Goal: Feedback & Contribution: Submit feedback/report problem

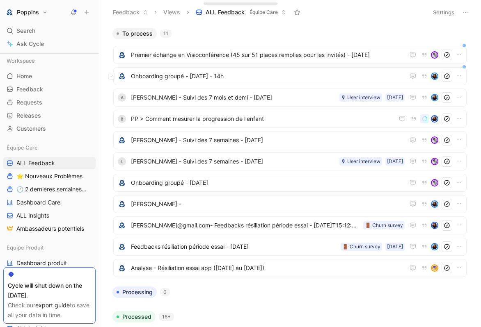
scroll to position [15, 0]
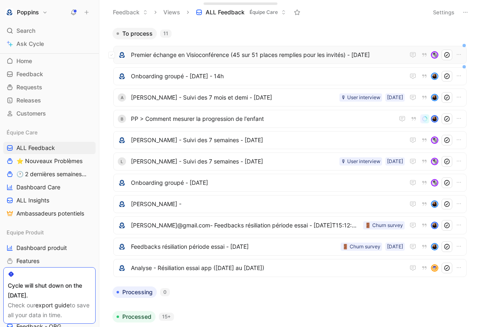
click at [215, 54] on span "Premier échange en Visioconférence (45 sur 51 places remplies pour les invités)…" at bounding box center [268, 55] width 274 height 10
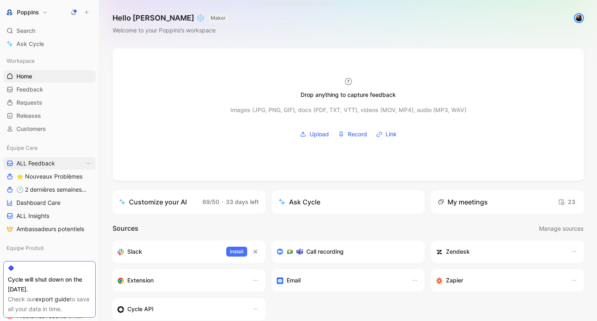
click at [64, 162] on link "ALL Feedback" at bounding box center [49, 163] width 92 height 12
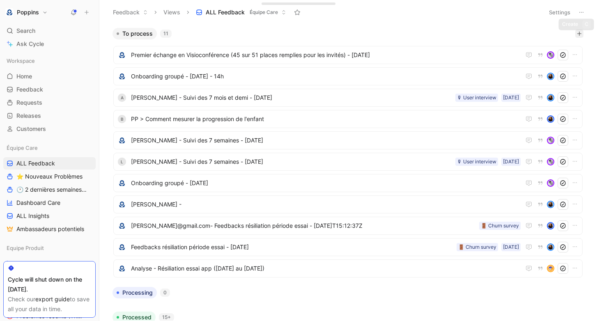
click at [579, 36] on icon "button" at bounding box center [578, 33] width 5 height 5
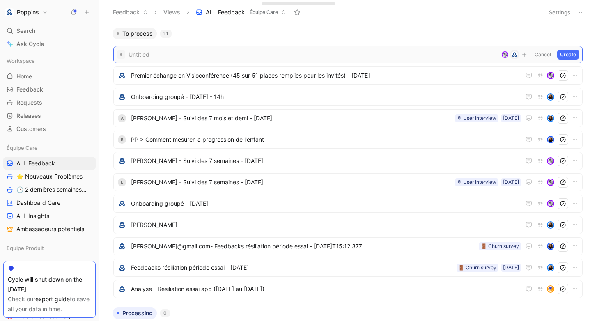
click at [356, 55] on span at bounding box center [312, 55] width 369 height 10
paste span
click at [329, 56] on span "Amélie NAGEL -" at bounding box center [325, 55] width 389 height 10
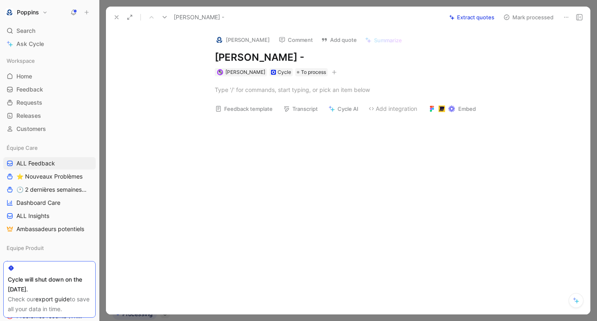
click at [280, 172] on div at bounding box center [356, 168] width 466 height 96
click at [251, 87] on div at bounding box center [357, 89] width 284 height 9
paste div
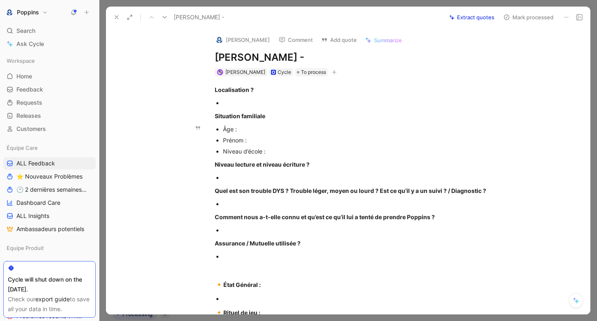
click at [252, 130] on div "Âge :" at bounding box center [361, 129] width 276 height 9
click at [265, 139] on div "Prénom :" at bounding box center [361, 140] width 276 height 9
click at [288, 149] on div "Niveau d’école :" at bounding box center [361, 151] width 276 height 9
click at [229, 97] on div "Localisation ? Situation familiale Âge : 9 ans Prénom : Lya Niveau d’école : Cm…" at bounding box center [356, 288] width 466 height 424
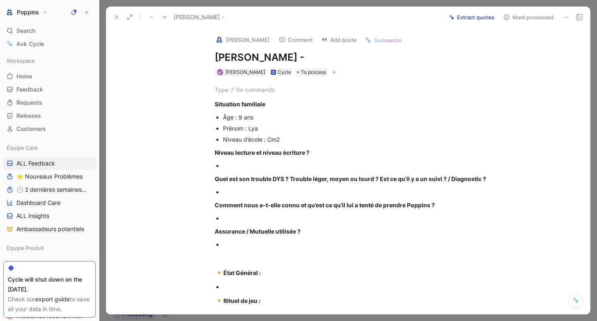
click at [258, 187] on p at bounding box center [361, 191] width 276 height 11
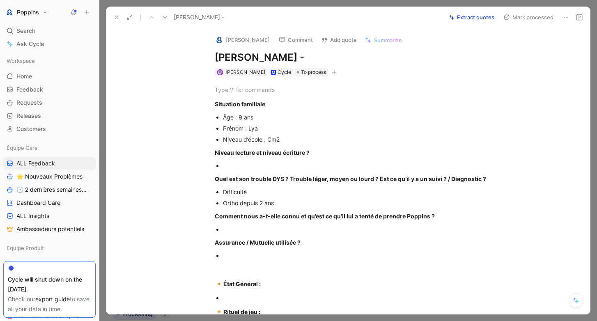
click at [325, 82] on div "Situation familiale Âge : 9 ans Prénom : Lya Niveau d’école : Cm2 Niveau lectur…" at bounding box center [356, 287] width 466 height 423
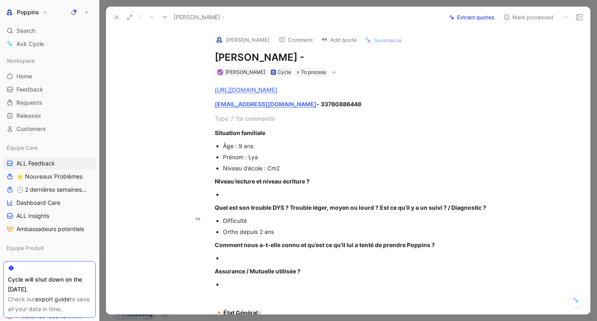
click at [286, 230] on div "Ortho depuis 2 ans" at bounding box center [361, 231] width 276 height 9
click at [265, 219] on div "Difficulté" at bounding box center [361, 220] width 276 height 9
click at [241, 191] on div at bounding box center [361, 194] width 276 height 9
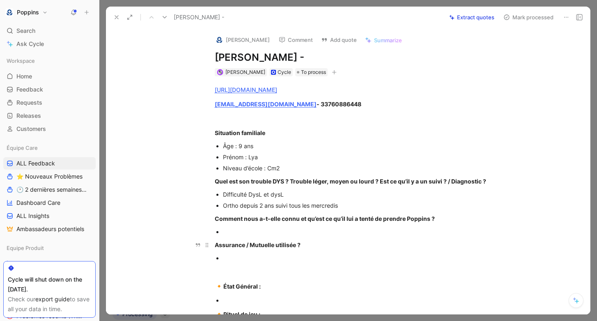
click at [290, 238] on p "Assurance / Mutuelle utilisée ?" at bounding box center [356, 245] width 315 height 14
click at [279, 233] on div at bounding box center [361, 231] width 276 height 9
click at [263, 231] on div "Ma mère qui e na entendu parlé à la télé" at bounding box center [361, 231] width 276 height 9
click at [349, 225] on div "https://www.app.poppins.io/admin/users/20018881/general kerboasame@gmail.com - …" at bounding box center [356, 288] width 466 height 425
click at [341, 230] on div "Ma mère qui en a entendu parlé à la télé" at bounding box center [361, 231] width 276 height 9
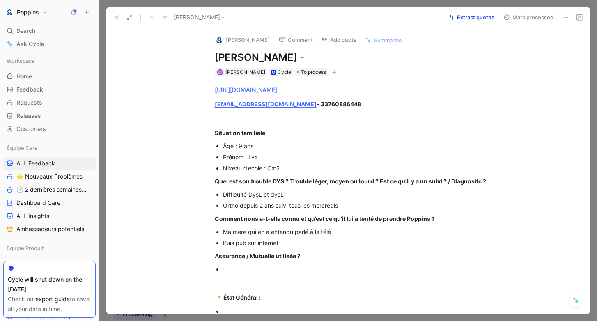
click at [274, 263] on p at bounding box center [361, 268] width 276 height 11
click at [332, 119] on div at bounding box center [357, 118] width 284 height 9
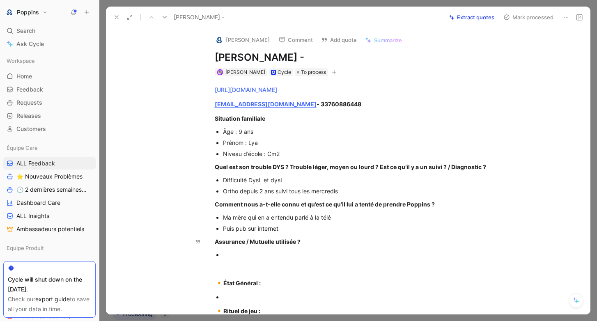
click at [258, 249] on p at bounding box center [361, 254] width 276 height 11
click at [330, 69] on button "button" at bounding box center [334, 72] width 8 height 8
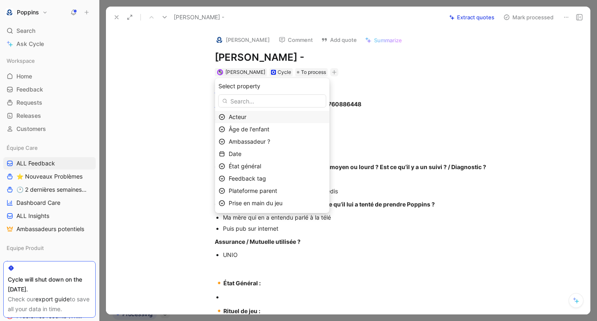
click at [265, 114] on div "Acteur" at bounding box center [277, 117] width 97 height 10
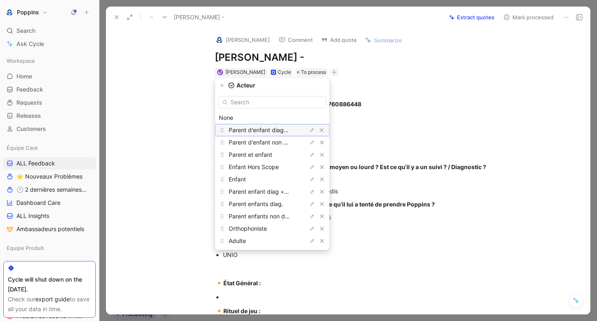
click at [271, 130] on span "Parent d'enfant diagnostiqué" at bounding box center [268, 129] width 78 height 7
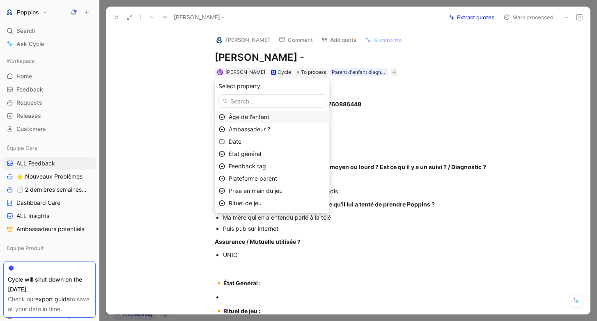
click at [269, 117] on span "Âge de l'enfant" at bounding box center [249, 116] width 41 height 7
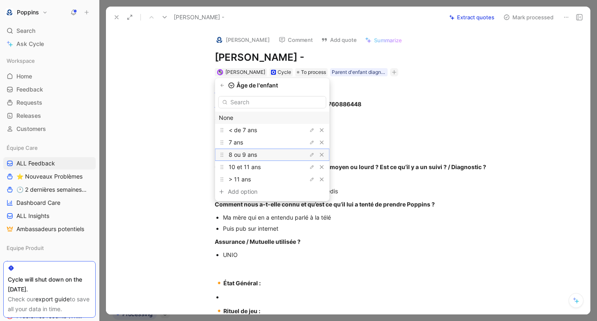
click at [270, 156] on div "8 ou 9 ans" at bounding box center [260, 155] width 62 height 10
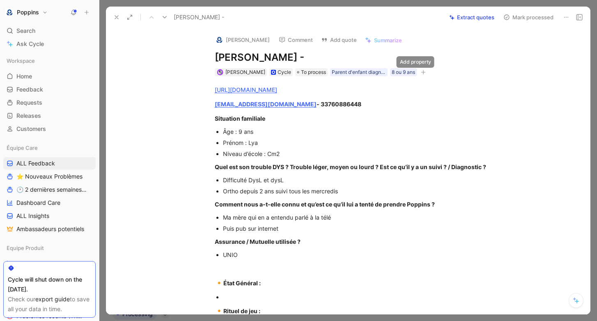
click at [423, 73] on icon "button" at bounding box center [423, 72] width 0 height 5
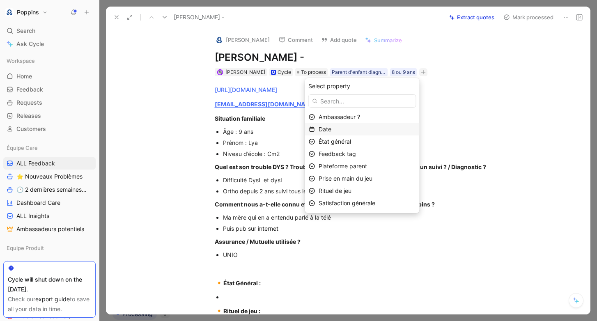
click at [351, 130] on div "Date" at bounding box center [366, 129] width 97 height 10
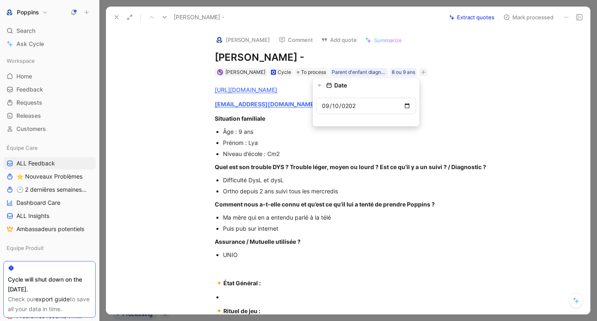
type input "2025-09-10"
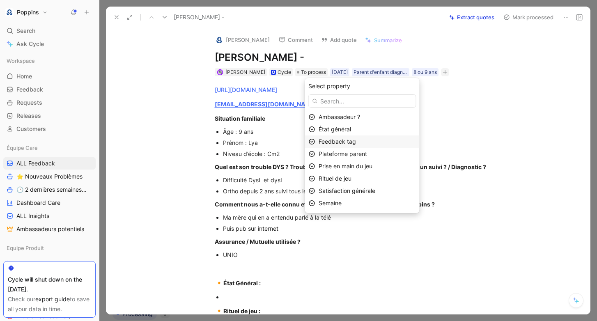
click at [365, 138] on div "Feedback tag" at bounding box center [366, 142] width 97 height 10
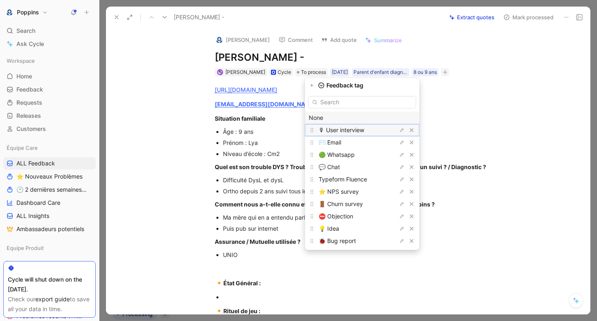
click at [356, 132] on span "🎙 User interview" at bounding box center [341, 129] width 46 height 7
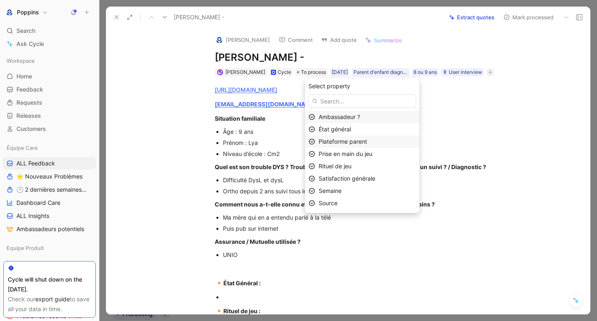
scroll to position [12, 0]
click at [354, 180] on div "Semaine" at bounding box center [366, 179] width 97 height 10
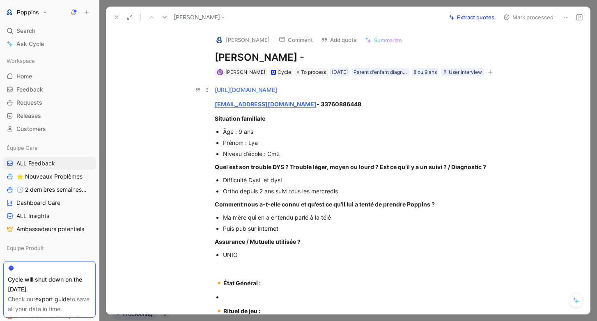
click at [263, 87] on link "https://www.app.poppins.io/admin/users/20018881/general" at bounding box center [246, 89] width 62 height 7
click at [329, 56] on h1 "Amélie NAGEL -" at bounding box center [357, 57] width 284 height 13
click at [296, 56] on h1 "Amélie NAGEL - 2 mois -" at bounding box center [357, 57] width 284 height 13
click at [385, 53] on h1 "Amélie NAGEL - Suivi des 2 mois -" at bounding box center [357, 57] width 284 height 13
click at [338, 55] on h1 "Amélie NAGEL - Suivi des 2 mois -" at bounding box center [357, 57] width 284 height 13
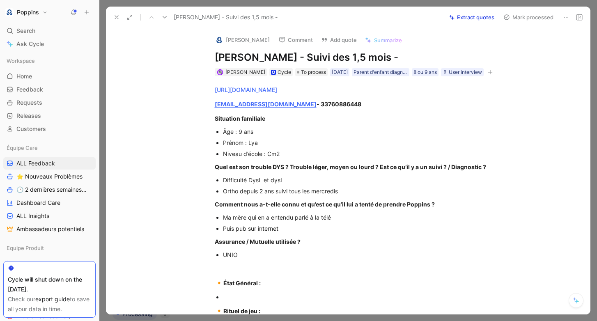
click at [417, 59] on h1 "Amélie NAGEL - Suivi des 1,5 mois -" at bounding box center [357, 57] width 284 height 13
click at [281, 297] on div at bounding box center [361, 297] width 276 height 9
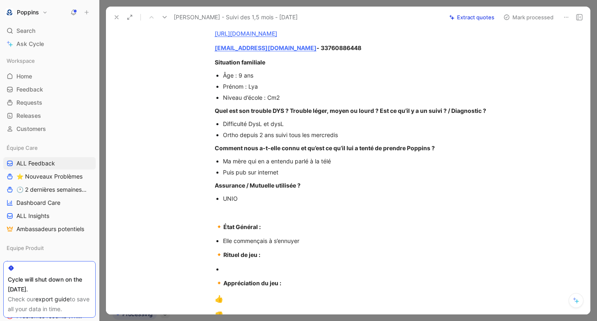
scroll to position [66, 0]
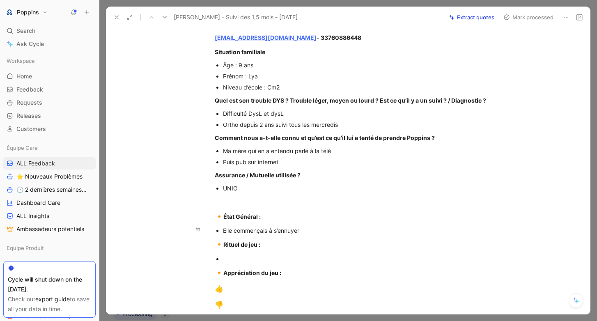
click at [265, 231] on div "Elle commençais à s’ennuyer" at bounding box center [361, 230] width 276 height 9
click at [324, 227] on div "Elle commençait à s’ennuyer" at bounding box center [361, 230] width 276 height 9
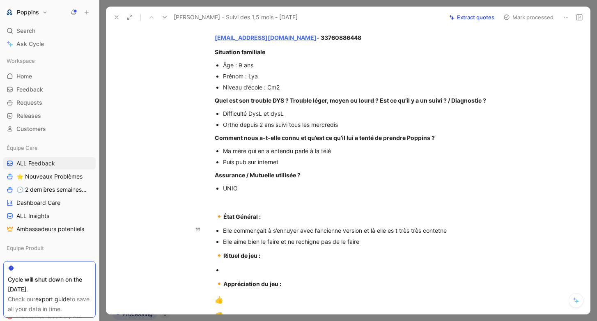
click at [401, 229] on div "Elle commençait à s’ennuyer avec l’ancienne version et là elle es t très très c…" at bounding box center [361, 230] width 276 height 9
click at [460, 232] on div "Elle commençait à s’ennuyer avec l’ancienne version et là elle est très très co…" at bounding box center [361, 230] width 276 height 9
drag, startPoint x: 452, startPoint y: 230, endPoint x: 440, endPoint y: 231, distance: 12.4
click at [440, 231] on div "Elle commençait à s’ennuyer avec l’ancienne version et là elle est très très co…" at bounding box center [361, 230] width 276 height 9
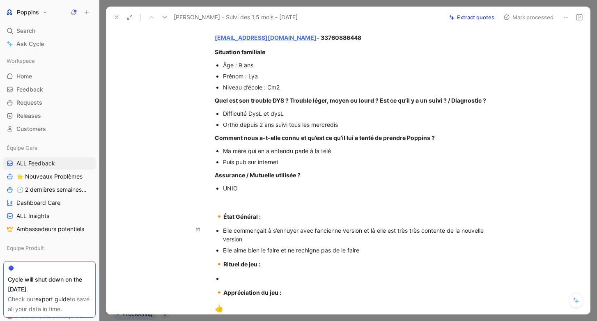
click at [396, 250] on div "Elle aime bien le faire et ne rechigne pas de le faire" at bounding box center [361, 250] width 276 height 9
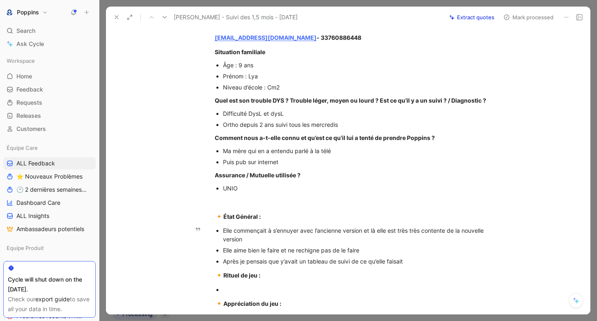
scroll to position [76, 0]
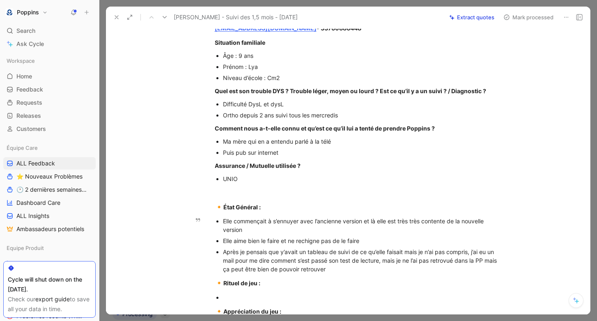
click at [442, 259] on div "Après je pensais que y’avait un tableau de suivi de ce qu’elle faisait mais je …" at bounding box center [361, 260] width 276 height 26
click at [380, 273] on p "Après je pensais que y’avait un tableau de suivi de ce qu’elle faisait mais je …" at bounding box center [361, 260] width 276 height 28
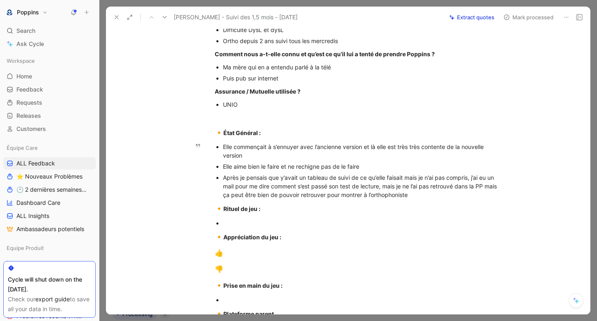
click at [470, 178] on div "Après je pensais que y’avait un tableau de suivi de ce qu’elle faisait mais je …" at bounding box center [361, 186] width 276 height 26
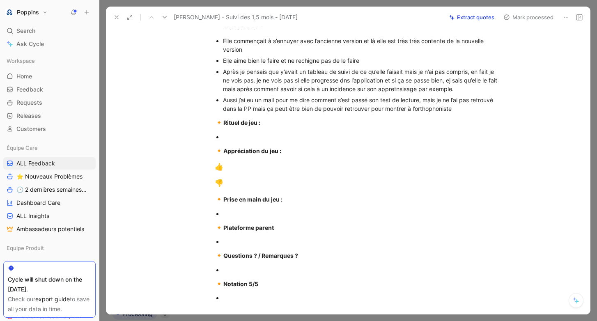
scroll to position [269, 0]
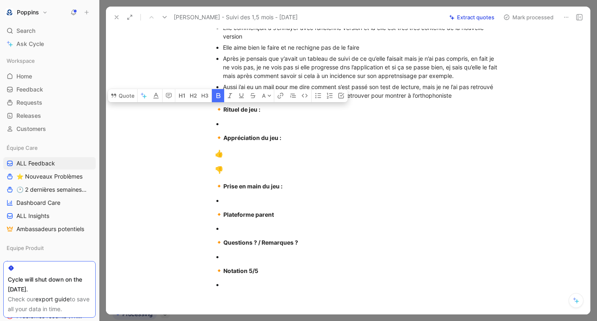
drag, startPoint x: 215, startPoint y: 112, endPoint x: 245, endPoint y: 281, distance: 171.7
click at [245, 281] on div "https://www.app.poppins.io/admin/users/20018881/general kerboasame@gmail.com - …" at bounding box center [356, 52] width 466 height 490
click at [245, 281] on div at bounding box center [361, 284] width 276 height 9
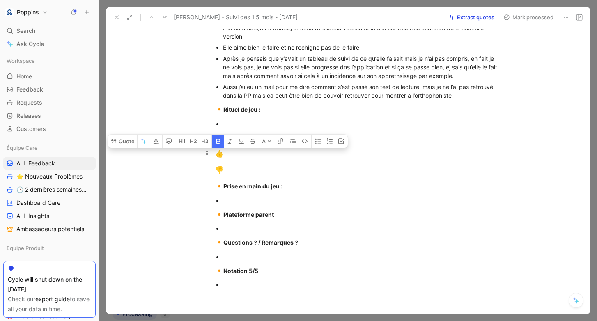
drag, startPoint x: 240, startPoint y: 282, endPoint x: 217, endPoint y: 147, distance: 136.8
click at [217, 147] on div "https://www.app.poppins.io/admin/users/20018881/general kerboasame@gmail.com - …" at bounding box center [356, 52] width 466 height 490
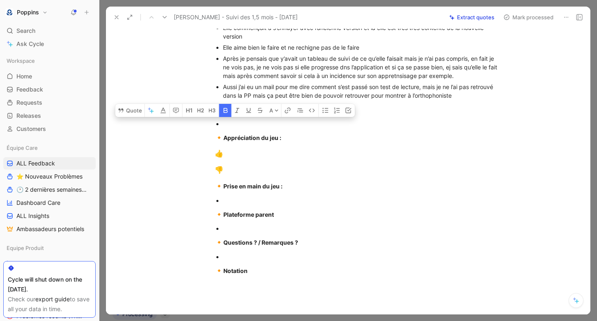
drag, startPoint x: 252, startPoint y: 272, endPoint x: 249, endPoint y: 121, distance: 151.4
click at [249, 121] on div "https://www.app.poppins.io/admin/users/20018881/general kerboasame@gmail.com - …" at bounding box center [356, 46] width 466 height 478
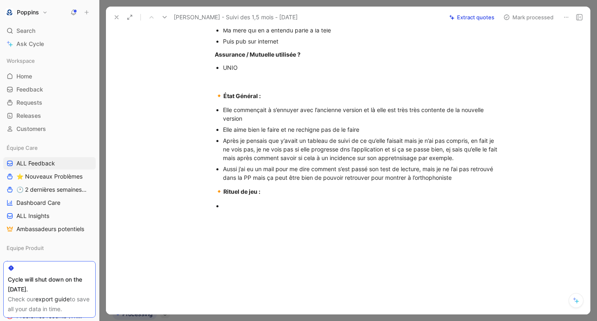
scroll to position [187, 0]
drag, startPoint x: 256, startPoint y: 193, endPoint x: 212, endPoint y: 192, distance: 43.9
click at [213, 192] on p "🔸 Rituel de jeu :" at bounding box center [356, 192] width 315 height 16
drag, startPoint x: 274, startPoint y: 198, endPoint x: 203, endPoint y: 200, distance: 71.8
click at [203, 200] on div "https://www.app.poppins.io/admin/users/20018881/general kerboasame@gmail.com - …" at bounding box center [356, 55] width 466 height 331
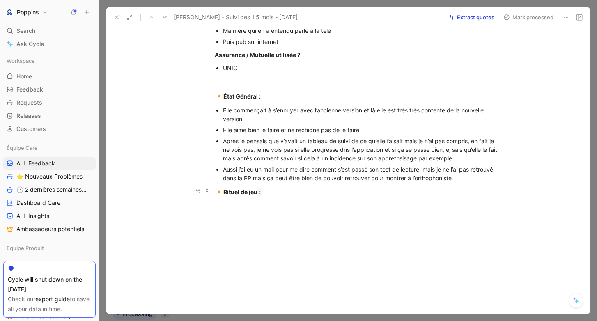
click at [229, 190] on strong "Rituel de jeu :" at bounding box center [242, 191] width 39 height 9
click at [229, 190] on strong "Rituel de jeu :" at bounding box center [241, 191] width 37 height 7
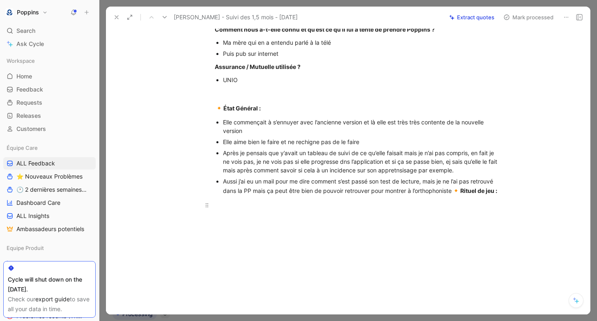
scroll to position [183, 0]
click at [472, 206] on div at bounding box center [357, 204] width 284 height 9
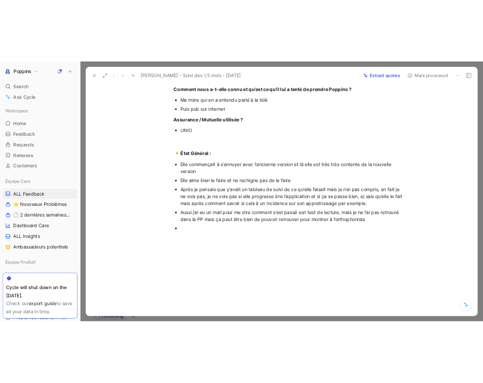
scroll to position [0, 0]
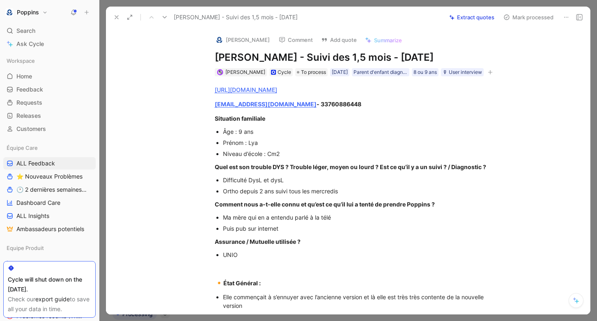
click at [166, 134] on div "https://www.app.poppins.io/admin/users/20018881/general kerboasame@gmail.com - …" at bounding box center [356, 232] width 466 height 312
click at [101, 127] on div at bounding box center [347, 160] width 497 height 321
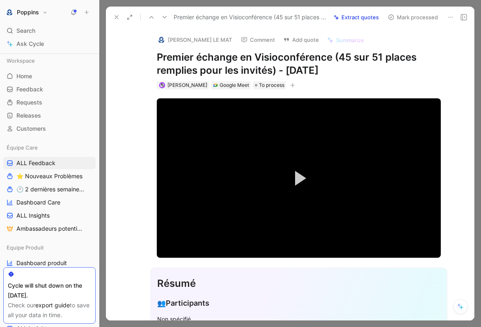
scroll to position [15, 0]
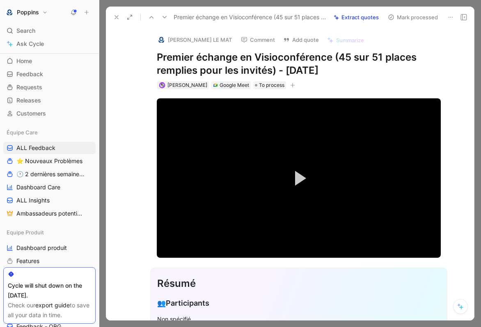
click at [118, 16] on use at bounding box center [116, 17] width 3 height 3
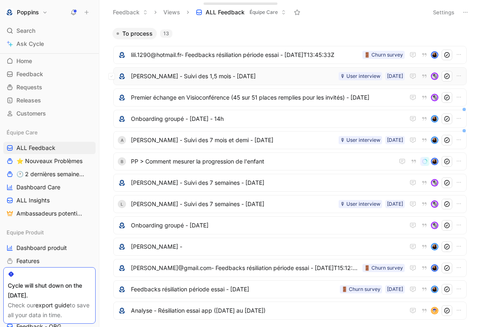
click at [287, 76] on span "Amélie NAGEL - Suivi des 1,5 mois - 10 septembre 2025" at bounding box center [233, 76] width 204 height 10
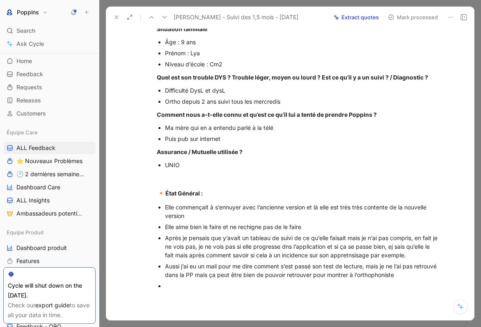
scroll to position [123, 0]
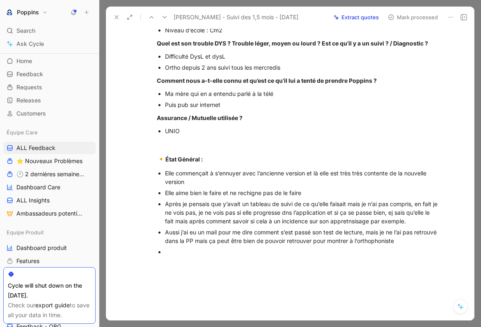
click at [201, 249] on div at bounding box center [303, 252] width 276 height 9
drag, startPoint x: 191, startPoint y: 184, endPoint x: 162, endPoint y: 173, distance: 30.8
click at [162, 173] on ul "Elle commençait à s’ennuyer avec l’ancienne version et là elle est très très co…" at bounding box center [298, 207] width 315 height 79
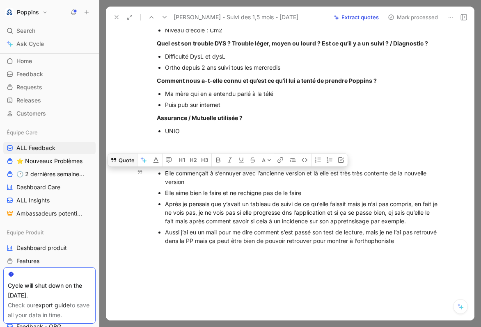
click at [131, 159] on button "Quote" at bounding box center [122, 159] width 29 height 13
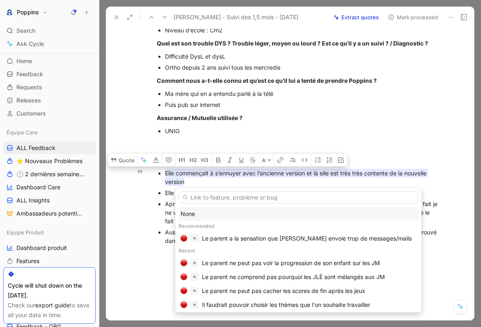
click at [185, 217] on div "None" at bounding box center [299, 214] width 236 height 10
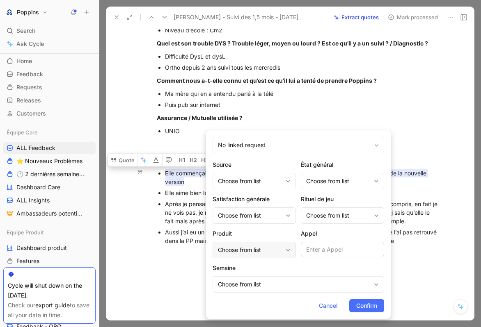
click at [257, 253] on div "Choose from list" at bounding box center [250, 250] width 64 height 10
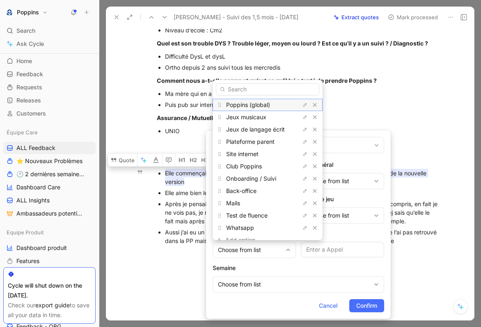
click at [271, 107] on div "Poppins (global)" at bounding box center [257, 105] width 62 height 10
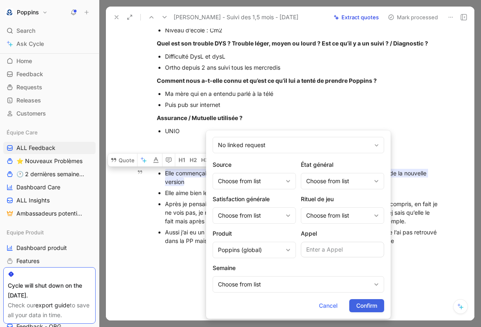
click at [364, 301] on button "Confirm" at bounding box center [366, 306] width 35 height 13
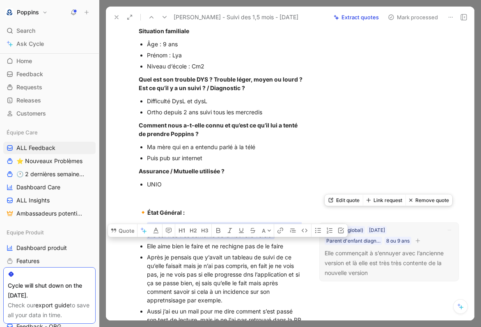
click at [420, 241] on icon "button" at bounding box center [418, 241] width 5 height 0
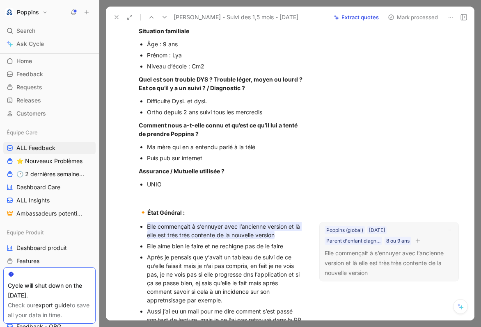
scroll to position [0, 0]
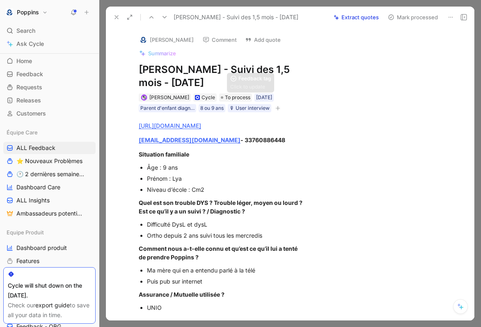
click at [279, 106] on icon "button" at bounding box center [277, 108] width 5 height 5
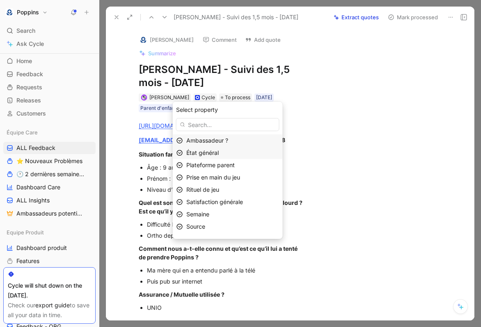
click at [224, 154] on div "État général" at bounding box center [232, 153] width 93 height 10
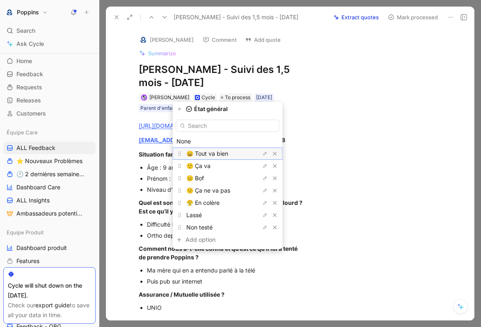
click at [225, 151] on span "😄 Tout va bien" at bounding box center [207, 153] width 42 height 7
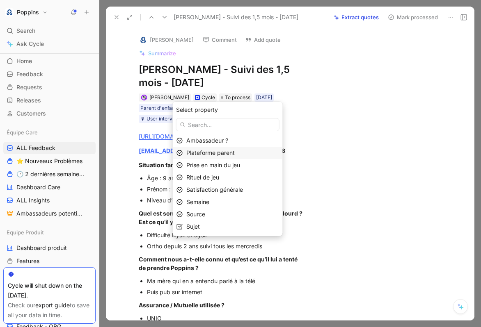
click at [224, 155] on span "Plateforme parent" at bounding box center [210, 152] width 48 height 7
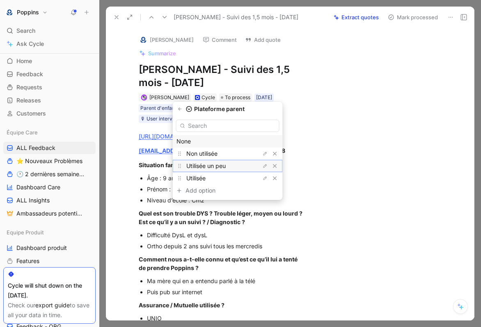
click at [225, 165] on span "Utilisée un peu" at bounding box center [205, 165] width 39 height 7
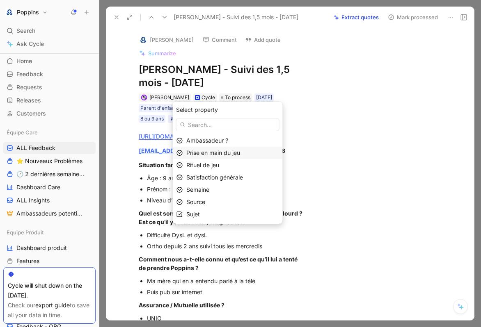
click at [220, 153] on span "Prise en main du jeu" at bounding box center [213, 152] width 54 height 7
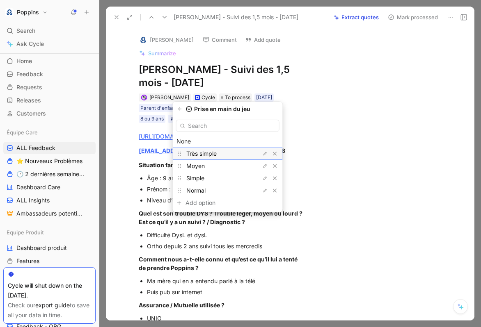
click at [222, 155] on div "Très simple" at bounding box center [217, 154] width 62 height 10
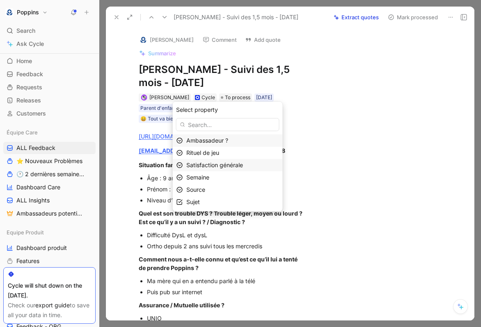
click at [222, 164] on span "Satisfaction générale" at bounding box center [214, 165] width 57 height 7
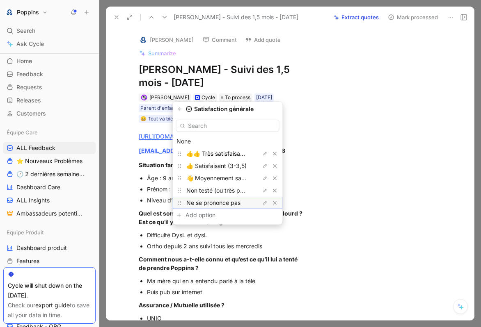
click at [221, 200] on span "Ne se prononce pas" at bounding box center [213, 202] width 54 height 7
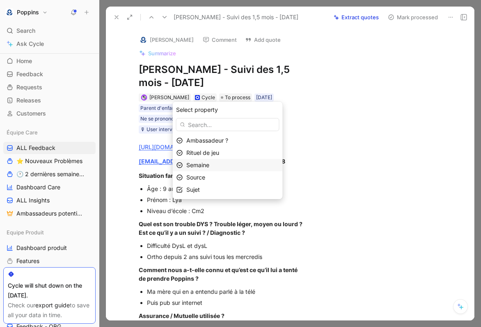
click at [215, 167] on div "Semaine" at bounding box center [232, 165] width 93 height 10
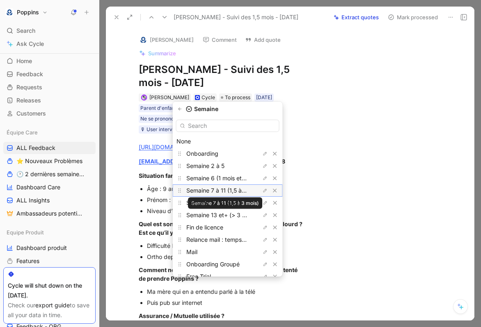
click at [226, 193] on span "Semaine 7 à 11 (1,5 à 3 mois)" at bounding box center [224, 190] width 77 height 7
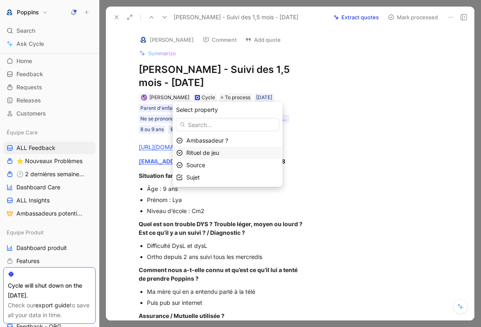
click at [218, 156] on span "Rituel de jeu" at bounding box center [202, 152] width 33 height 7
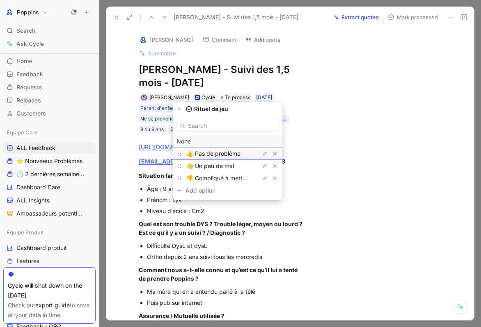
click at [222, 149] on div "👍 Pas de problème" at bounding box center [217, 154] width 62 height 10
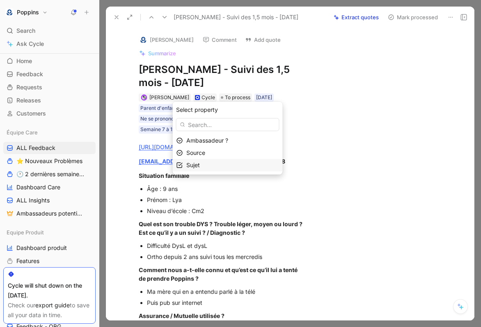
click at [216, 165] on div "Sujet" at bounding box center [232, 165] width 93 height 10
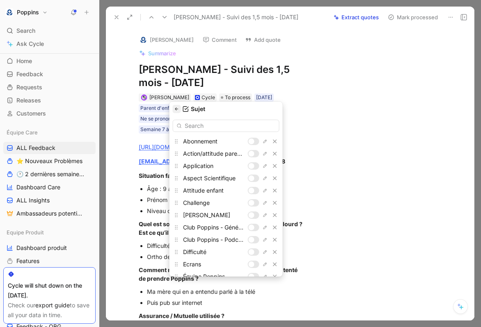
click at [174, 112] on button "button" at bounding box center [177, 109] width 8 height 8
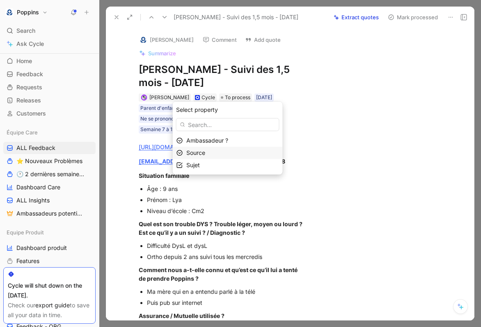
click at [206, 149] on div "Source" at bounding box center [232, 153] width 93 height 10
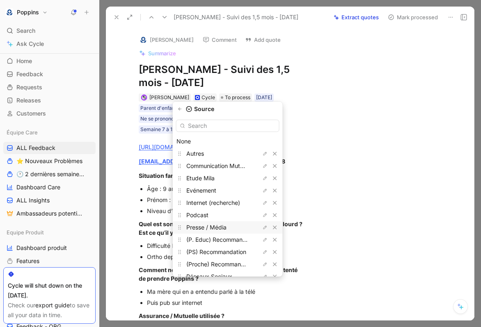
scroll to position [22, 0]
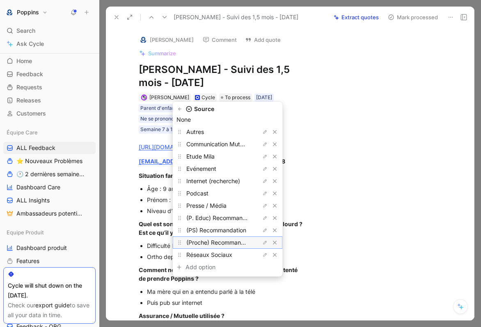
click at [226, 242] on span "(Proche) Recommandation" at bounding box center [221, 242] width 71 height 7
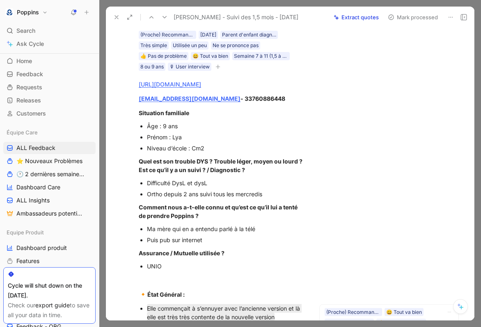
scroll to position [260, 0]
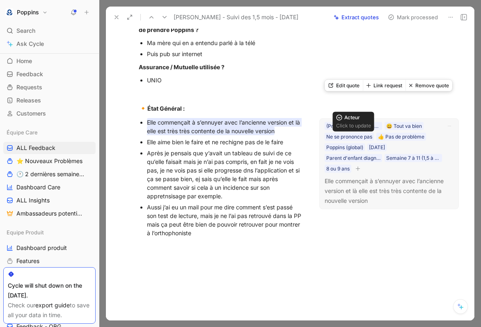
click at [360, 166] on icon "button" at bounding box center [357, 168] width 5 height 5
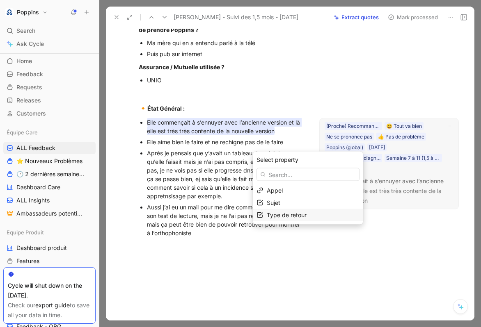
click at [321, 213] on div "Type de retour" at bounding box center [313, 215] width 93 height 10
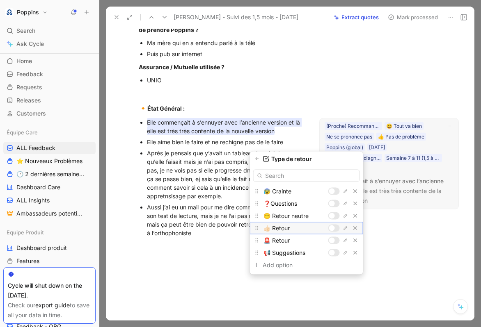
click at [334, 227] on div at bounding box center [333, 228] width 11 height 7
click at [257, 156] on button "button" at bounding box center [257, 159] width 8 height 8
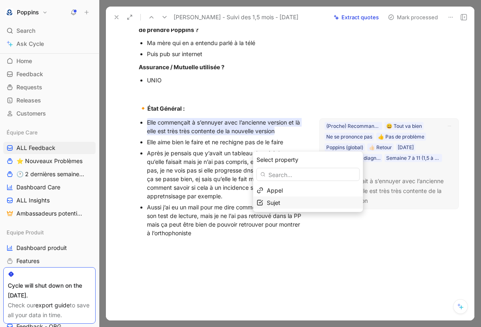
click at [314, 203] on div "Sujet" at bounding box center [313, 203] width 93 height 10
click at [335, 193] on div at bounding box center [333, 191] width 11 height 7
click at [308, 175] on input "las" at bounding box center [307, 176] width 103 height 12
type input "l"
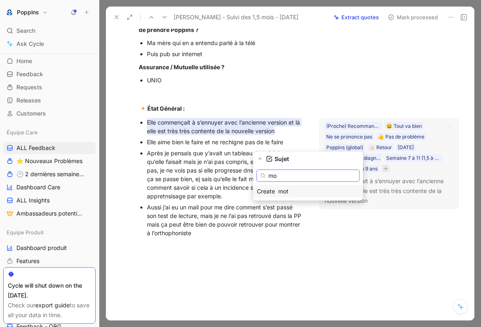
type input "m"
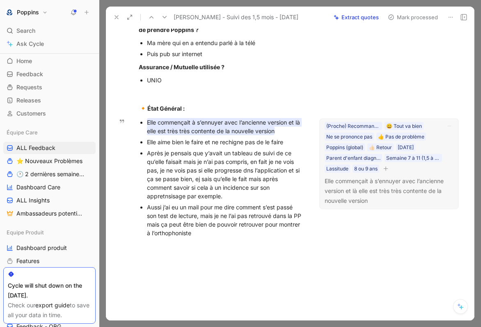
click at [230, 138] on div "Elle aime bien le faire et ne rechigne pas de le faire" at bounding box center [225, 142] width 157 height 9
click at [186, 149] on div "Après je pensais que y’avait un tableau de suivi de ce qu’elle faisait mais je …" at bounding box center [225, 175] width 157 height 52
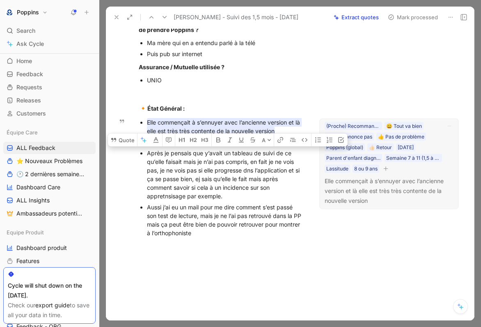
drag, startPoint x: 232, startPoint y: 174, endPoint x: 159, endPoint y: 134, distance: 83.4
click at [159, 149] on div "Après je pensais que y’avait un tableau de suivi de ce qu’elle faisait mais je …" at bounding box center [225, 175] width 157 height 52
click at [199, 157] on div "Après je pensais que y’avait un tableau de suivi de ce qu’elle faisait mais je …" at bounding box center [225, 175] width 157 height 52
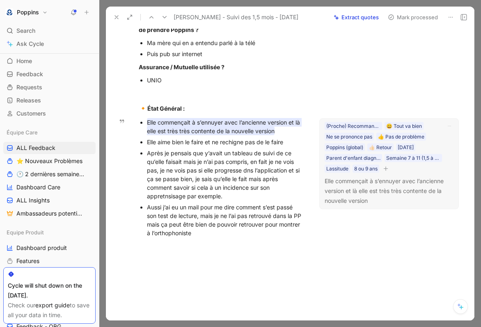
click at [228, 175] on div "Après je pensais que y’avait un tableau de suivi de ce qu’elle faisait mais je …" at bounding box center [225, 175] width 157 height 52
click at [166, 174] on div "Après je pensais que y’avait un tableau de suivi de ce qu’elle faisait mais je …" at bounding box center [225, 175] width 157 height 52
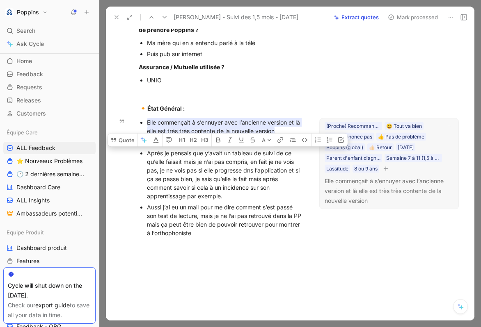
drag, startPoint x: 239, startPoint y: 174, endPoint x: 145, endPoint y: 130, distance: 104.1
click at [145, 130] on ul "Elle commençait à s’ennuyer avec l’ancienne version et là elle est très très co…" at bounding box center [221, 178] width 196 height 122
click at [133, 124] on ul "Elle commençait à s’ennuyer avec l’ancienne version et là elle est très très co…" at bounding box center [221, 178] width 196 height 122
drag, startPoint x: 147, startPoint y: 130, endPoint x: 231, endPoint y: 175, distance: 95.3
click at [231, 175] on div "Après je pensais que y’avait un tableau de suivi de ce qu’elle faisait mais je …" at bounding box center [225, 175] width 157 height 52
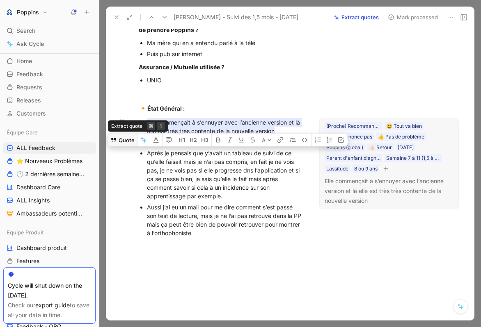
click at [125, 133] on button "Quote" at bounding box center [122, 139] width 29 height 13
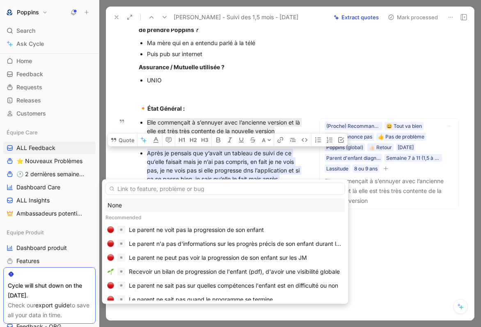
click at [144, 201] on div "None" at bounding box center [225, 206] width 236 height 10
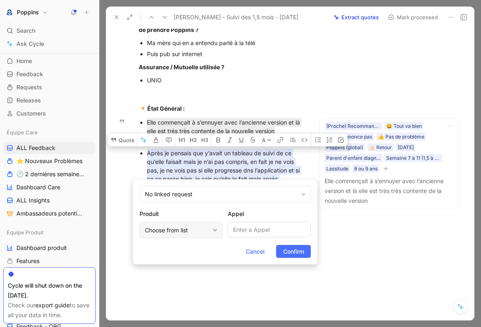
click at [160, 226] on div "Choose from list" at bounding box center [177, 231] width 64 height 10
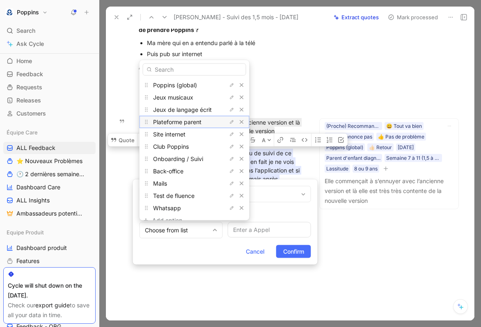
click at [192, 119] on span "Plateforme parent" at bounding box center [177, 121] width 48 height 7
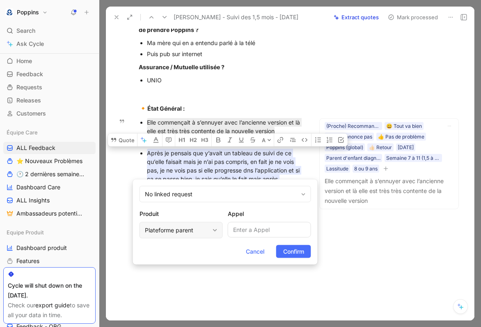
click at [208, 236] on div "Plateforme parent" at bounding box center [180, 230] width 83 height 16
click at [247, 191] on div "No linked request" at bounding box center [224, 194] width 171 height 16
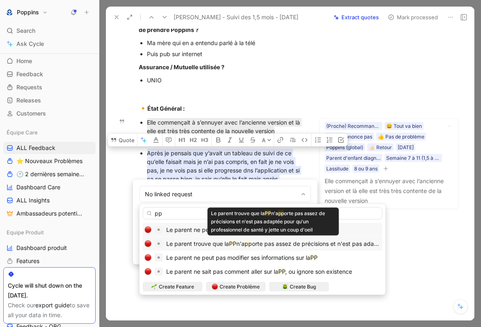
type input "pp"
click at [303, 241] on span "orte pas assez de précisions et n'est pas adaptée pour qu'un professionnel de s…" at bounding box center [394, 243] width 285 height 7
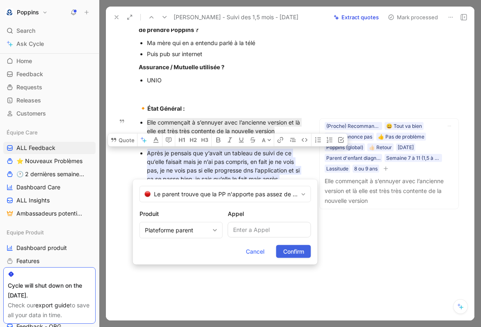
click at [297, 255] on span "Confirm" at bounding box center [293, 252] width 21 height 10
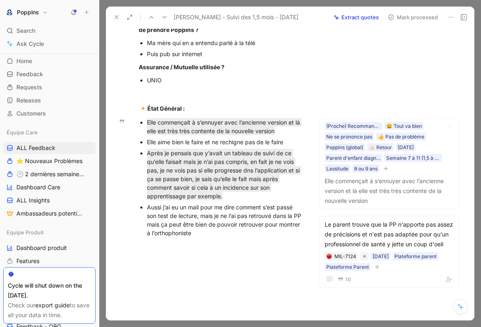
click at [209, 203] on div "Aussi j’ai eu un mail pour me dire comment s’est passé son test de lecture, mai…" at bounding box center [225, 220] width 157 height 34
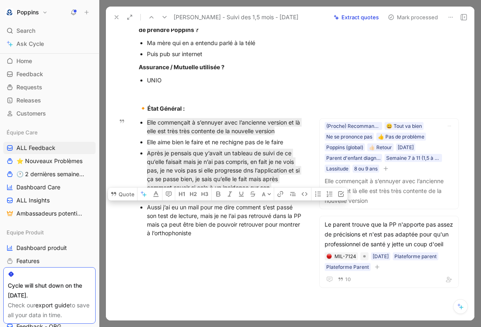
drag, startPoint x: 224, startPoint y: 210, endPoint x: 141, endPoint y: 182, distance: 88.4
click at [141, 182] on ul "Elle commençait à s’ennuyer avec l’ancienne version et là elle est très très co…" at bounding box center [221, 178] width 196 height 122
click at [117, 191] on icon at bounding box center [113, 194] width 7 height 7
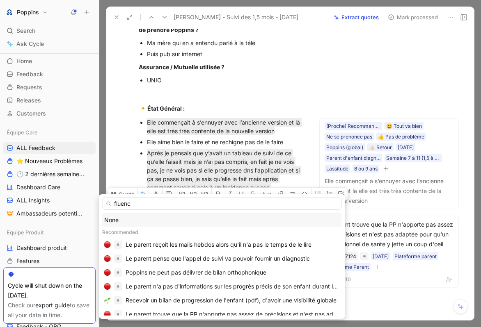
type input "fluence"
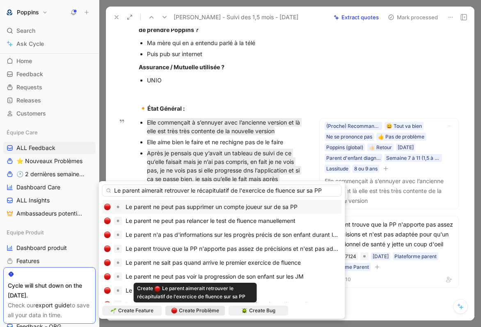
type input "Le parent aimerait retrouver le récapitulatif de l'exercice de fluence sur sa PP"
click at [201, 311] on span "Create Problème" at bounding box center [199, 311] width 40 height 8
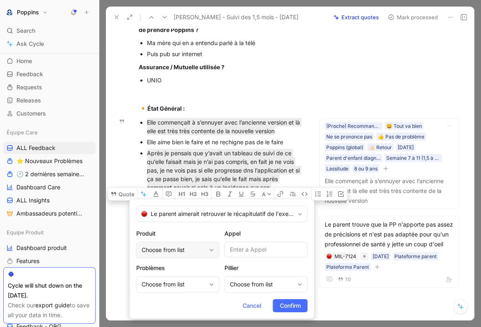
click at [199, 252] on div "Choose from list" at bounding box center [174, 250] width 64 height 10
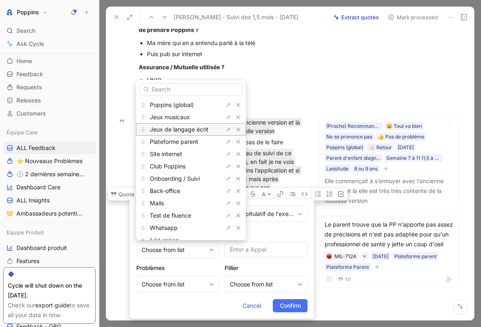
click at [186, 131] on span "Jeux de langage écrit" at bounding box center [179, 129] width 59 height 7
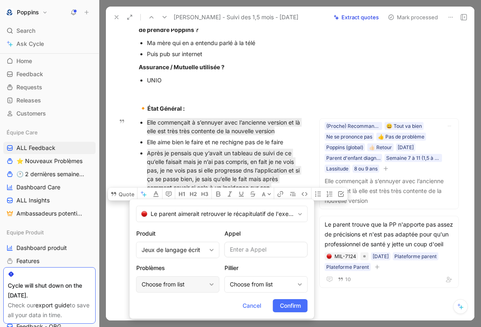
click at [200, 286] on div "Choose from list" at bounding box center [174, 285] width 64 height 10
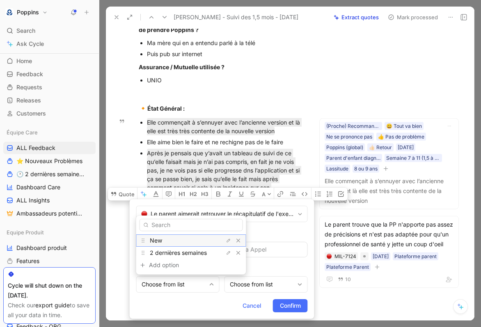
click at [192, 240] on div "New" at bounding box center [181, 241] width 62 height 10
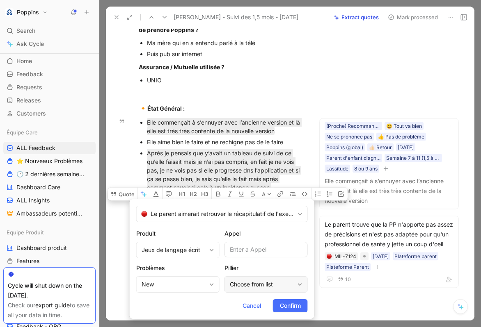
click at [252, 286] on div "Choose from list" at bounding box center [262, 285] width 64 height 10
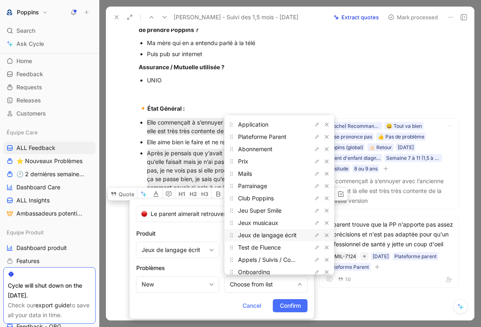
scroll to position [0, 0]
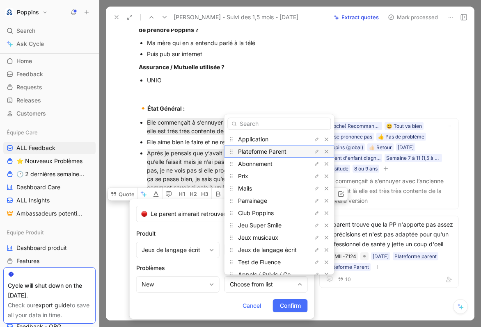
click at [276, 154] on span "Plateforme Parent" at bounding box center [262, 151] width 48 height 7
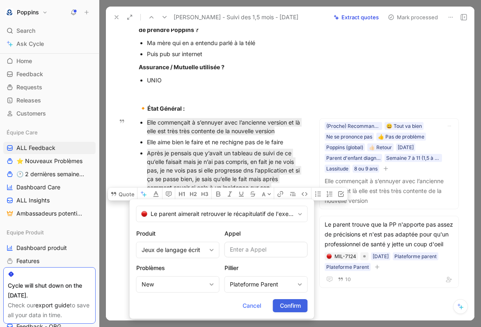
click at [288, 305] on span "Confirm" at bounding box center [290, 306] width 21 height 10
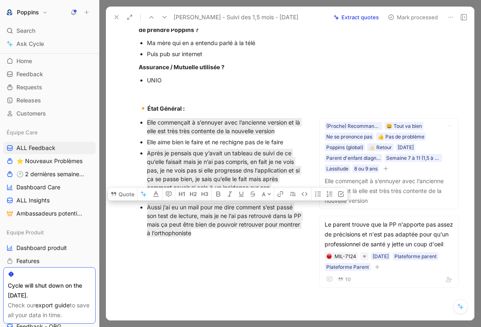
click at [274, 261] on div at bounding box center [221, 294] width 196 height 98
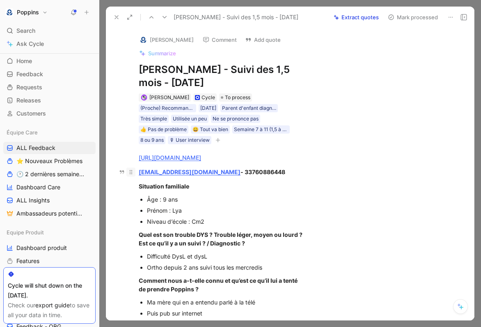
drag, startPoint x: 208, startPoint y: 148, endPoint x: 127, endPoint y: 147, distance: 80.8
click at [127, 165] on p "kerboasame@gmail.com - 33760886448" at bounding box center [221, 172] width 196 height 14
copy strong "kerboasame@gmail.com"
click at [144, 39] on img at bounding box center [143, 40] width 8 height 8
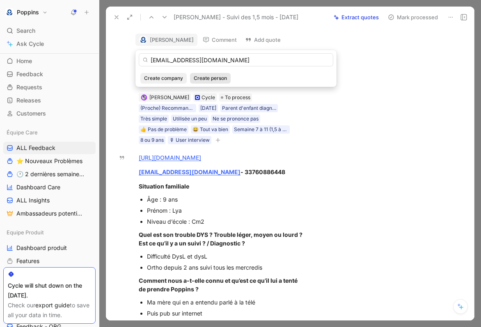
type input "kerboasame@gmail.com"
click at [213, 78] on span "Create person" at bounding box center [210, 78] width 33 height 8
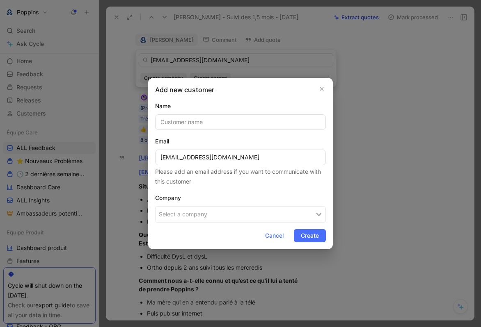
click at [213, 117] on input "text" at bounding box center [240, 122] width 171 height 16
click at [221, 123] on input "Amélie" at bounding box center [240, 122] width 171 height 16
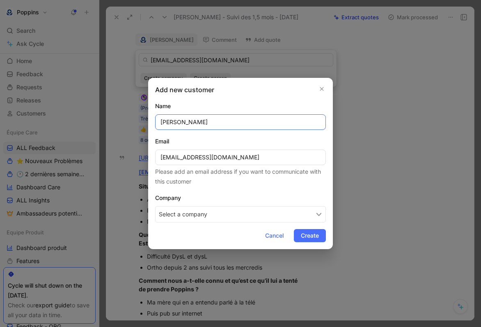
type input "Amélie Nagel"
click at [231, 218] on button "Select a company" at bounding box center [240, 214] width 171 height 16
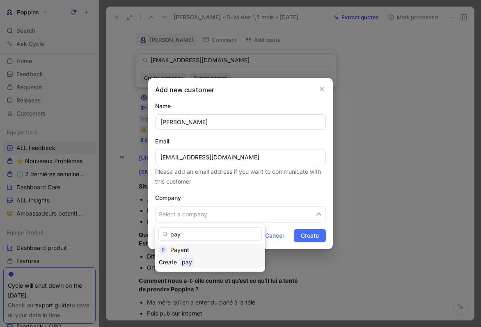
type input "pay"
click at [194, 245] on div "Pay ant" at bounding box center [215, 250] width 91 height 10
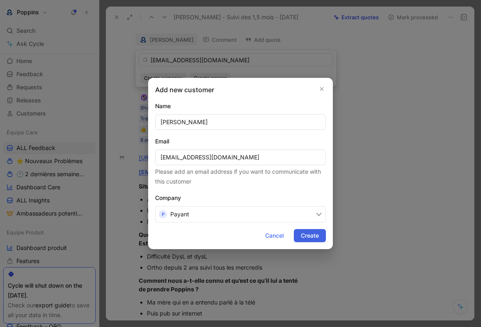
click at [296, 233] on button "Create" at bounding box center [310, 235] width 32 height 13
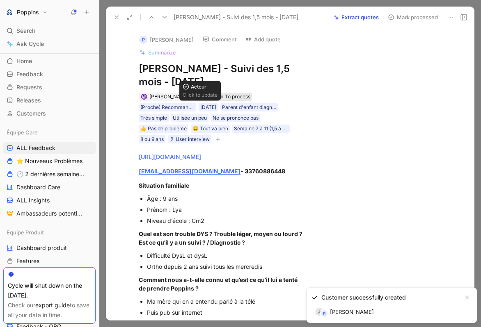
click at [226, 99] on span "To process" at bounding box center [237, 97] width 25 height 8
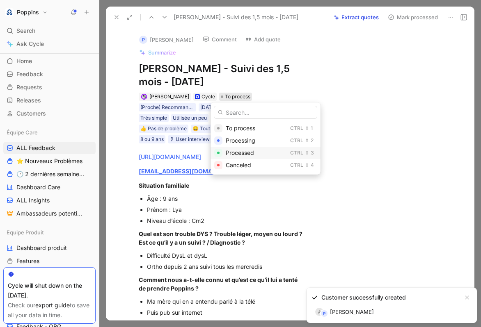
click at [241, 151] on span "Processed" at bounding box center [240, 152] width 28 height 7
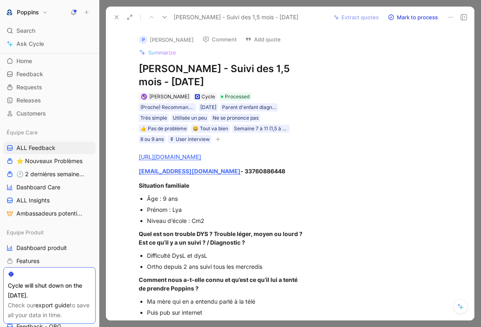
click at [118, 15] on icon at bounding box center [116, 17] width 7 height 7
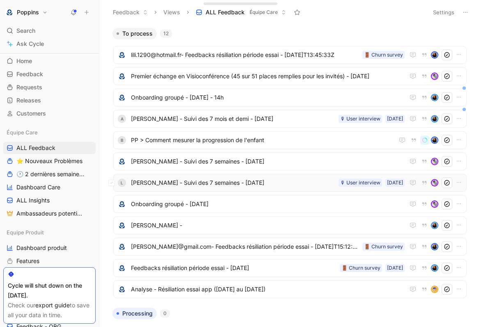
click at [243, 184] on span "[PERSON_NAME] - Suivi des 7 semaines - [DATE]" at bounding box center [233, 183] width 204 height 10
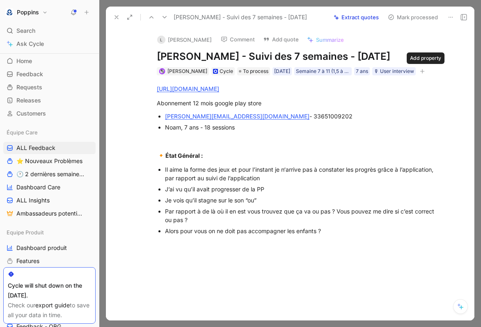
click at [425, 71] on icon "button" at bounding box center [422, 71] width 5 height 5
drag, startPoint x: 238, startPoint y: 118, endPoint x: 162, endPoint y: 120, distance: 75.5
click at [162, 120] on ul "Laura.tordjman@hotmail.fr - 33651009202 Noam, 7 ans - 18 sessions" at bounding box center [298, 122] width 315 height 22
copy link "Laura.tordjman@hotmail.fr"
click at [313, 100] on div "Abonnement 12 mois google play store" at bounding box center [299, 103] width 284 height 9
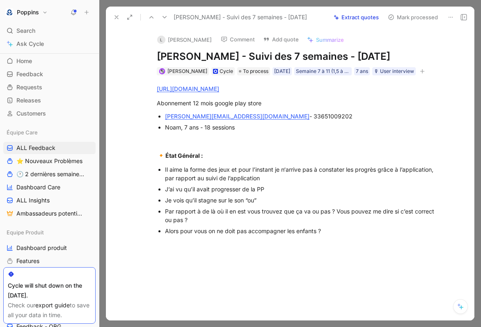
click at [425, 73] on icon "button" at bounding box center [422, 71] width 5 height 5
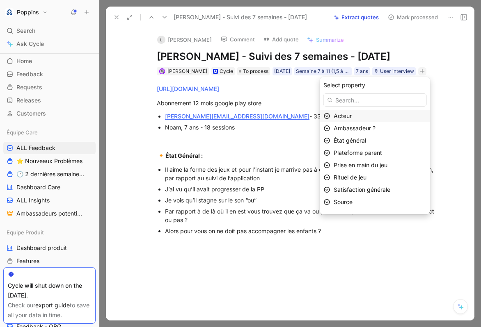
click at [348, 116] on span "Acteur" at bounding box center [343, 115] width 18 height 7
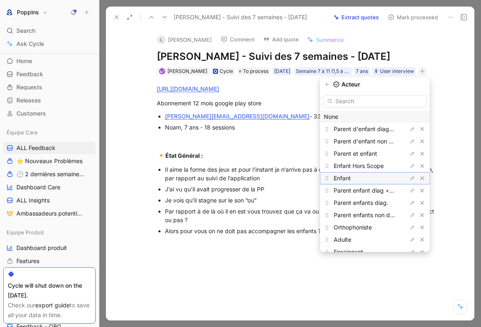
click at [348, 177] on span "Enfant" at bounding box center [342, 178] width 17 height 7
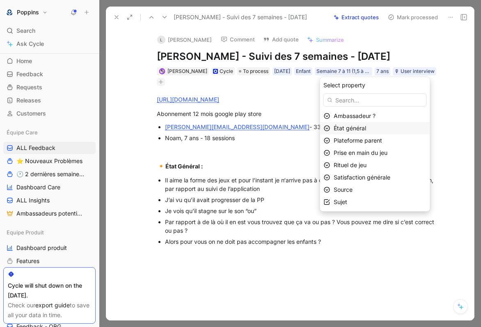
click at [352, 129] on span "État général" at bounding box center [350, 128] width 32 height 7
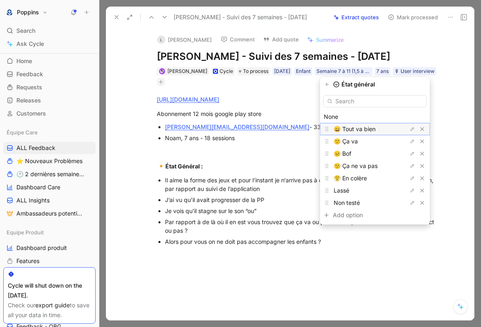
click at [355, 132] on span "😄 Tout va bien" at bounding box center [355, 129] width 42 height 7
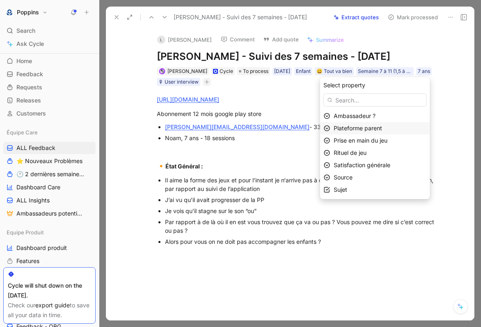
click at [357, 130] on span "Plateforme parent" at bounding box center [358, 128] width 48 height 7
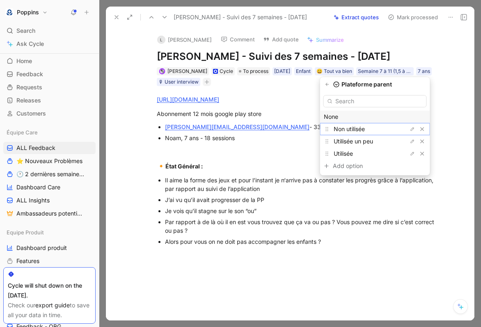
click at [357, 130] on span "Non utilisée" at bounding box center [349, 129] width 31 height 7
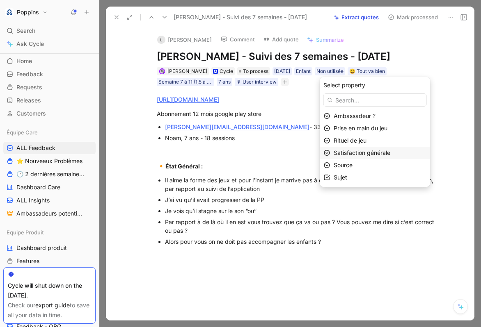
click at [361, 151] on span "Satisfaction générale" at bounding box center [362, 152] width 57 height 7
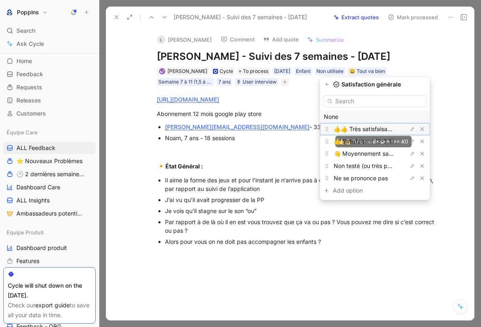
click at [364, 131] on span "👍👍 Très satisfaisant (>= 4))" at bounding box center [374, 129] width 80 height 7
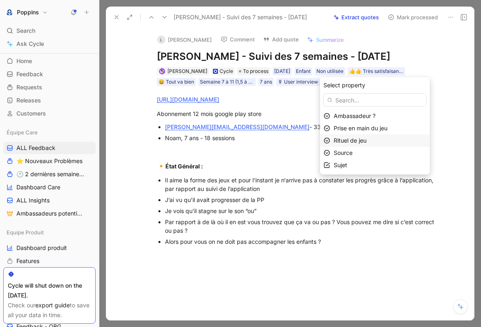
click at [359, 140] on span "Rituel de jeu" at bounding box center [350, 140] width 33 height 7
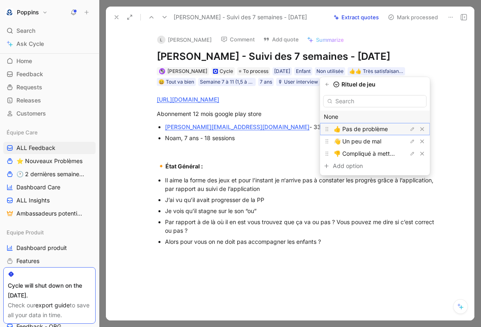
click at [362, 127] on span "👍 Pas de problème" at bounding box center [361, 129] width 54 height 7
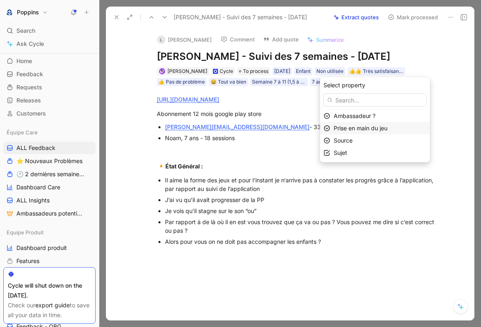
click at [360, 131] on span "Prise en main du jeu" at bounding box center [361, 128] width 54 height 7
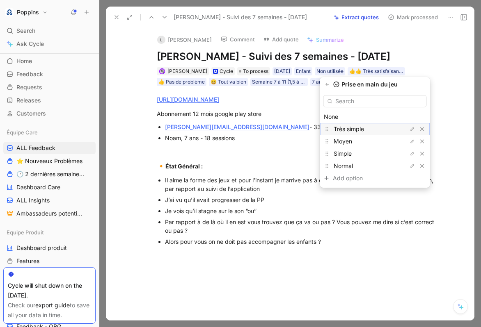
click at [360, 133] on div "Très simple" at bounding box center [365, 129] width 62 height 10
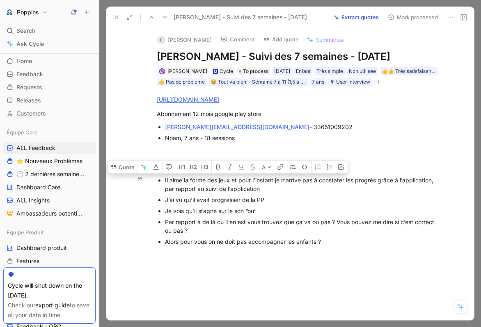
drag, startPoint x: 275, startPoint y: 190, endPoint x: 161, endPoint y: 181, distance: 114.4
click at [165, 181] on li "Il aime la forme des jeux et pour l’instant je n‘arrive pas à constater les pro…" at bounding box center [303, 185] width 276 height 20
click at [114, 167] on icon at bounding box center [113, 167] width 7 height 7
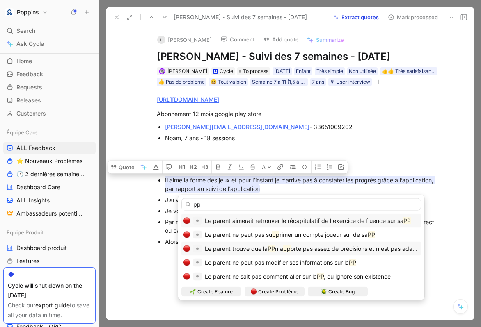
type input "pp"
click at [283, 251] on span "n'a" at bounding box center [279, 248] width 8 height 7
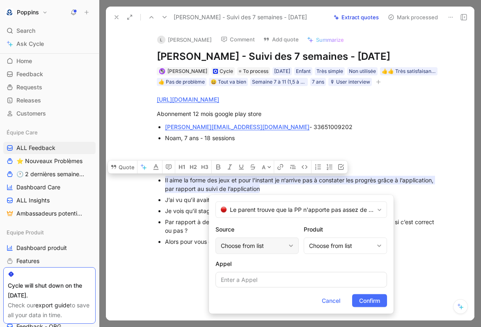
click at [254, 242] on div "Choose from list" at bounding box center [253, 246] width 64 height 10
click at [323, 248] on div "Choose from list" at bounding box center [341, 246] width 64 height 10
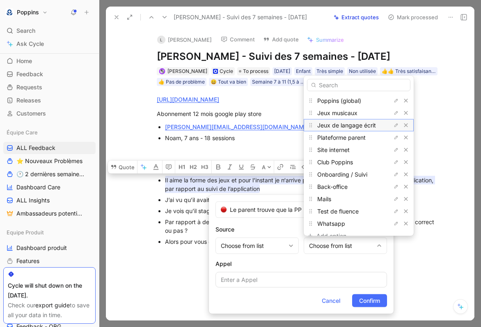
click at [343, 127] on span "Jeux de langage écrit" at bounding box center [346, 124] width 59 height 7
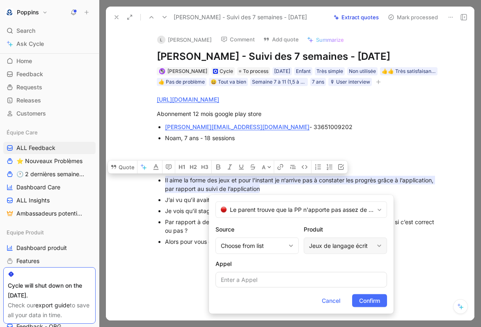
click at [364, 246] on div "Jeux de langage écrit" at bounding box center [341, 246] width 64 height 10
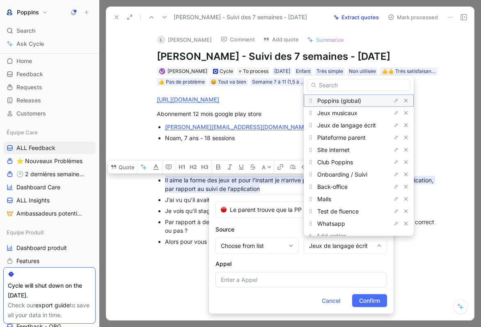
click at [356, 100] on span "Poppins (global)" at bounding box center [339, 100] width 44 height 7
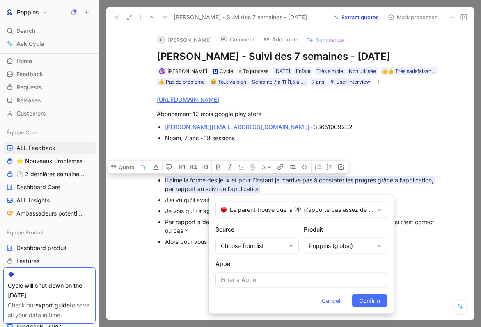
click at [371, 290] on form "Le parent trouve que la PP n'apporte pas assez de précisions et n'est pas adapt…" at bounding box center [301, 254] width 185 height 119
click at [370, 302] on span "Confirm" at bounding box center [369, 301] width 21 height 10
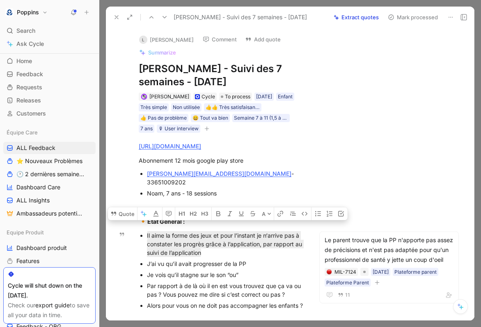
click at [204, 275] on div "Je vois qu’il stagne sur le son “ou”" at bounding box center [225, 275] width 157 height 9
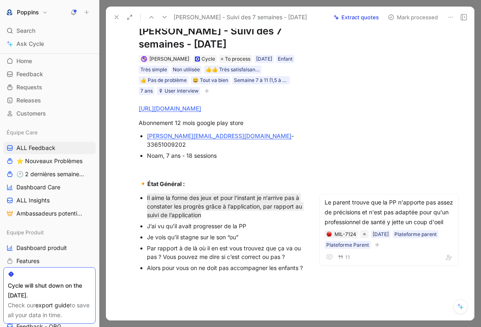
scroll to position [39, 0]
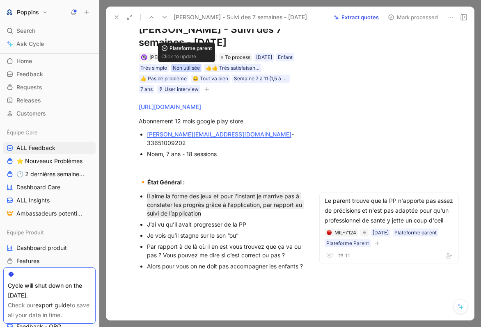
click at [188, 69] on div "Non utilisée" at bounding box center [186, 68] width 27 height 8
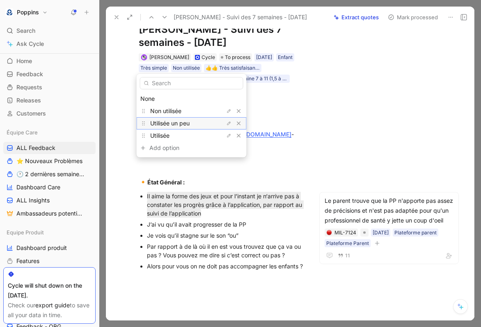
click at [190, 120] on span "Utilisée un peu" at bounding box center [169, 123] width 39 height 7
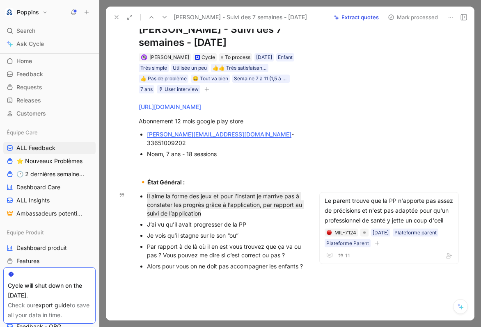
click at [209, 237] on div "Je vois qu’il stagne sur le son “ou”" at bounding box center [225, 235] width 157 height 9
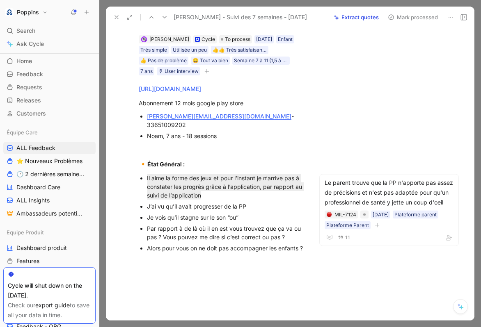
scroll to position [59, 0]
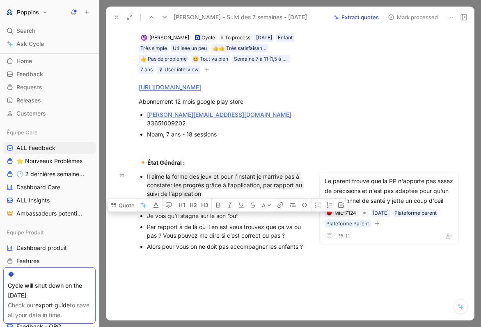
drag, startPoint x: 299, startPoint y: 236, endPoint x: 136, endPoint y: 226, distance: 163.1
click at [136, 226] on ul "Il aime la forme des jeux et pour l’instant je n‘arrive pas à constater les pro…" at bounding box center [221, 211] width 196 height 81
click at [127, 212] on button "Quote" at bounding box center [122, 205] width 29 height 13
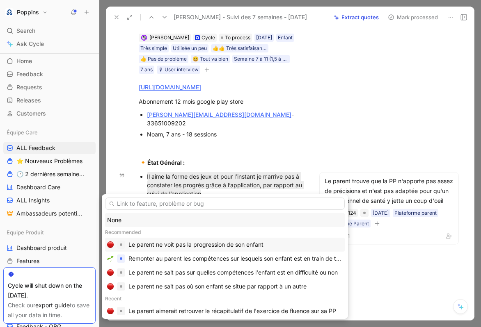
click at [155, 251] on div "Le parent ne voit pas la progression de son enfant" at bounding box center [225, 245] width 240 height 14
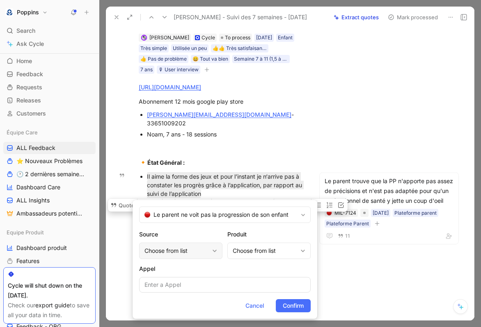
click at [210, 249] on div "Choose from list" at bounding box center [180, 251] width 83 height 16
click at [245, 253] on div "Choose from list" at bounding box center [265, 251] width 64 height 10
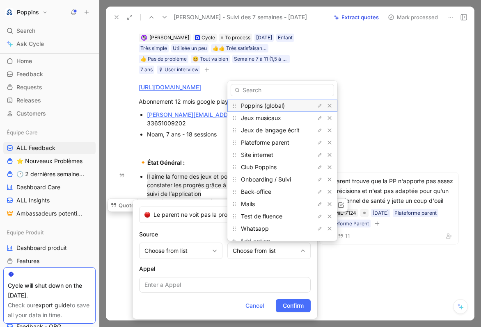
click at [257, 110] on div "Poppins (global)" at bounding box center [272, 106] width 62 height 10
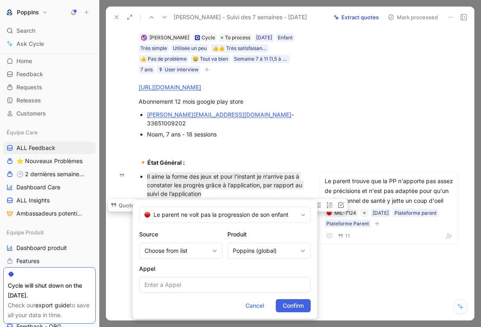
click at [283, 310] on span "Confirm" at bounding box center [293, 306] width 21 height 10
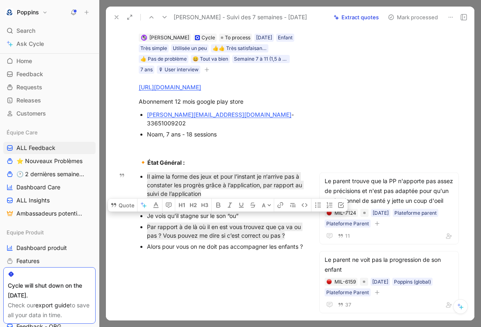
click at [209, 250] on div "Alors pour vous on ne doit pas accompagner les enfants ?" at bounding box center [225, 246] width 157 height 9
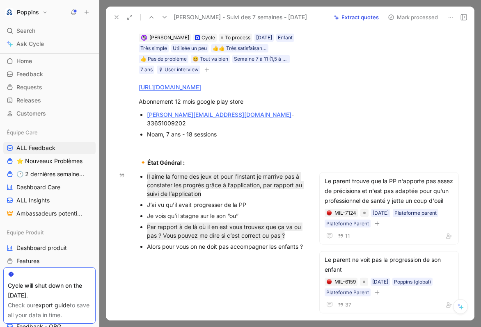
drag, startPoint x: 174, startPoint y: 258, endPoint x: 137, endPoint y: 249, distance: 37.8
click at [137, 249] on ul "Il aime la forme des jeux et pour l’instant je n‘arrive pas à constater les pro…" at bounding box center [221, 211] width 196 height 81
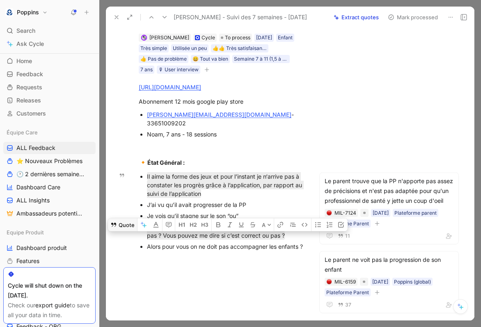
click at [131, 231] on button "Quote" at bounding box center [122, 224] width 29 height 13
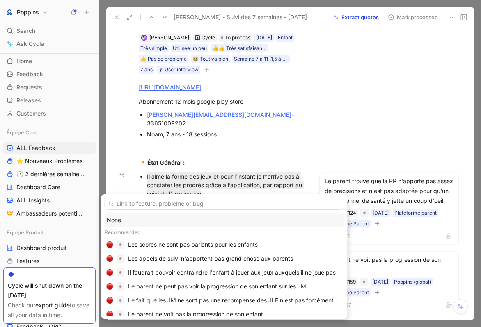
click at [145, 221] on div "None" at bounding box center [225, 220] width 236 height 10
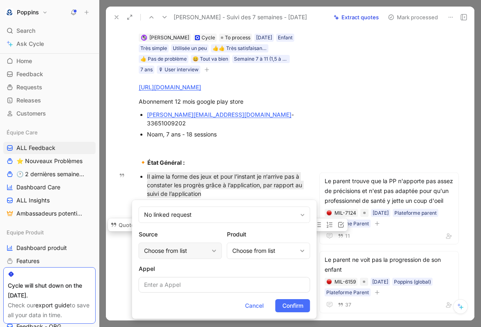
click at [182, 250] on div "Choose from list" at bounding box center [176, 251] width 64 height 10
click at [244, 252] on div "Choose from list" at bounding box center [264, 251] width 64 height 10
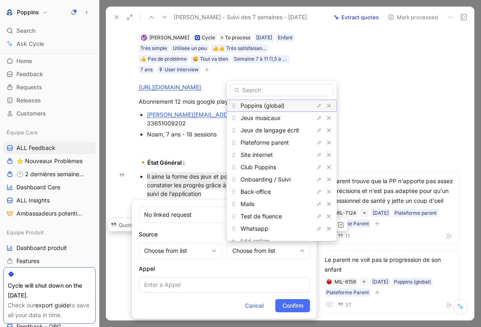
click at [271, 106] on span "Poppins (global)" at bounding box center [262, 105] width 44 height 7
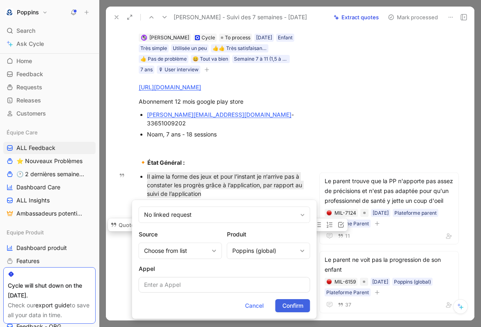
click at [293, 304] on span "Confirm" at bounding box center [292, 306] width 21 height 10
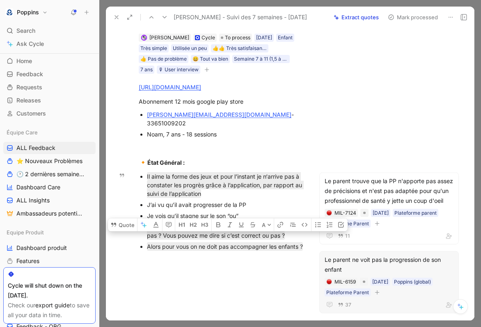
scroll to position [135, 0]
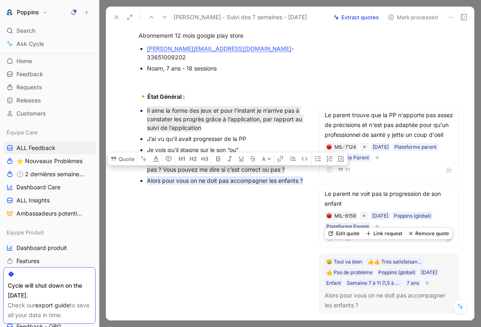
click at [423, 285] on button "button" at bounding box center [427, 283] width 8 height 8
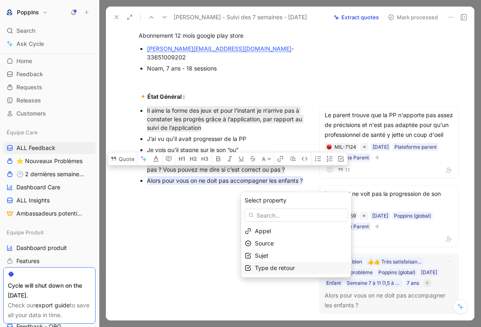
click at [284, 267] on span "Type de retour" at bounding box center [275, 268] width 40 height 7
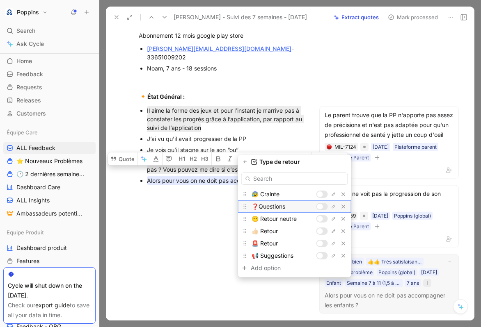
click at [320, 206] on div at bounding box center [320, 207] width 6 height 6
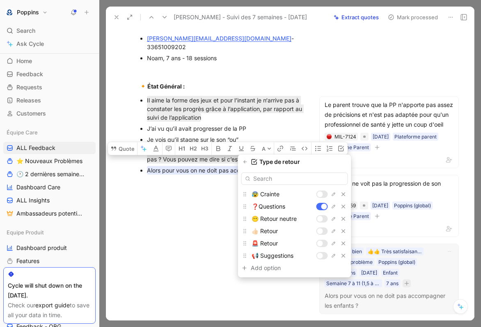
click at [245, 167] on div "Type de retour 😰 Crainte ❓Questions 😶 Retour neutre 👍🏻 Retour 🚨 Retour 📢 Sugges…" at bounding box center [294, 218] width 113 height 120
click at [245, 165] on button "button" at bounding box center [245, 162] width 8 height 8
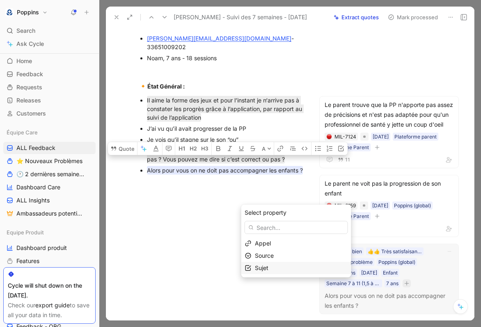
click at [276, 268] on div "Sujet" at bounding box center [301, 268] width 93 height 10
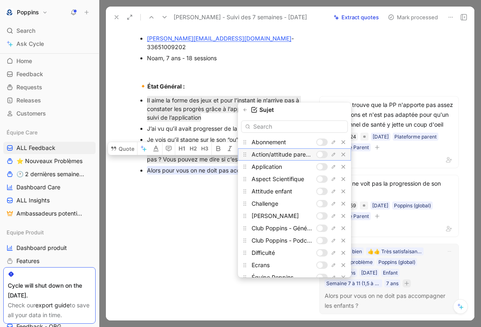
click at [320, 155] on div at bounding box center [320, 155] width 6 height 6
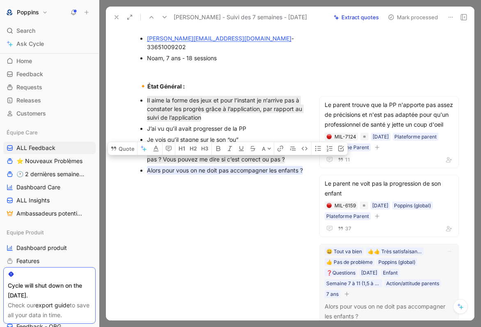
scroll to position [0, 0]
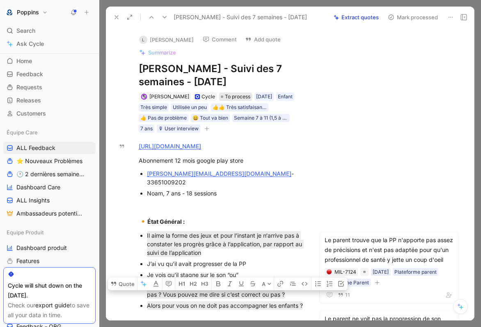
click at [234, 93] on span "To process" at bounding box center [237, 97] width 25 height 8
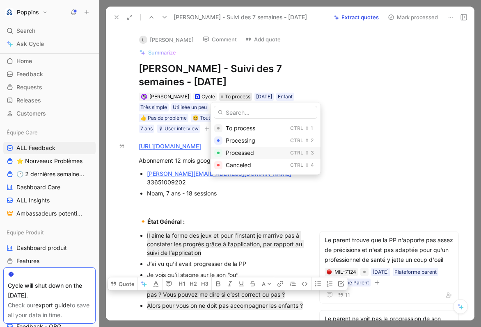
click at [240, 155] on span "Processed" at bounding box center [240, 152] width 28 height 7
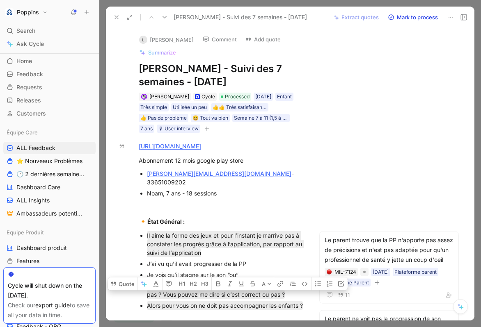
click at [115, 16] on icon at bounding box center [116, 17] width 7 height 7
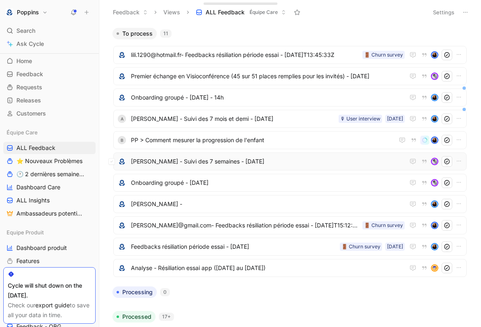
click at [204, 158] on span "[PERSON_NAME] - Suivi des 7 semaines - [DATE]" at bounding box center [268, 162] width 274 height 10
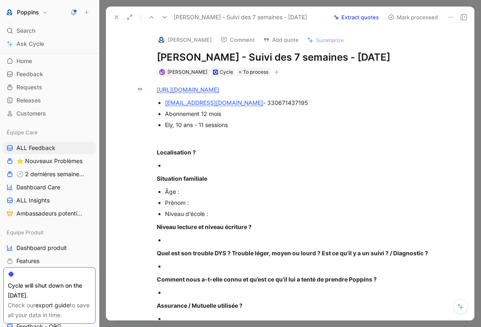
click at [453, 17] on icon at bounding box center [450, 17] width 7 height 7
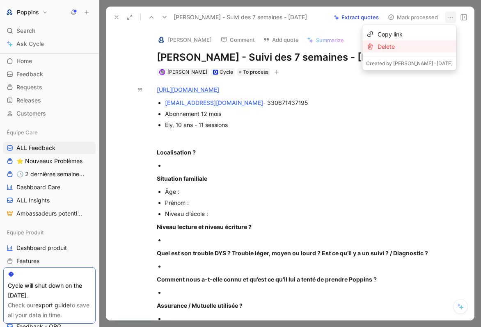
click at [432, 46] on div "Delete" at bounding box center [414, 47] width 75 height 10
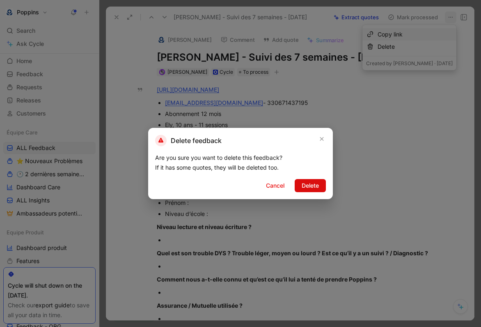
click at [310, 180] on button "Delete" at bounding box center [310, 185] width 31 height 13
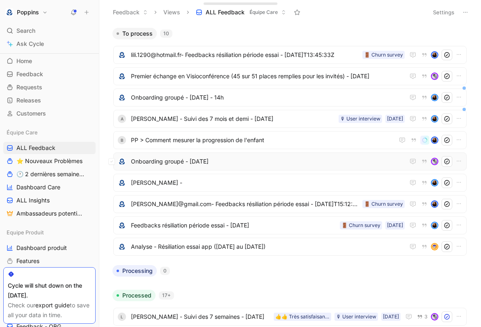
click at [208, 158] on span "Onboarding groupé - [DATE]" at bounding box center [268, 162] width 274 height 10
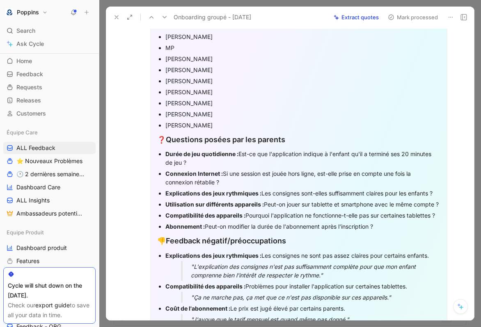
scroll to position [270, 0]
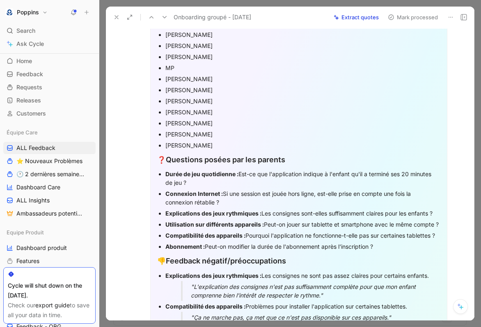
click at [221, 152] on h2 "❓ Questions posées par les parents" at bounding box center [298, 160] width 283 height 18
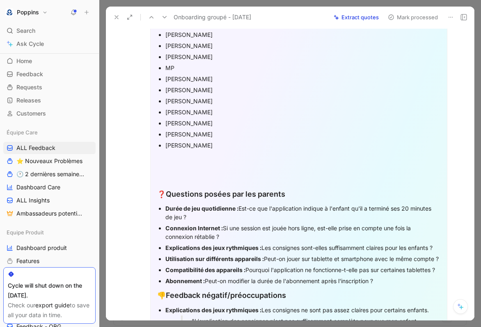
click at [176, 167] on div at bounding box center [298, 171] width 283 height 9
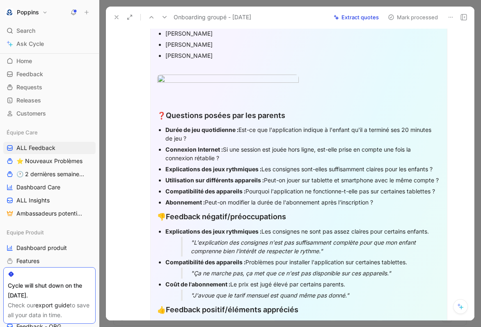
scroll to position [372, 0]
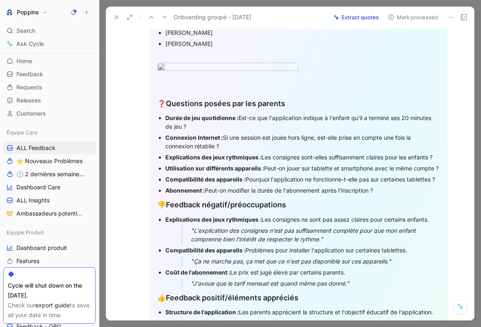
click at [166, 121] on strong "Durée de jeu quotidienne :" at bounding box center [201, 117] width 73 height 7
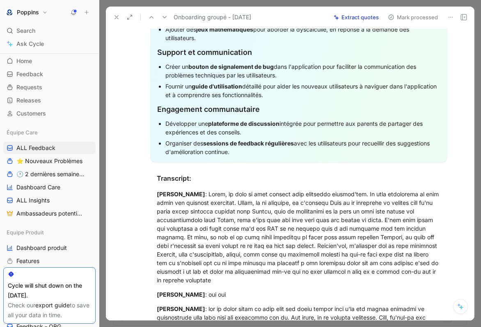
scroll to position [1105, 0]
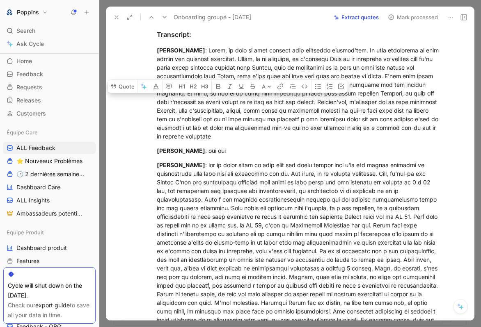
drag, startPoint x: 158, startPoint y: 160, endPoint x: 318, endPoint y: 82, distance: 177.6
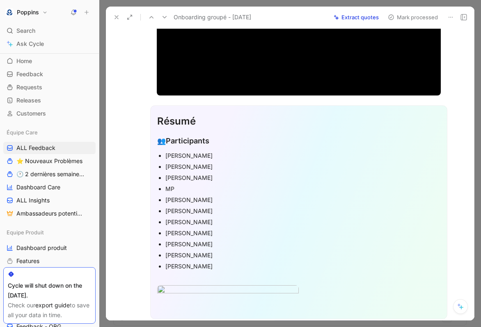
scroll to position [169, 0]
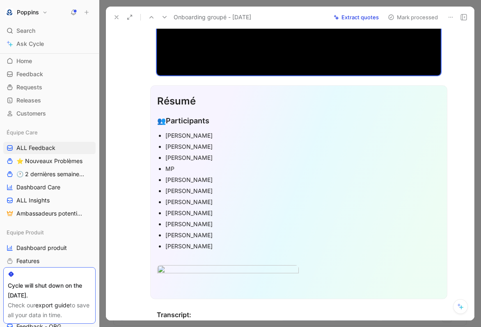
scroll to position [0, 0]
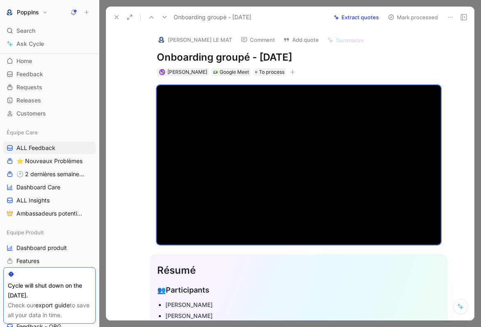
click at [455, 139] on div "Video Player is loading. Play Video Pause Mute Current Time 5:54 / Duration 1:1…" at bounding box center [298, 165] width 315 height 165
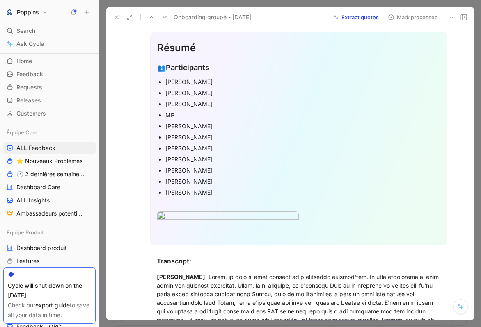
scroll to position [62, 0]
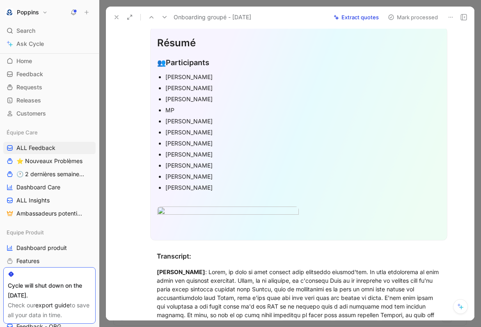
click at [205, 80] on div "[PERSON_NAME]" at bounding box center [302, 77] width 275 height 9
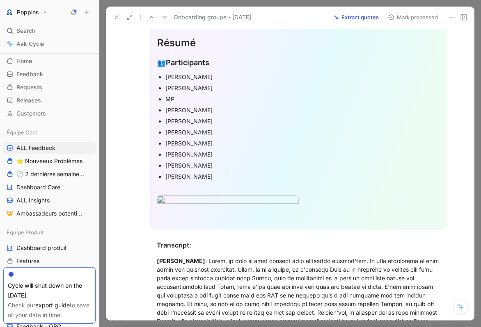
click at [219, 175] on div "JC Jourdan" at bounding box center [302, 176] width 275 height 9
click at [232, 77] on div "Catherine Randhawa" at bounding box center [302, 77] width 275 height 9
click at [200, 172] on div "JC Jourdan" at bounding box center [302, 176] width 275 height 9
drag, startPoint x: 200, startPoint y: 176, endPoint x: 153, endPoint y: 72, distance: 114.1
click at [153, 72] on div "Résumé 👥 Participants Catherine Randhawa Céline Dumortier MP Karl Joseph Steph …" at bounding box center [298, 128] width 297 height 203
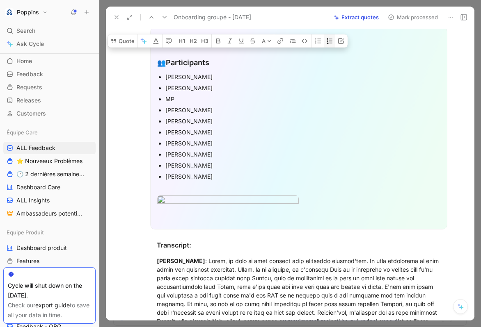
click at [330, 44] on icon "button" at bounding box center [330, 41] width 6 height 6
click at [219, 114] on p "Karl Joseph" at bounding box center [302, 110] width 275 height 11
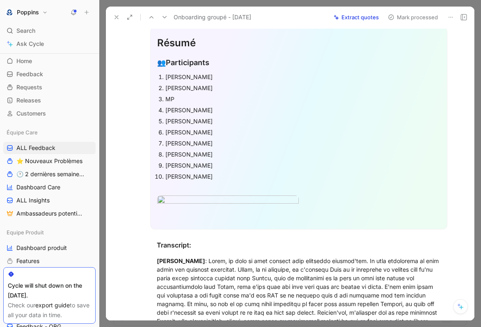
click at [211, 134] on div "Audrey Kaminski" at bounding box center [302, 132] width 275 height 9
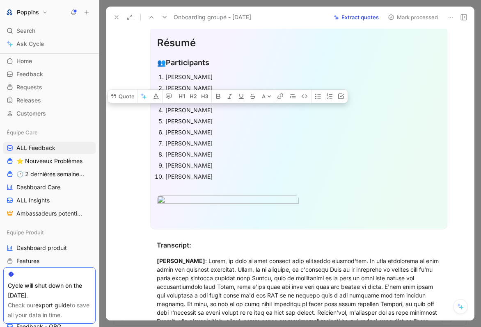
drag, startPoint x: 226, startPoint y: 134, endPoint x: 165, endPoint y: 131, distance: 61.6
click at [165, 131] on li "Audrey Kaminski" at bounding box center [302, 132] width 275 height 11
click at [217, 99] on icon "button" at bounding box center [218, 96] width 4 height 5
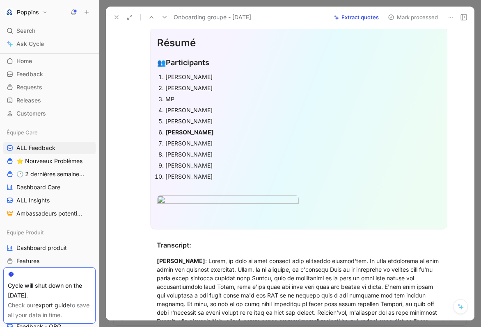
click at [198, 148] on p "Cecile Hauch" at bounding box center [302, 143] width 275 height 11
click at [189, 76] on div "Catherine Randhawa" at bounding box center [302, 77] width 275 height 9
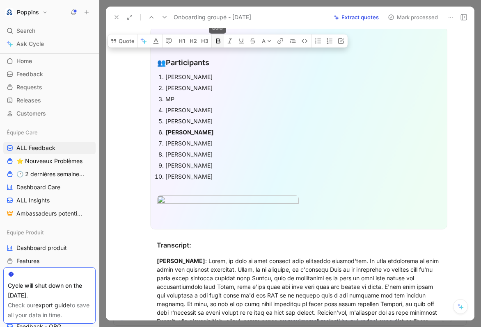
click at [216, 43] on icon "button" at bounding box center [218, 41] width 4 height 5
click at [185, 140] on div "Cecile Hauch" at bounding box center [302, 143] width 275 height 9
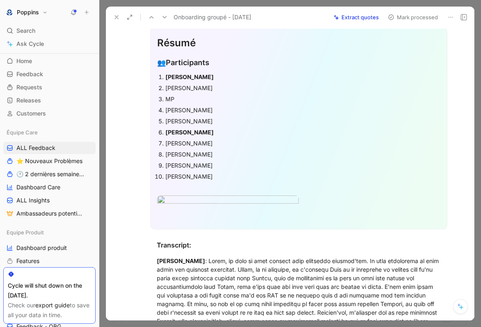
click at [185, 140] on div "Cecile Hauch" at bounding box center [302, 143] width 275 height 9
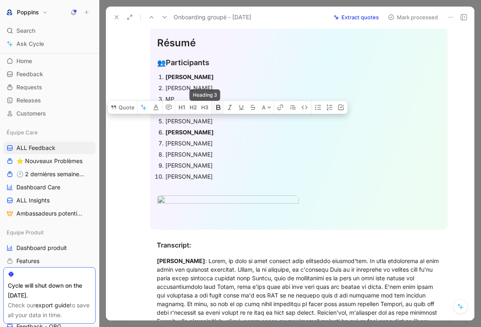
click at [215, 114] on button "button" at bounding box center [218, 107] width 12 height 13
click at [183, 95] on div "MP" at bounding box center [302, 99] width 275 height 9
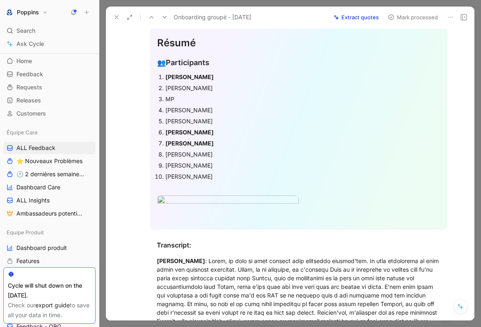
click at [192, 165] on div "Eugenie Godeux" at bounding box center [302, 165] width 275 height 9
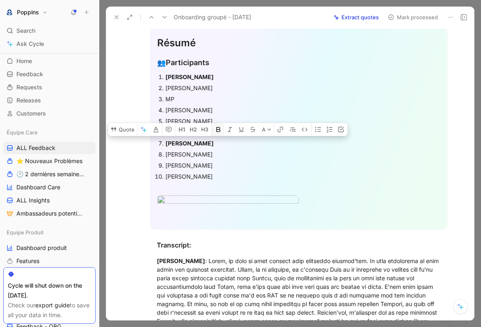
click at [215, 133] on icon "button" at bounding box center [218, 129] width 7 height 7
click at [211, 167] on div "Eugenie Godeux" at bounding box center [302, 165] width 275 height 9
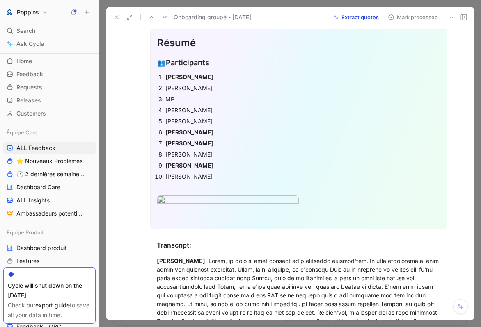
click at [182, 174] on div "JC Jourdan" at bounding box center [302, 176] width 275 height 9
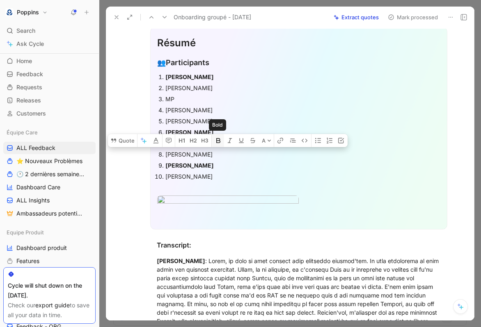
click at [221, 144] on icon "button" at bounding box center [218, 140] width 7 height 7
click at [220, 184] on p at bounding box center [298, 189] width 283 height 14
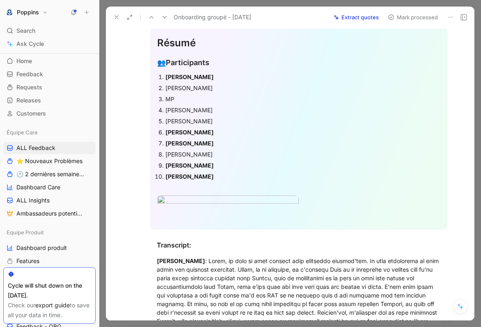
click at [183, 107] on div "Karl Joseph" at bounding box center [302, 110] width 275 height 9
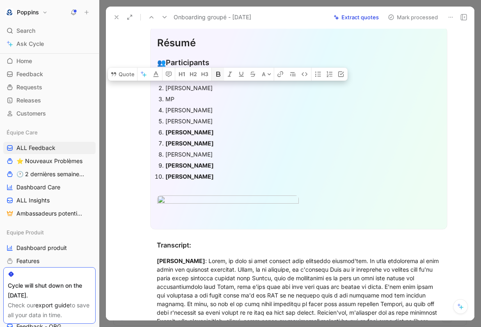
click at [218, 78] on icon "button" at bounding box center [218, 74] width 7 height 7
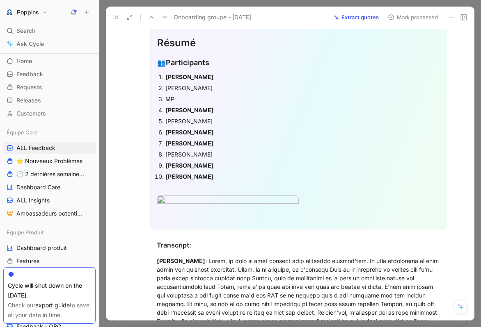
click at [204, 153] on div "Liliana Villemain" at bounding box center [302, 154] width 275 height 9
click at [176, 156] on div "Liliana Villemain" at bounding box center [302, 154] width 275 height 9
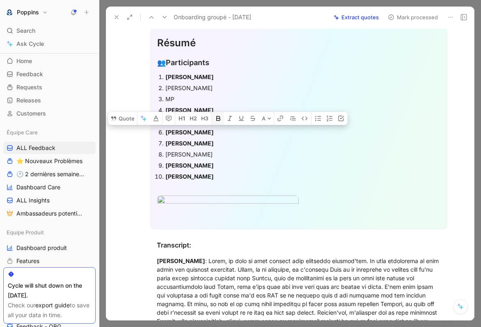
click at [216, 121] on icon "button" at bounding box center [218, 118] width 4 height 5
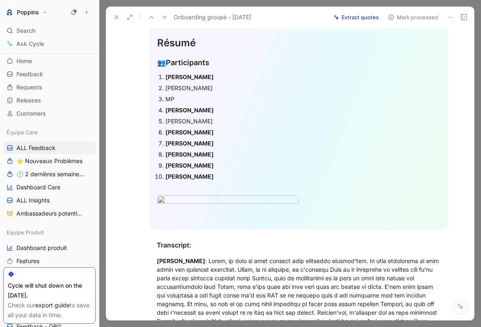
click at [197, 167] on strong "Eugenie Godeux" at bounding box center [189, 165] width 48 height 7
click at [185, 122] on div "Steph Neri Pressmann" at bounding box center [302, 121] width 275 height 9
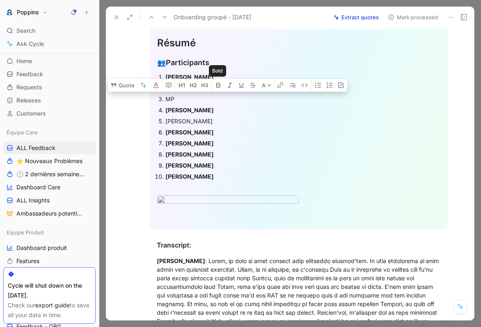
click at [207, 149] on p "Liliana Villemain" at bounding box center [302, 154] width 275 height 11
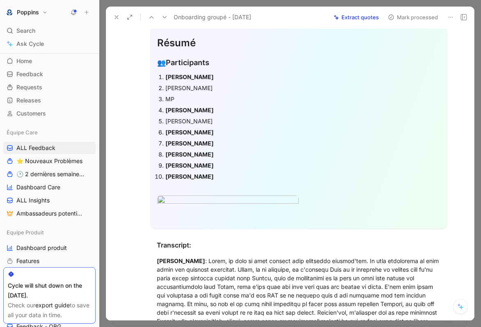
click at [168, 98] on div "MP" at bounding box center [302, 99] width 275 height 9
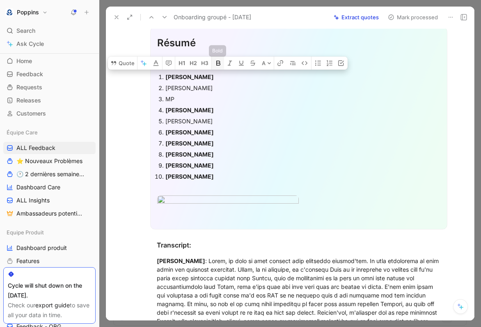
click at [219, 66] on icon "button" at bounding box center [218, 63] width 7 height 7
click at [193, 120] on div "Steph Neri Pressmann" at bounding box center [302, 121] width 275 height 9
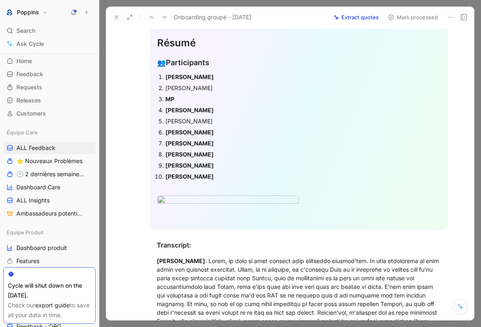
click at [193, 120] on div "Steph Neri Pressmann" at bounding box center [302, 121] width 275 height 9
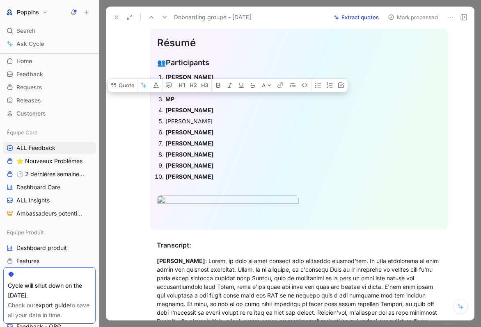
click at [193, 120] on div "Steph Neri Pressmann" at bounding box center [302, 121] width 275 height 9
click at [217, 89] on icon "button" at bounding box center [218, 85] width 7 height 7
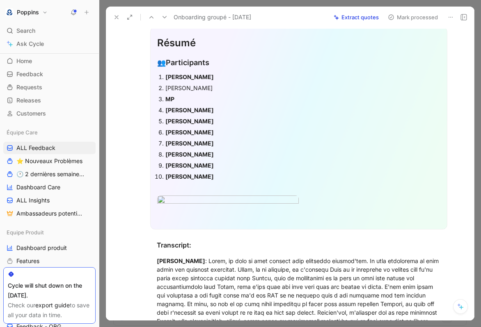
click at [206, 136] on div "Audrey Kaminski" at bounding box center [302, 132] width 275 height 9
click at [192, 87] on div "Céline Dumortier" at bounding box center [302, 88] width 275 height 9
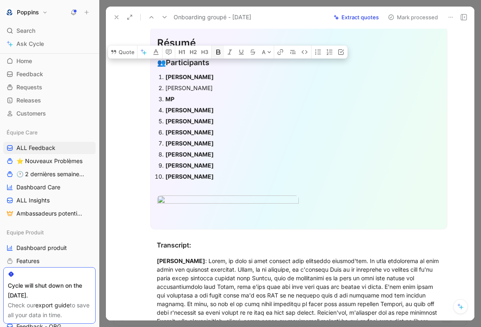
click at [222, 59] on button "button" at bounding box center [218, 52] width 12 height 13
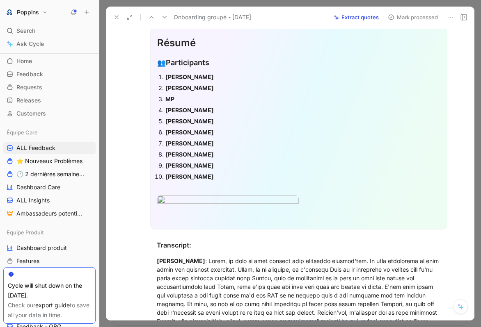
click at [211, 98] on div "MP" at bounding box center [302, 99] width 275 height 9
click at [237, 71] on h2 "👥 Participants" at bounding box center [298, 63] width 283 height 18
click at [233, 78] on div "Catherine Randhawa" at bounding box center [302, 77] width 275 height 9
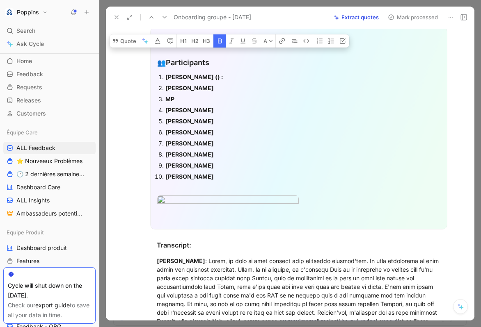
click at [218, 43] on icon "button" at bounding box center [220, 41] width 4 height 5
copy strong "() :"
click at [226, 88] on div "Céline Dumortier" at bounding box center [302, 88] width 275 height 9
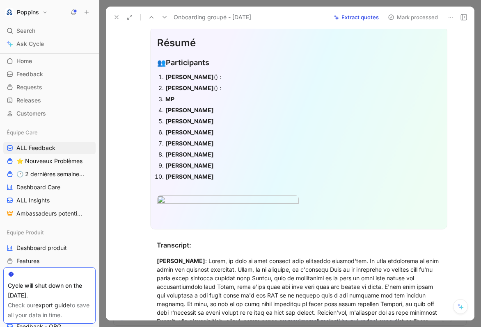
click at [212, 98] on div "MP" at bounding box center [302, 99] width 275 height 9
click at [214, 108] on div "Karl Joseph" at bounding box center [302, 110] width 275 height 9
click at [241, 119] on div "Steph Neri Pressmann" at bounding box center [302, 121] width 275 height 9
click at [229, 125] on div "Steph Neri Pressmann () :" at bounding box center [302, 121] width 275 height 9
click at [222, 129] on div "Audrey Kaminski" at bounding box center [302, 132] width 275 height 9
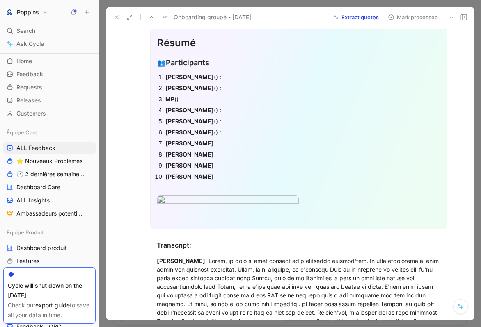
click at [213, 143] on div "Cecile Hauch" at bounding box center [302, 143] width 275 height 9
click at [223, 156] on div "Liliana Villemain" at bounding box center [302, 154] width 275 height 9
click at [225, 166] on div "Eugenie Godeux" at bounding box center [302, 165] width 275 height 9
click at [217, 169] on div "Eugenie Godeux () :" at bounding box center [302, 165] width 275 height 9
click at [210, 175] on div "JC Jourdan" at bounding box center [302, 176] width 275 height 9
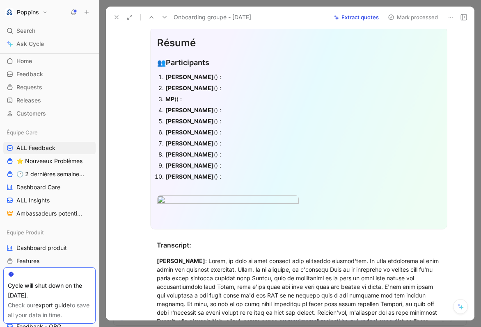
click at [206, 79] on strong "Catherine Randhawa" at bounding box center [189, 76] width 48 height 7
copy strong "Randhawa"
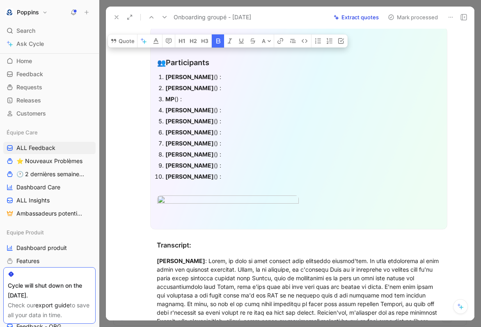
click at [229, 78] on div "Catherine Randhawa () :" at bounding box center [302, 77] width 275 height 9
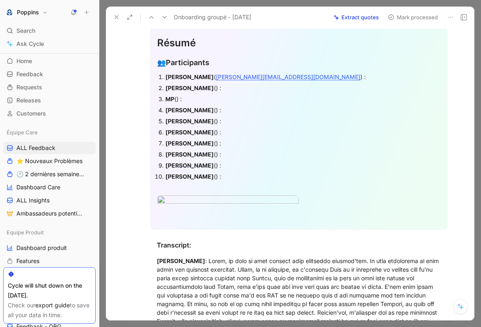
click at [198, 90] on strong "Céline Dumortier" at bounding box center [189, 88] width 48 height 7
copy strong "Dumortier"
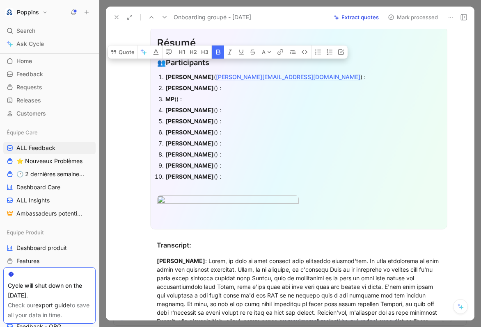
click at [213, 91] on div "Céline Dumortier () :" at bounding box center [302, 88] width 275 height 9
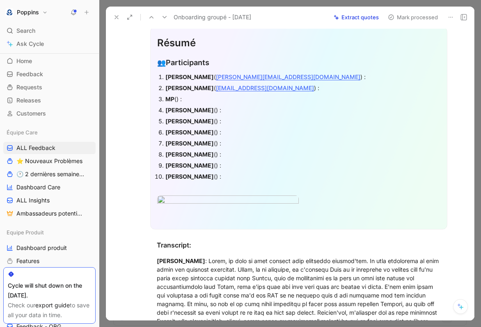
click at [178, 99] on div "MP () :" at bounding box center [302, 99] width 275 height 9
click at [189, 100] on div "MP () :" at bounding box center [302, 99] width 275 height 9
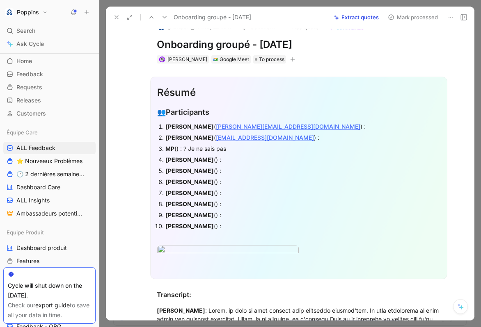
scroll to position [0, 0]
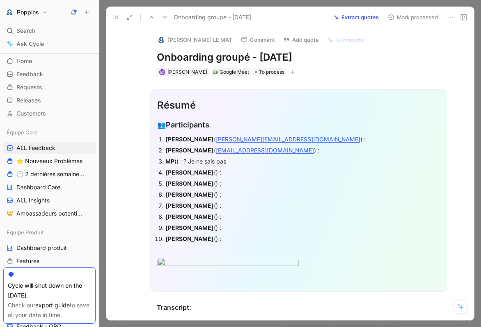
click at [161, 37] on img at bounding box center [161, 40] width 8 height 8
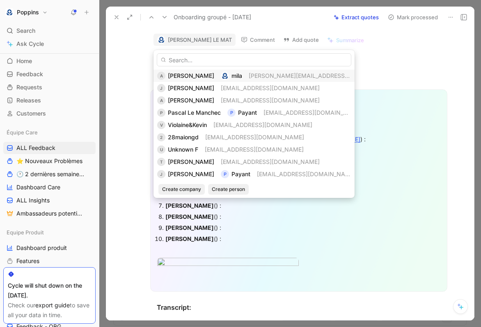
click at [176, 74] on span "Anne" at bounding box center [191, 75] width 46 height 7
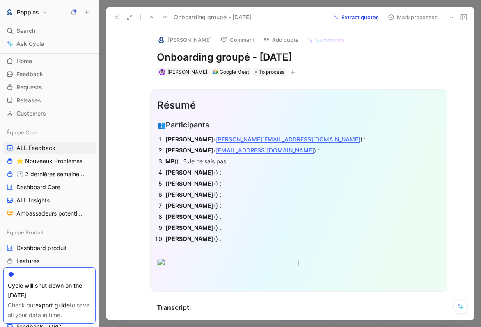
click at [240, 174] on div "Karl Joseph () :" at bounding box center [302, 172] width 275 height 9
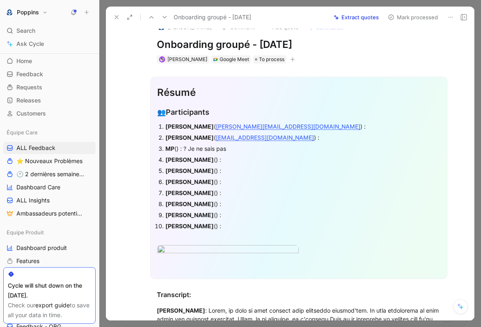
scroll to position [16, 0]
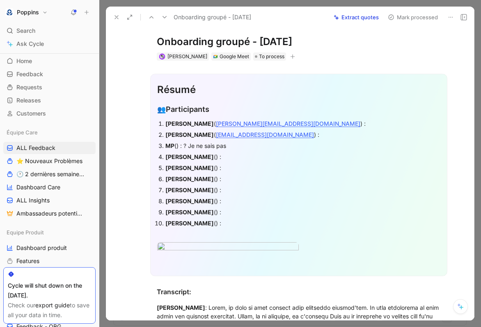
click at [188, 155] on strong "Karl Joseph" at bounding box center [189, 156] width 48 height 7
copy strong "Joseph"
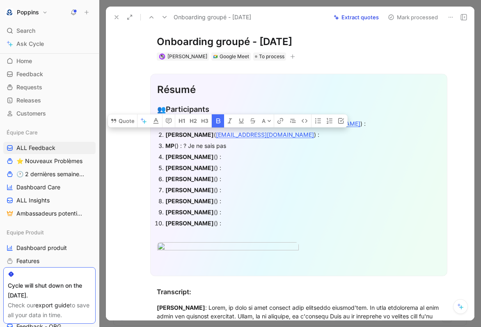
click at [208, 159] on div "Karl Joseph () :" at bounding box center [302, 157] width 275 height 9
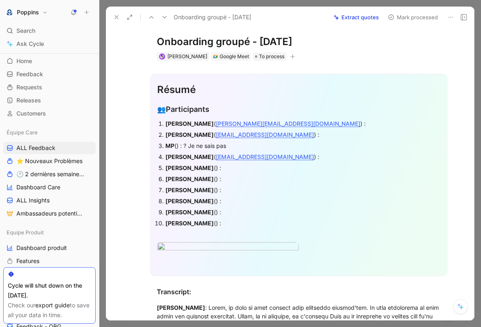
click at [214, 169] on strong "Steph Neri Pressmann" at bounding box center [189, 168] width 48 height 7
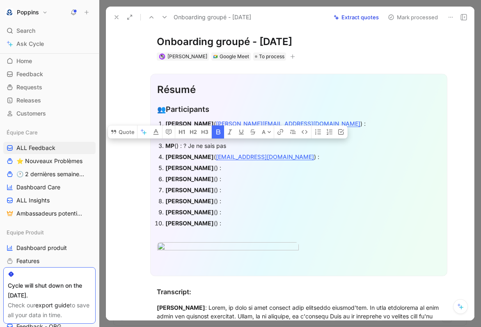
copy strong "Pressmann"
click at [229, 167] on div "Steph Neri Pressmann () :" at bounding box center [302, 168] width 275 height 9
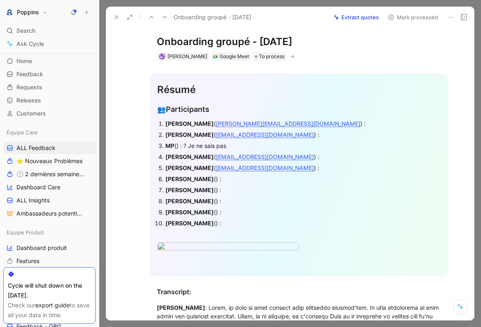
click at [194, 177] on strong "Audrey Kaminski" at bounding box center [189, 179] width 48 height 7
copy strong "Kaminski"
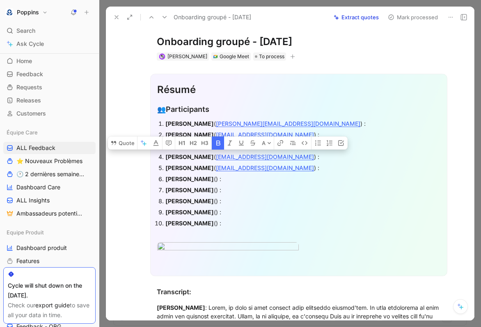
click at [214, 178] on div "Audrey Kaminski () :" at bounding box center [302, 179] width 275 height 9
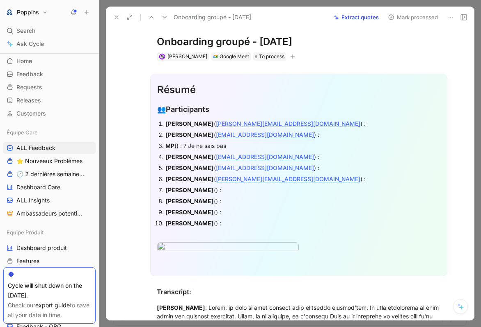
click at [194, 189] on strong "Cecile Hauch" at bounding box center [189, 190] width 48 height 7
copy strong "Hauch"
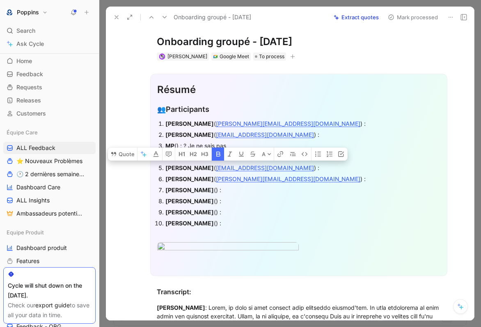
click at [206, 188] on div "Cecile Hauch () :" at bounding box center [302, 190] width 275 height 9
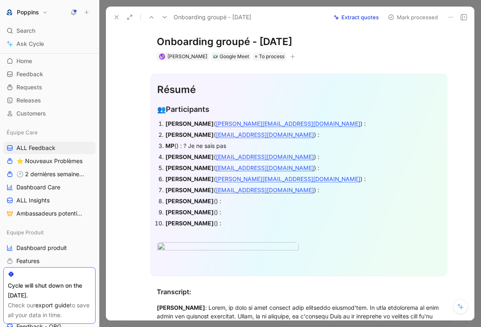
click at [206, 194] on p "Cecile Hauch ( cecilehauchecorne@hotmail.com ) :" at bounding box center [302, 190] width 275 height 11
click at [196, 201] on strong "Liliana Villemain" at bounding box center [189, 201] width 48 height 7
copy strong "Villemain"
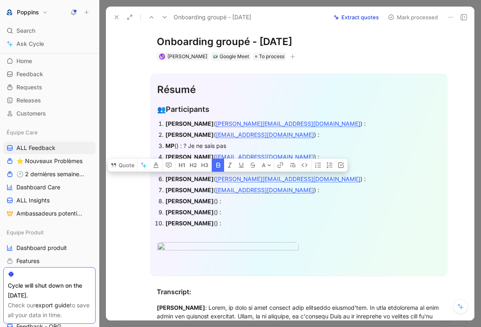
click at [215, 207] on p "Eugenie Godeux () :" at bounding box center [302, 212] width 275 height 11
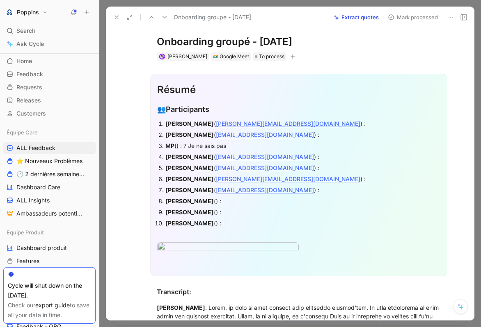
click at [216, 202] on div "Liliana Villemain () :" at bounding box center [302, 201] width 275 height 9
click at [195, 212] on strong "Eugenie Godeux" at bounding box center [189, 212] width 48 height 7
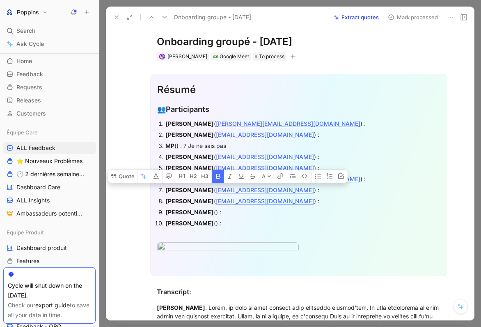
click at [222, 209] on div "Eugenie Godeux () :" at bounding box center [302, 212] width 275 height 9
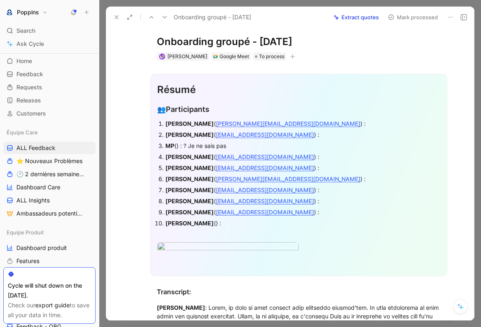
click at [181, 225] on strong "JC Jourdan" at bounding box center [189, 223] width 48 height 7
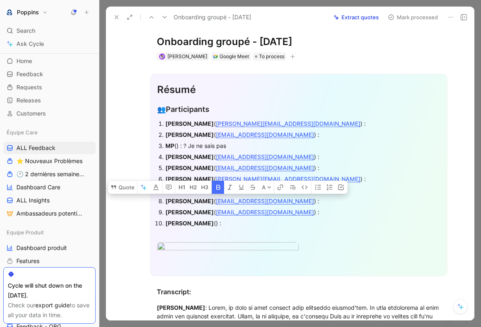
click at [201, 236] on div at bounding box center [298, 235] width 283 height 9
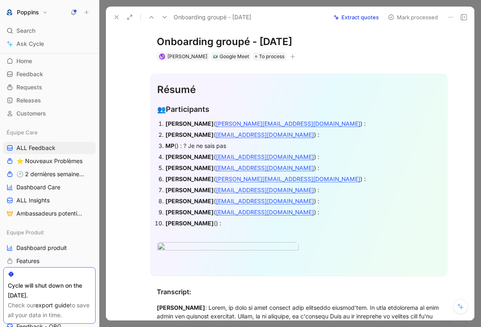
click at [197, 224] on div "JC Jourdan () :" at bounding box center [302, 223] width 275 height 9
click at [290, 55] on icon "button" at bounding box center [292, 56] width 5 height 5
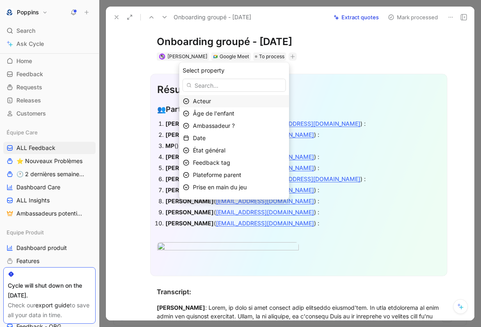
click at [240, 101] on div "Acteur" at bounding box center [239, 101] width 93 height 10
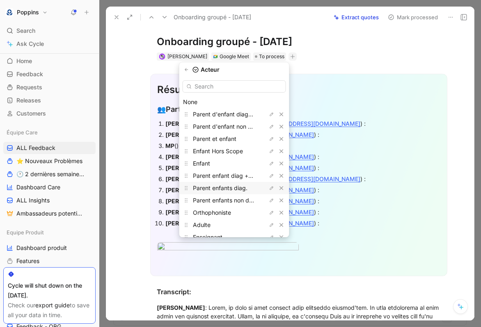
scroll to position [22, 0]
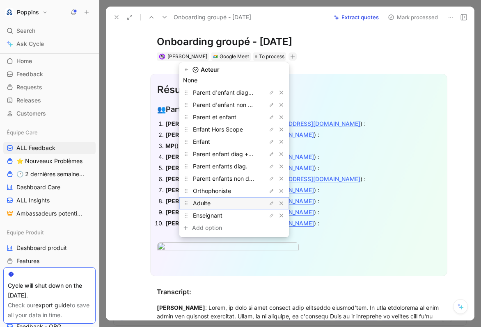
click at [244, 202] on div "Adulte" at bounding box center [224, 204] width 62 height 10
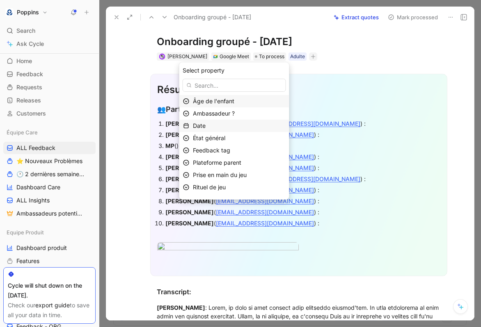
click at [245, 124] on div "Date" at bounding box center [239, 126] width 93 height 10
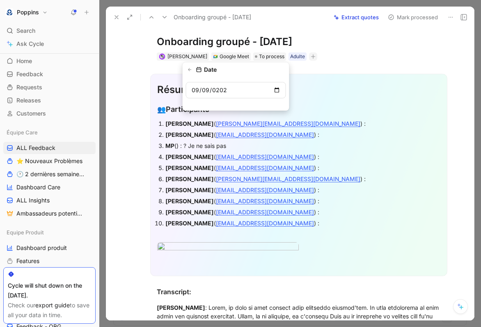
type input "2025-09-09"
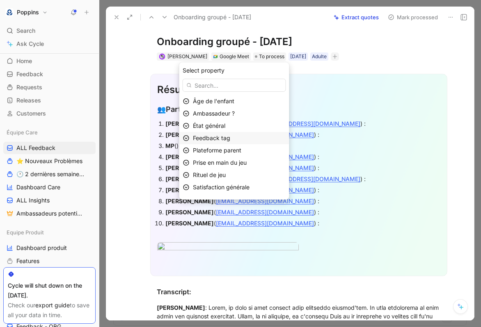
click at [246, 140] on div "Feedback tag" at bounding box center [239, 138] width 93 height 10
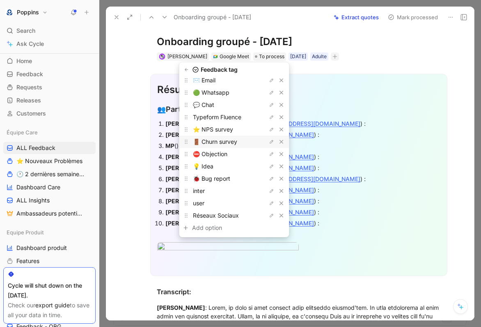
scroll to position [0, 0]
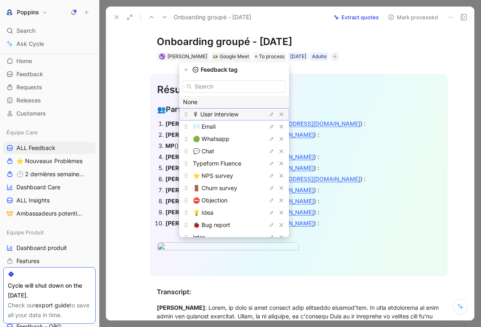
click at [236, 114] on span "🎙 User interview" at bounding box center [216, 114] width 46 height 7
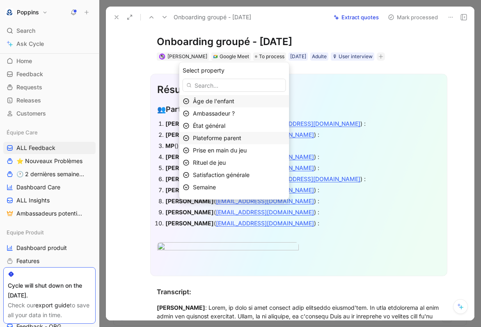
scroll to position [22, 0]
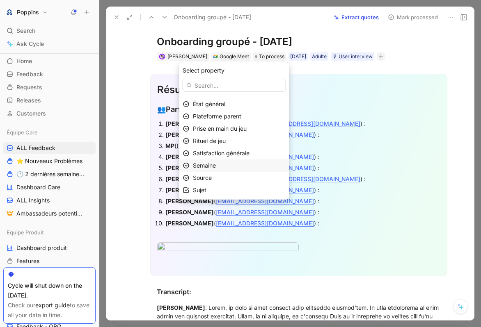
click at [234, 167] on div "Semaine" at bounding box center [239, 166] width 93 height 10
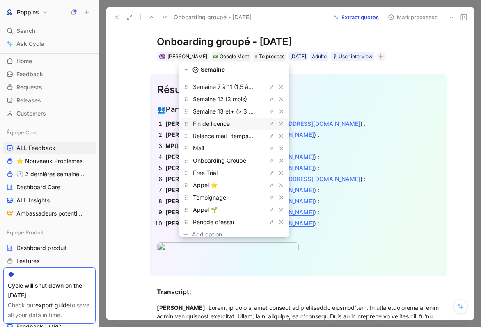
scroll to position [71, 0]
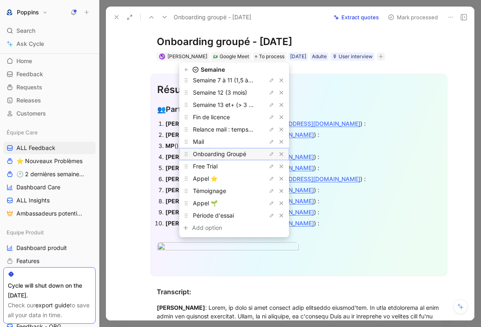
click at [242, 156] on span "Onboarding Groupé" at bounding box center [219, 154] width 53 height 7
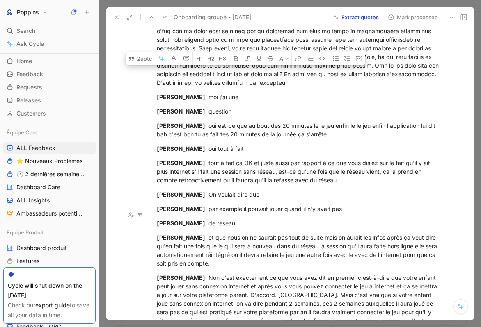
scroll to position [1394, 0]
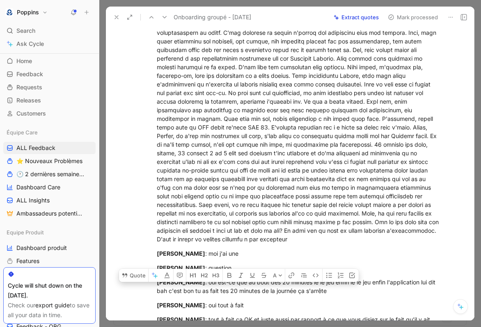
drag, startPoint x: 155, startPoint y: 98, endPoint x: 319, endPoint y: 289, distance: 252.0
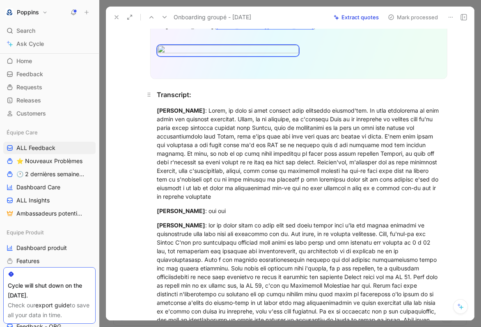
scroll to position [205, 0]
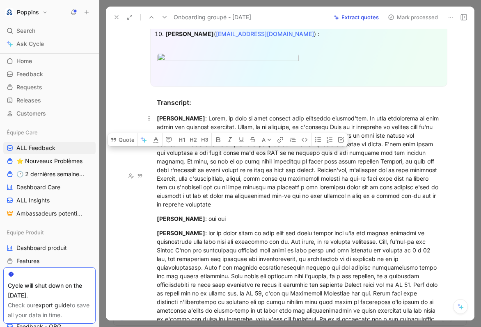
drag, startPoint x: 233, startPoint y: 290, endPoint x: 153, endPoint y: 181, distance: 135.9
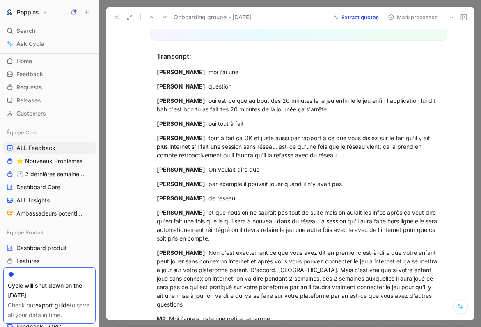
scroll to position [270, 0]
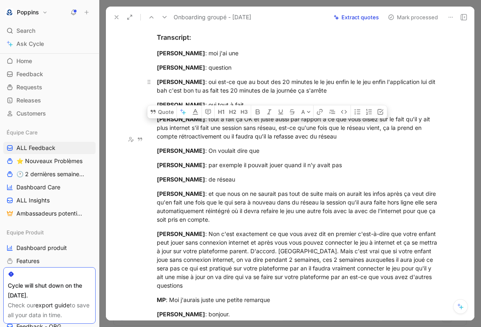
drag, startPoint x: 208, startPoint y: 149, endPoint x: 350, endPoint y: 164, distance: 143.6
click at [350, 97] on p "céline dumortier : oui est-ce que au bout des 20 minutes le le jeu enfin le le …" at bounding box center [298, 86] width 315 height 22
click at [171, 119] on button "Quote" at bounding box center [161, 111] width 29 height 13
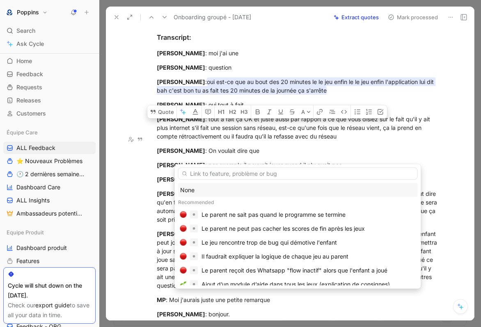
click at [222, 190] on div "None" at bounding box center [298, 190] width 236 height 10
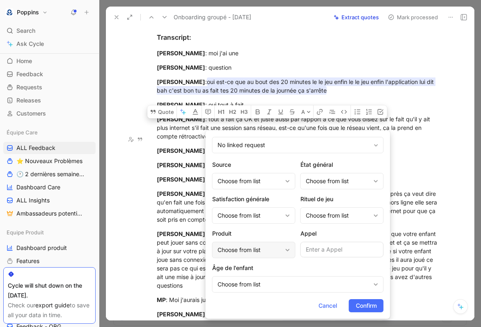
click at [265, 256] on div "Choose from list" at bounding box center [253, 250] width 83 height 16
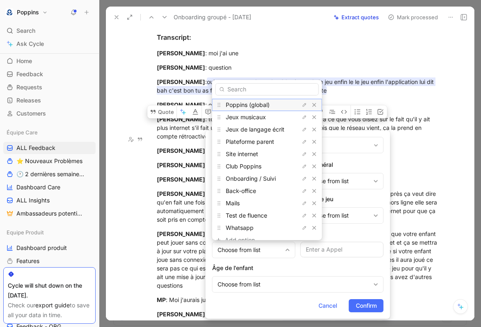
click at [265, 105] on span "Poppins (global)" at bounding box center [248, 104] width 44 height 7
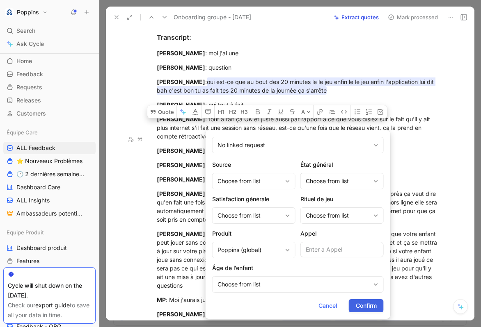
click at [366, 305] on span "Confirm" at bounding box center [366, 306] width 21 height 10
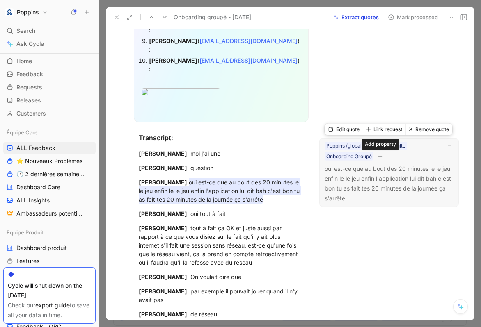
click at [381, 156] on icon "button" at bounding box center [379, 156] width 5 height 5
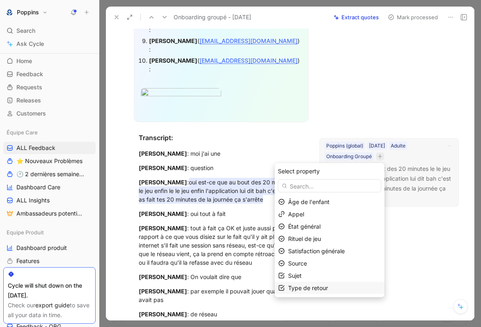
click at [322, 286] on span "Type de retour" at bounding box center [308, 288] width 40 height 7
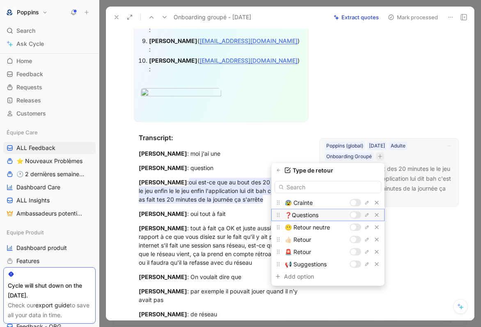
click at [357, 214] on div at bounding box center [355, 215] width 11 height 7
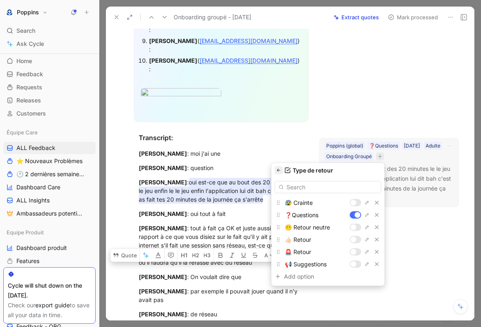
click at [279, 172] on icon "button" at bounding box center [278, 170] width 5 height 5
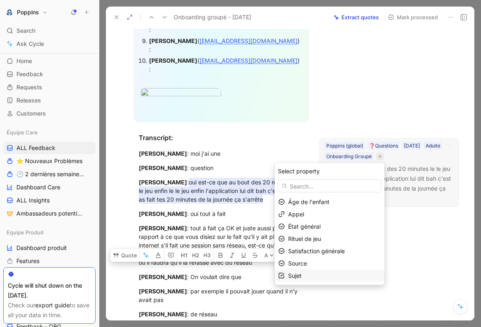
click at [325, 276] on div "Sujet" at bounding box center [334, 276] width 93 height 10
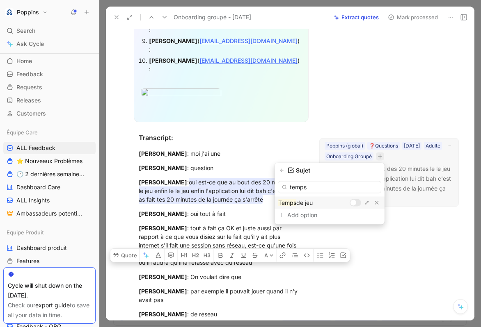
type input "temps"
click at [355, 204] on div at bounding box center [353, 203] width 6 height 6
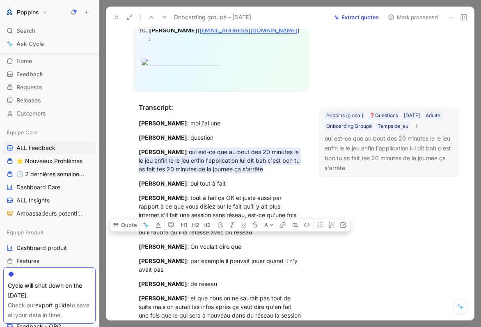
scroll to position [301, 0]
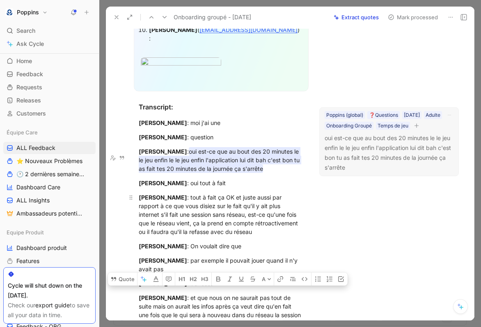
drag, startPoint x: 197, startPoint y: 165, endPoint x: 222, endPoint y: 193, distance: 37.5
click at [222, 193] on div "céline dumortier : tout à fait ça OK et juste aussi par rapport à ce que vous d…" at bounding box center [221, 214] width 165 height 43
click at [127, 273] on button "Quote" at bounding box center [122, 279] width 29 height 13
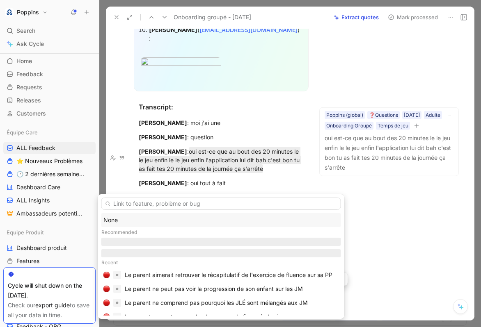
click at [157, 214] on div "None" at bounding box center [221, 220] width 240 height 14
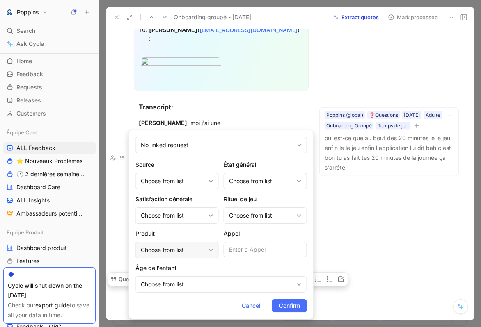
click at [196, 250] on div "Choose from list" at bounding box center [173, 250] width 64 height 10
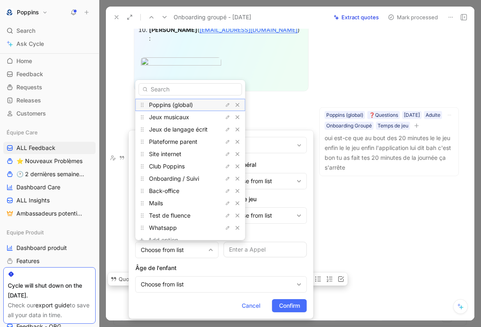
click at [182, 110] on div "Poppins (global)" at bounding box center [190, 105] width 110 height 12
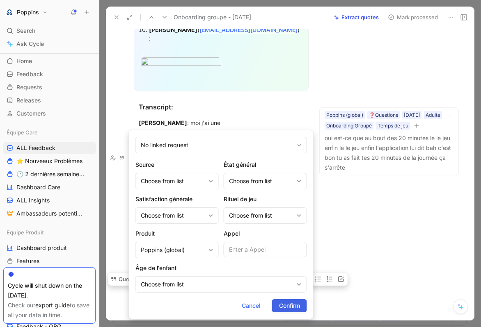
click at [295, 307] on span "Confirm" at bounding box center [289, 306] width 21 height 10
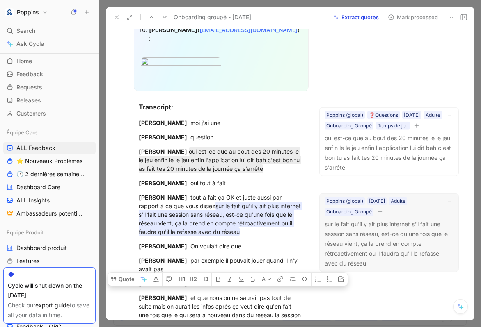
click at [382, 213] on icon "button" at bounding box center [379, 212] width 5 height 5
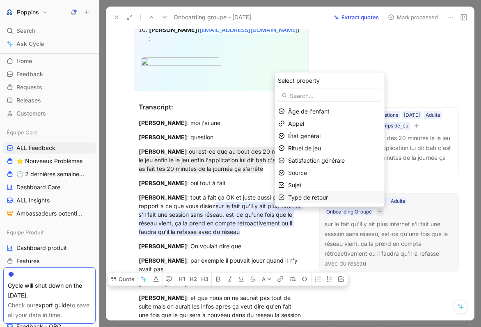
click at [327, 199] on span "Type de retour" at bounding box center [308, 197] width 40 height 7
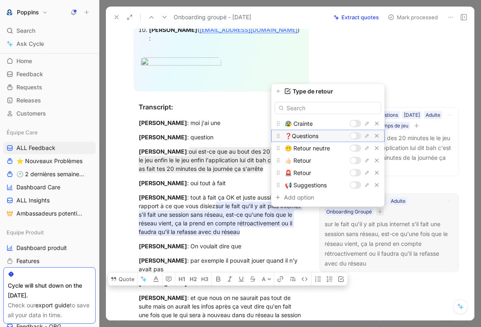
click at [357, 138] on div at bounding box center [355, 136] width 11 height 7
click at [277, 91] on icon "button" at bounding box center [278, 91] width 3 height 3
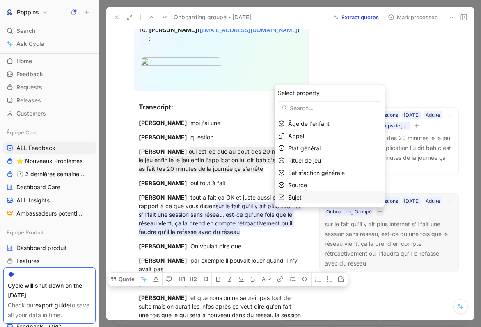
click at [310, 196] on div "Sujet" at bounding box center [334, 198] width 93 height 10
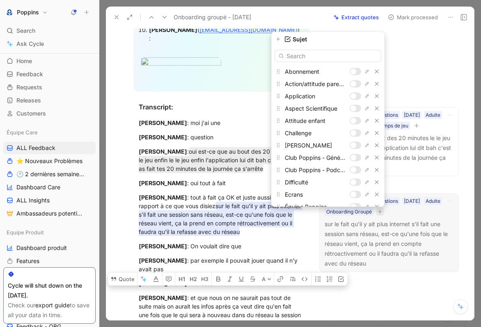
click at [336, 56] on input "text" at bounding box center [327, 56] width 107 height 12
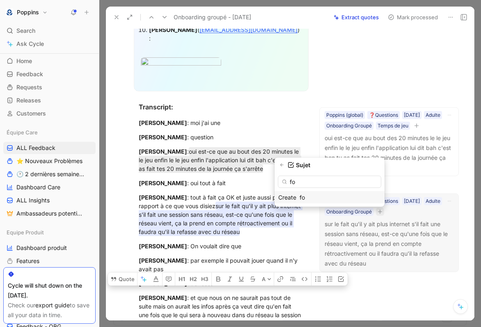
type input "f"
type input "i"
type input "a"
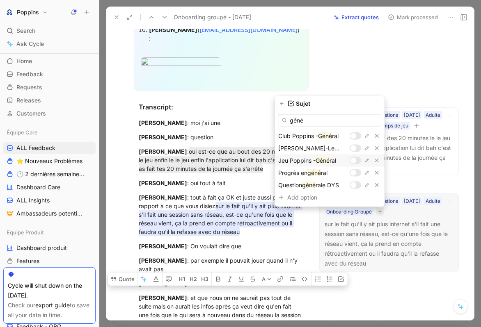
type input "géné"
click at [355, 162] on div at bounding box center [353, 161] width 6 height 6
click at [355, 160] on div at bounding box center [357, 161] width 6 height 6
click at [355, 160] on div at bounding box center [353, 161] width 6 height 6
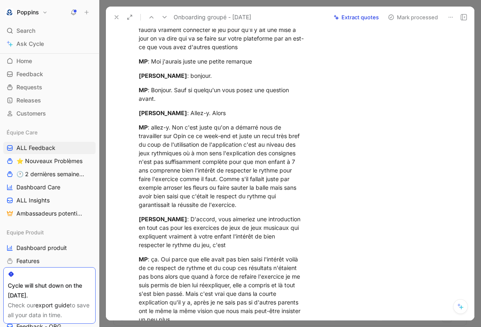
scroll to position [690, 0]
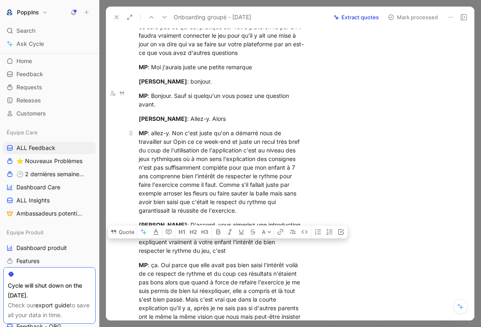
drag, startPoint x: 185, startPoint y: 120, endPoint x: 251, endPoint y: 177, distance: 87.5
click at [251, 177] on p "MP : allez-y. Non c'est juste qu'on a démarré nous de travailler sur Opin ce ce…" at bounding box center [221, 171] width 196 height 91
click at [128, 226] on button "Quote" at bounding box center [122, 232] width 29 height 13
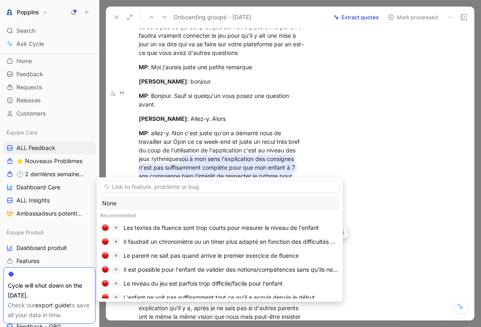
click at [186, 190] on input "text" at bounding box center [220, 187] width 240 height 12
type input "J"
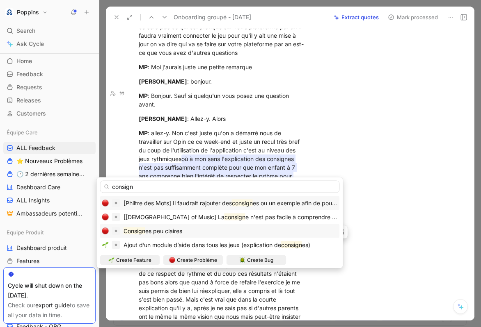
type input "consign"
click at [213, 233] on div "Consign es peu claires" at bounding box center [220, 231] width 236 height 10
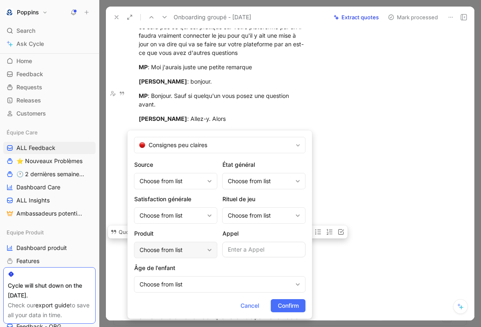
click at [184, 250] on div "Choose from list" at bounding box center [171, 250] width 64 height 10
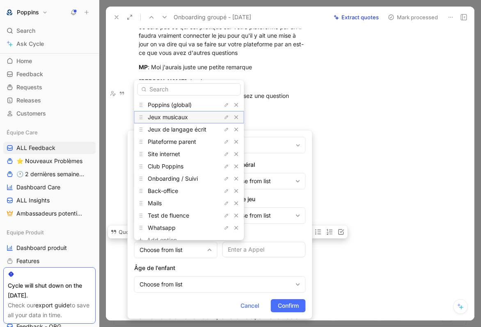
click at [189, 119] on div "Jeux musicaux" at bounding box center [179, 117] width 62 height 10
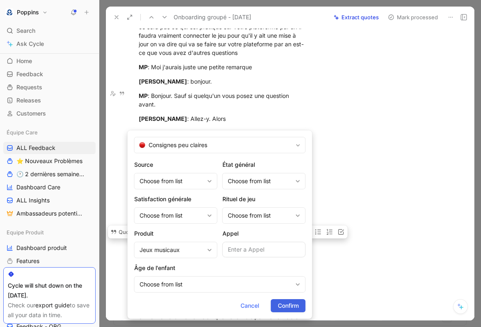
click at [288, 303] on span "Confirm" at bounding box center [288, 306] width 21 height 10
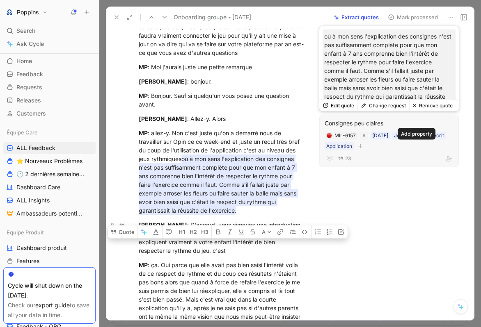
click at [363, 145] on icon "button" at bounding box center [360, 146] width 5 height 5
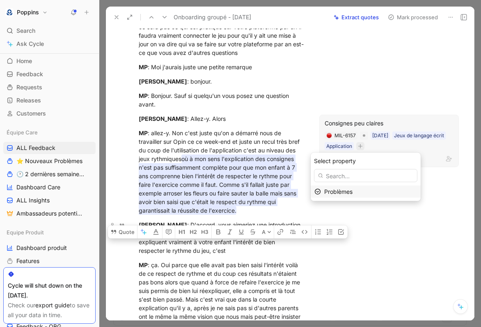
click at [371, 187] on div "Problèmes" at bounding box center [370, 192] width 93 height 10
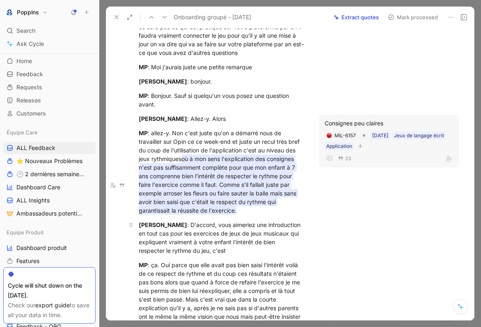
scroll to position [714, 0]
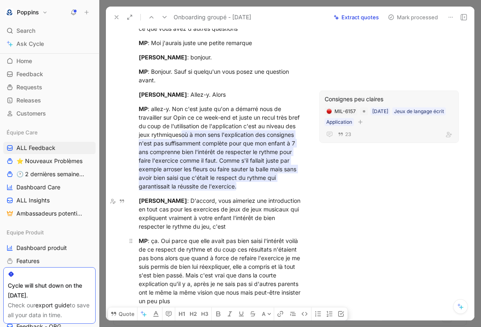
drag, startPoint x: 160, startPoint y: 200, endPoint x: 213, endPoint y: 261, distance: 80.5
click at [213, 261] on div "MP : ça. Oui parce que elle avait pas bien saisi l'intérêt voilà de ce respect …" at bounding box center [221, 271] width 165 height 69
click at [122, 308] on button "Quote" at bounding box center [122, 314] width 29 height 13
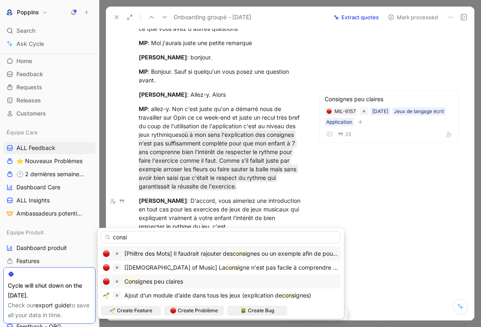
type input "consi"
click at [172, 285] on span "gnes peu claires" at bounding box center [161, 281] width 44 height 7
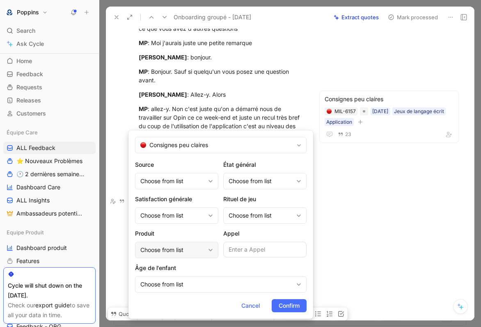
click at [174, 253] on div "Choose from list" at bounding box center [172, 250] width 64 height 10
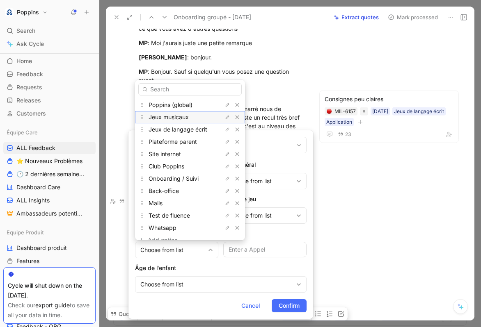
click at [187, 113] on div "Jeux musicaux" at bounding box center [180, 117] width 62 height 10
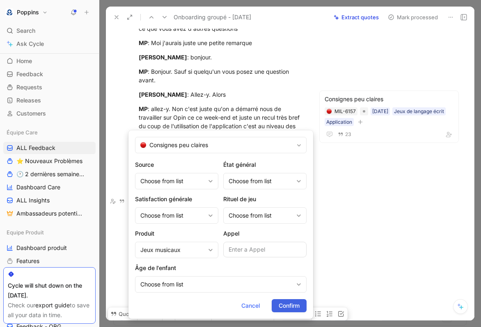
click at [289, 302] on span "Confirm" at bounding box center [289, 306] width 21 height 10
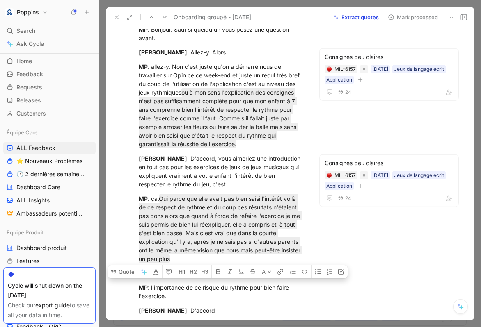
click at [266, 284] on div "MP : l'importance de ce risque du rythme pour bien faire l'exercice." at bounding box center [221, 292] width 165 height 17
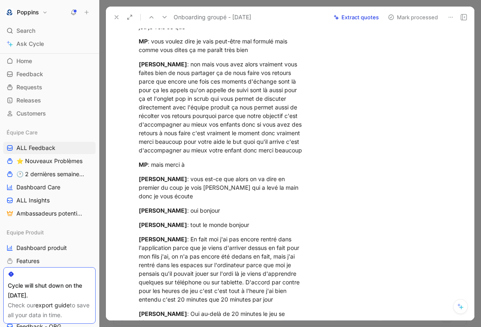
scroll to position [1288, 0]
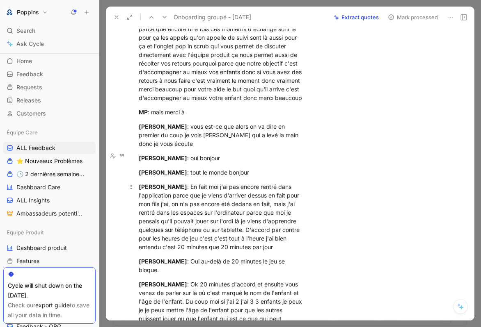
click at [176, 183] on div "Karl Joseph : En fait moi j'ai pas encore rentré dans l'application parce que j…" at bounding box center [221, 217] width 165 height 69
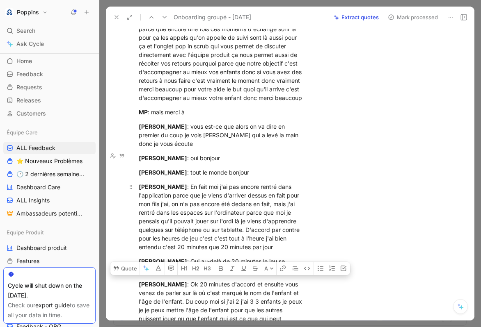
drag, startPoint x: 176, startPoint y: 154, endPoint x: 286, endPoint y: 210, distance: 122.9
click at [286, 210] on div "Karl Joseph : En fait moi j'ai pas encore rentré dans l'application parce que j…" at bounding box center [221, 217] width 165 height 69
click at [286, 183] on div "Karl Joseph : En fait moi j'ai pas encore rentré dans l'application parce que j…" at bounding box center [221, 217] width 165 height 69
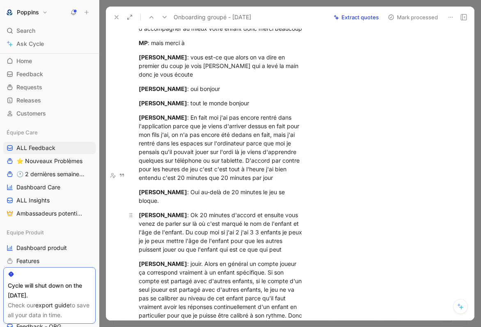
scroll to position [1374, 0]
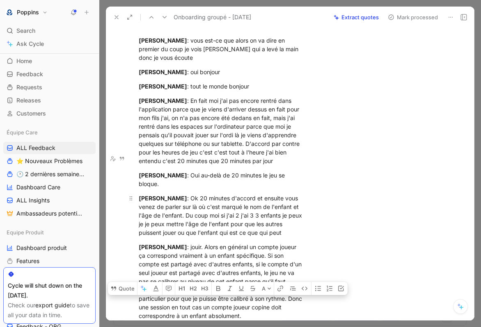
drag, startPoint x: 170, startPoint y: 176, endPoint x: 280, endPoint y: 196, distance: 112.2
click at [280, 196] on div "Karl Joseph : Ok 20 minutes d'accord et ensuite vous venez de parler sur là où …" at bounding box center [221, 215] width 165 height 43
click at [189, 243] on div "Anne Dorison : jouir. Alors en général un compte joueur ça correspond vraiment …" at bounding box center [221, 282] width 165 height 78
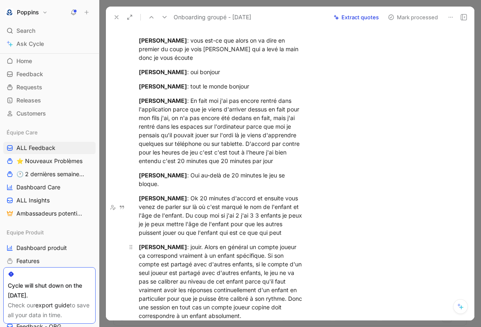
click at [189, 243] on div "Anne Dorison : jouir. Alors en général un compte joueur ça correspond vraiment …" at bounding box center [221, 282] width 165 height 78
click at [199, 243] on div "Anne Dorison : jouir. Alors en général un compte joueur ça correspond vraiment …" at bounding box center [221, 282] width 165 height 78
click at [186, 243] on div "Anne Dorison : jouir. Alors en général un compte joueur ça correspond vraiment …" at bounding box center [221, 282] width 165 height 78
drag, startPoint x: 196, startPoint y: 210, endPoint x: 179, endPoint y: 208, distance: 16.9
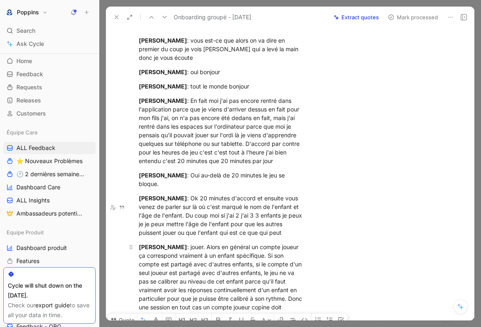
click at [179, 243] on div "Anne Dorison : jouer. Alors en général un compte joueur ça correspond vraiment …" at bounding box center [221, 282] width 165 height 78
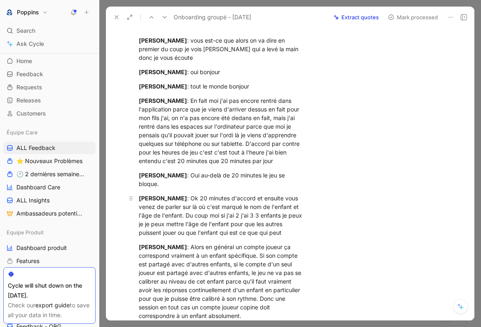
click at [265, 194] on div "Karl Joseph : Ok 20 minutes d'accord et ensuite vous venez de parler sur là où …" at bounding box center [221, 215] width 165 height 43
click at [231, 243] on div "Anne Dorison : Alors en général un compte joueur ça correspond vraiment à un en…" at bounding box center [221, 282] width 165 height 78
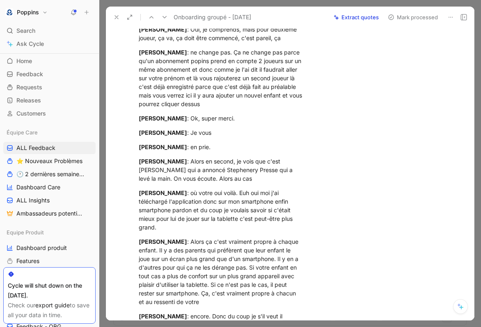
scroll to position [1904, 0]
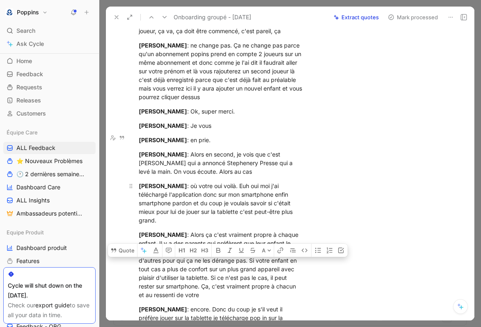
drag, startPoint x: 252, startPoint y: 135, endPoint x: 273, endPoint y: 169, distance: 39.8
click at [273, 182] on div "steph neri pressmann : où votre oui voilà. Euh oui moi j'ai téléchargé l'applic…" at bounding box center [221, 203] width 165 height 43
click at [128, 244] on button "Quote" at bounding box center [122, 250] width 29 height 13
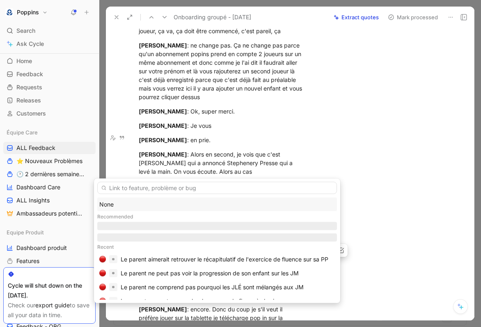
click at [197, 205] on div "None" at bounding box center [217, 205] width 236 height 10
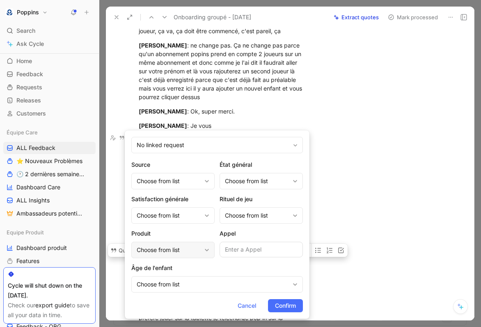
click at [181, 249] on div "Choose from list" at bounding box center [169, 250] width 64 height 10
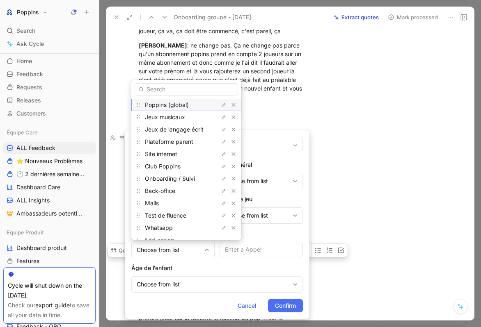
click at [172, 101] on div "Poppins (global)" at bounding box center [176, 105] width 62 height 10
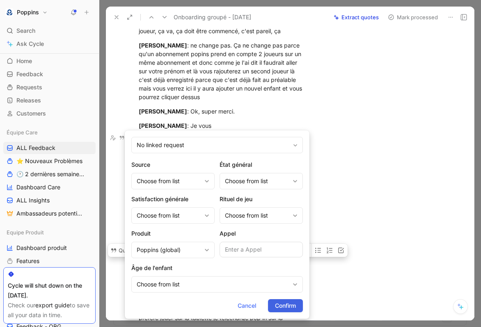
click at [289, 305] on span "Confirm" at bounding box center [285, 306] width 21 height 10
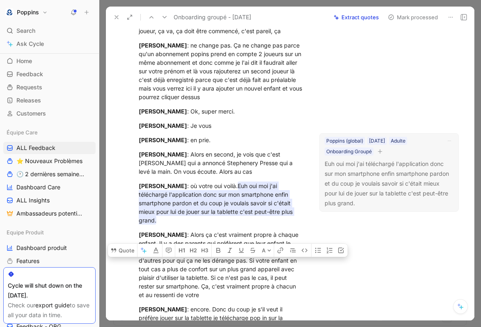
click at [382, 154] on icon "button" at bounding box center [379, 151] width 5 height 5
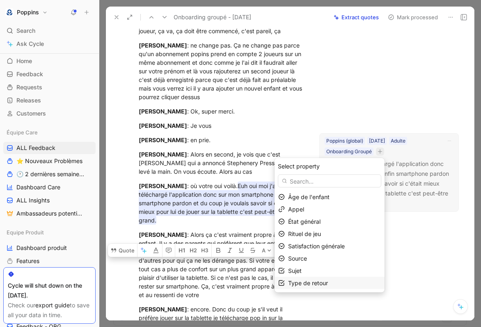
click at [323, 283] on span "Type de retour" at bounding box center [308, 283] width 40 height 7
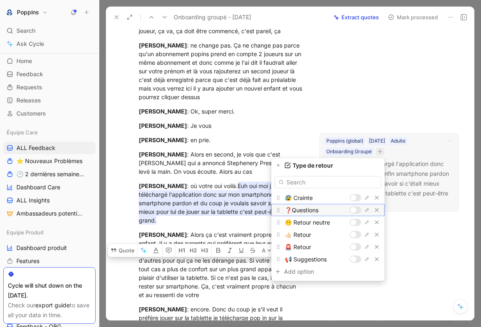
click at [354, 210] on div at bounding box center [353, 211] width 6 height 6
click at [279, 167] on icon "button" at bounding box center [278, 165] width 5 height 5
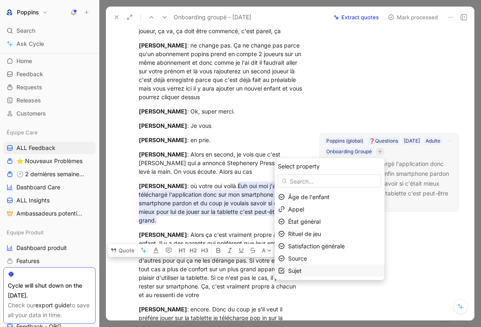
click at [322, 271] on div "Sujet" at bounding box center [334, 271] width 93 height 10
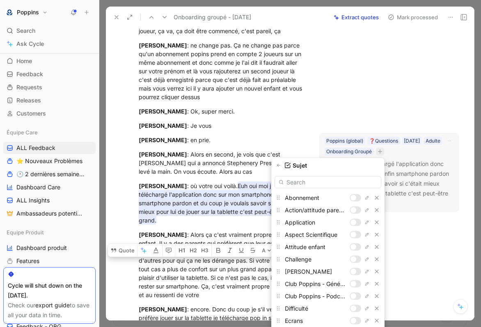
click at [338, 184] on input "text" at bounding box center [327, 182] width 107 height 12
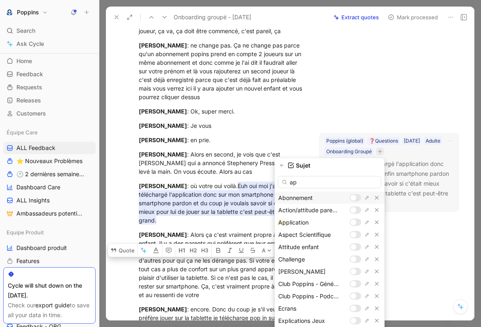
type input "app"
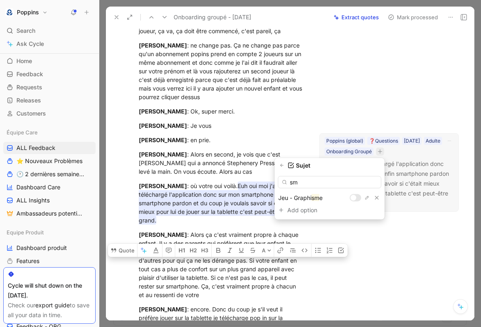
type input "s"
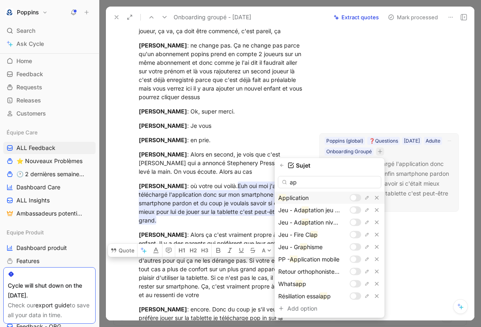
type input "a"
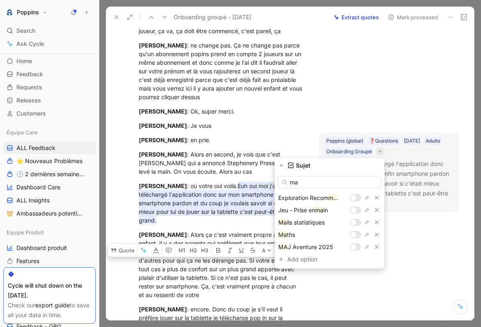
type input "m"
type input "gén"
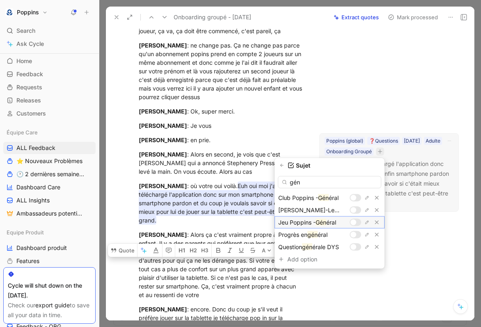
click at [355, 221] on div at bounding box center [353, 223] width 6 height 6
click at [284, 164] on icon "button" at bounding box center [281, 165] width 3 height 3
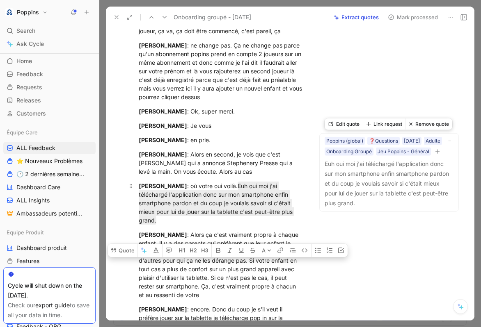
click at [284, 179] on p "steph neri pressmann : où votre oui voilà. Euh oui moi j'ai téléchargé l'applic…" at bounding box center [221, 203] width 196 height 48
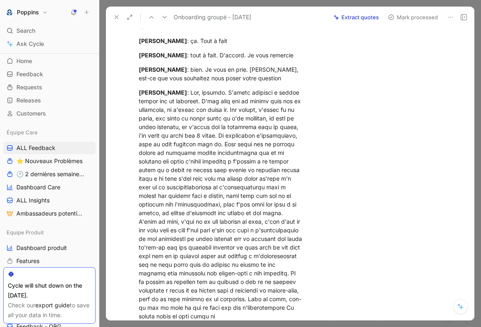
scroll to position [2216, 0]
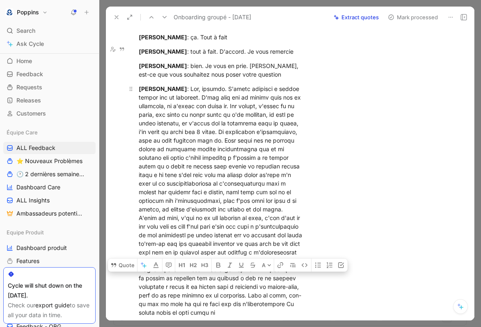
drag, startPoint x: 201, startPoint y: 153, endPoint x: 264, endPoint y: 277, distance: 139.6
click at [264, 277] on div "Audrey Kaminski" at bounding box center [221, 201] width 165 height 233
click at [123, 259] on button "Quote" at bounding box center [122, 265] width 29 height 13
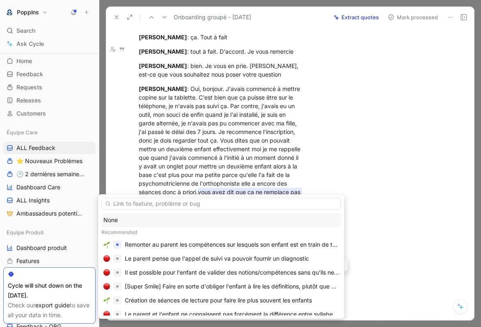
click at [146, 220] on div "None" at bounding box center [221, 220] width 236 height 10
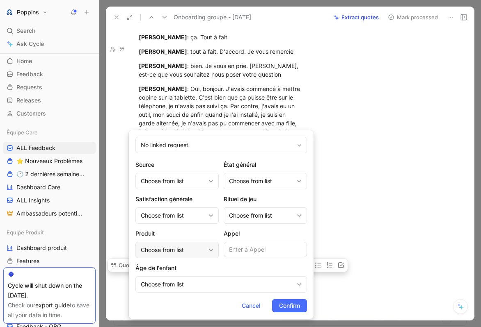
click at [187, 247] on div "Choose from list" at bounding box center [173, 250] width 64 height 10
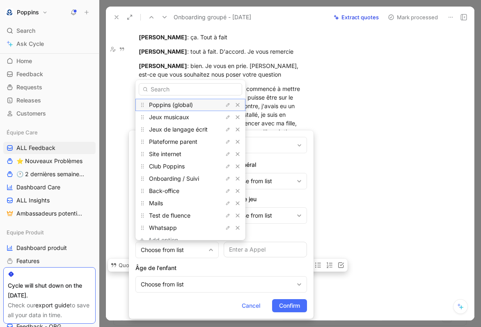
click at [189, 105] on span "Poppins (global)" at bounding box center [171, 104] width 44 height 7
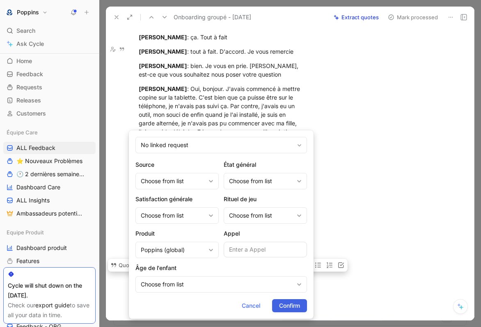
click at [290, 306] on span "Confirm" at bounding box center [289, 306] width 21 height 10
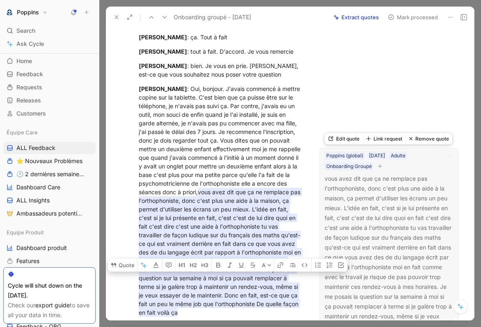
click at [379, 167] on icon "button" at bounding box center [379, 166] width 5 height 5
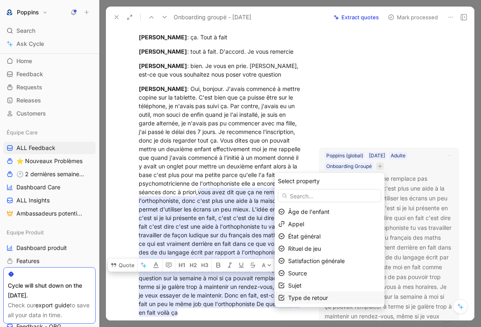
click at [302, 298] on span "Type de retour" at bounding box center [308, 298] width 40 height 7
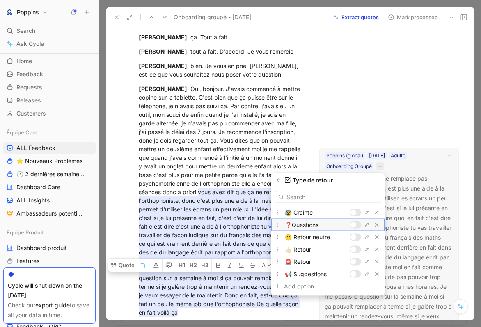
click at [355, 225] on div at bounding box center [353, 225] width 6 height 6
click at [280, 183] on button "button" at bounding box center [278, 180] width 8 height 8
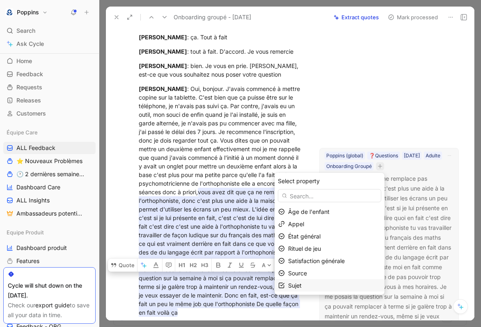
click at [339, 284] on div "Sujet" at bounding box center [334, 286] width 93 height 10
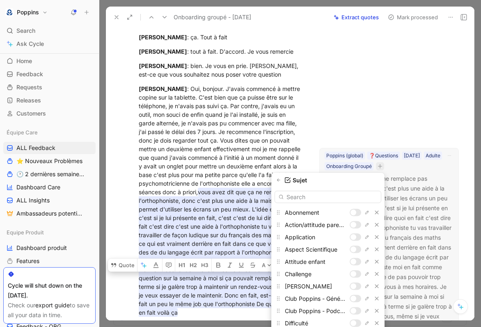
click at [321, 197] on input "text" at bounding box center [327, 197] width 107 height 12
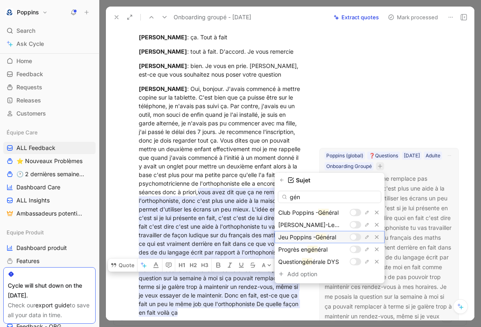
click at [356, 238] on div at bounding box center [355, 237] width 11 height 7
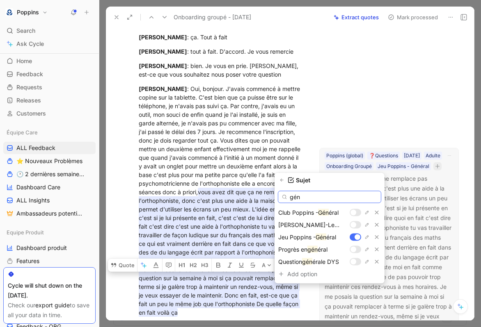
click at [327, 198] on input "gén" at bounding box center [329, 197] width 103 height 12
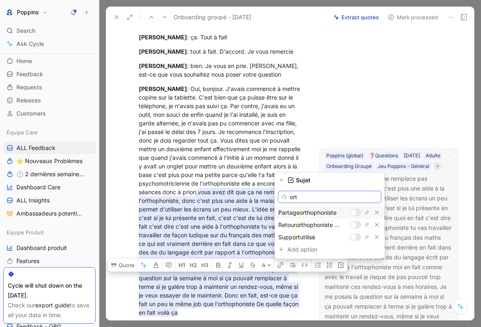
type input "ort"
click at [356, 210] on div at bounding box center [355, 212] width 11 height 7
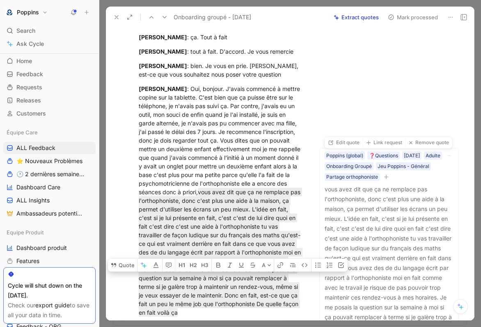
click at [398, 94] on div "Anne Comment Add quote Summarize Onboarding groupé - 09 septembre 2025 Anne Dor…" at bounding box center [290, 174] width 368 height 293
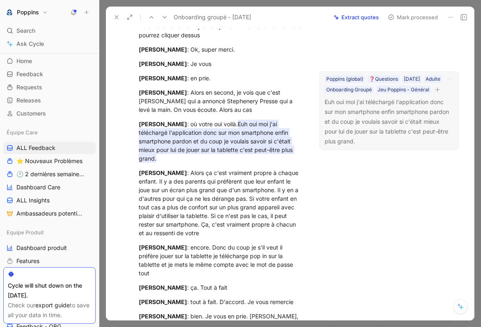
scroll to position [1956, 0]
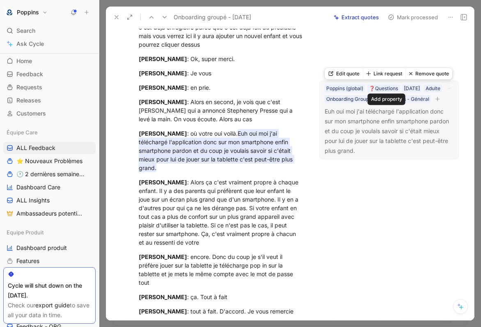
click at [435, 102] on icon "button" at bounding box center [437, 99] width 5 height 5
click at [377, 103] on div "Jeu Poppins - Général" at bounding box center [403, 99] width 52 height 8
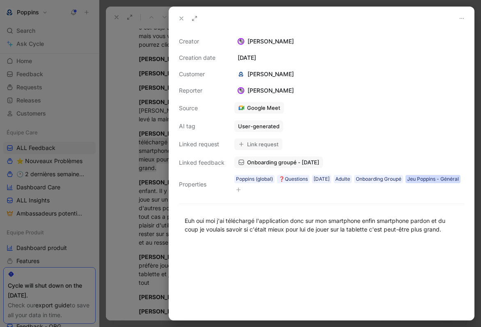
click at [407, 183] on div "Jeu Poppins - Général" at bounding box center [433, 179] width 52 height 8
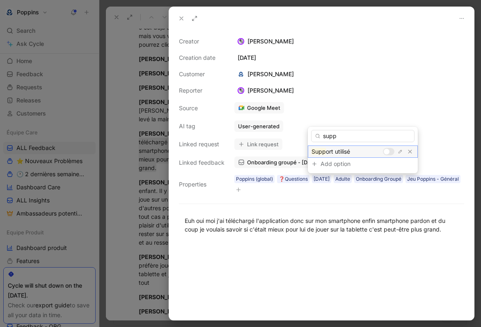
click at [386, 152] on div at bounding box center [387, 152] width 6 height 6
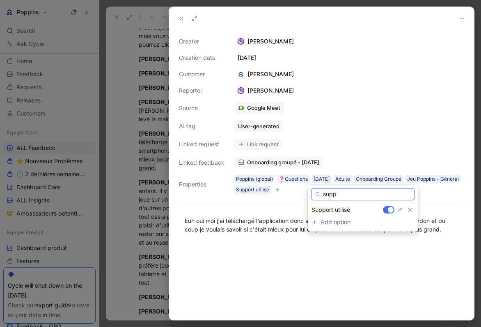
click at [365, 191] on input "supp" at bounding box center [362, 194] width 103 height 12
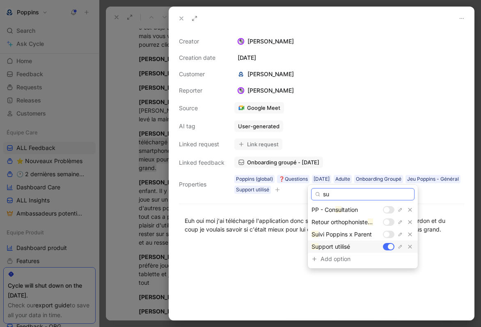
type input "s"
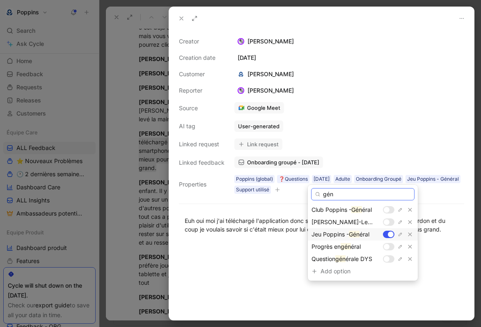
type input "gén"
click at [391, 233] on div at bounding box center [391, 235] width 6 height 6
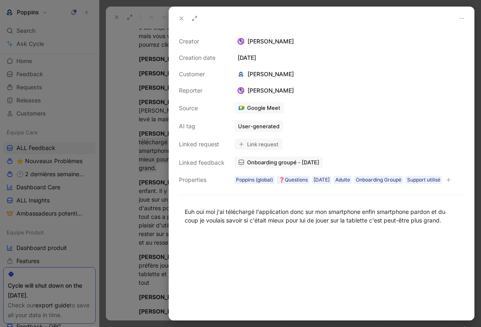
click at [182, 21] on icon at bounding box center [181, 18] width 7 height 7
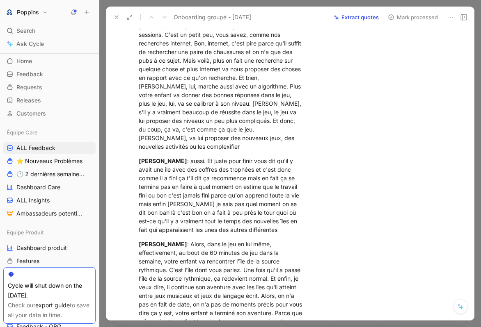
scroll to position [3112, 0]
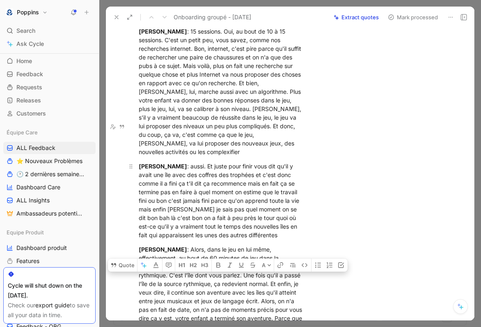
drag, startPoint x: 194, startPoint y: 151, endPoint x: 263, endPoint y: 199, distance: 84.1
click at [263, 199] on div "Audrey Kaminski : aussi. Et juste pour finir vous dit qu'il y avait une île ave…" at bounding box center [221, 201] width 165 height 78
click at [129, 259] on button "Quote" at bounding box center [122, 265] width 29 height 13
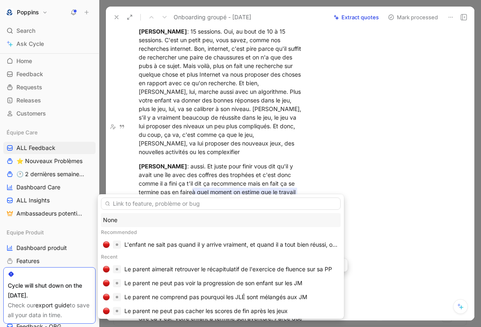
click at [150, 219] on div "None" at bounding box center [221, 220] width 236 height 10
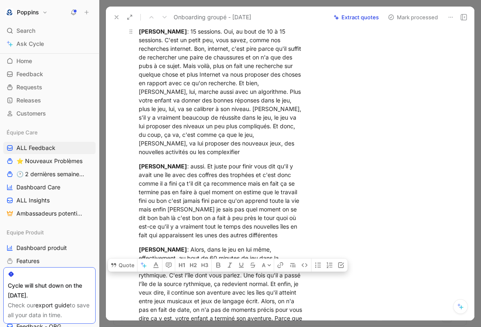
click at [194, 103] on div "Anne Dorison : 15 sessions. Oui, au bout de 10 à 15 sessions. C'est un petit pe…" at bounding box center [221, 91] width 165 height 129
drag, startPoint x: 261, startPoint y: 196, endPoint x: 193, endPoint y: 149, distance: 81.9
click at [193, 162] on div "Audrey Kaminski : aussi. Et juste pour finir vous dit qu'il y avait une île ave…" at bounding box center [221, 201] width 165 height 78
click at [137, 259] on div "Quote Cycle AI A" at bounding box center [228, 265] width 240 height 13
click at [130, 259] on button "Quote" at bounding box center [122, 265] width 29 height 13
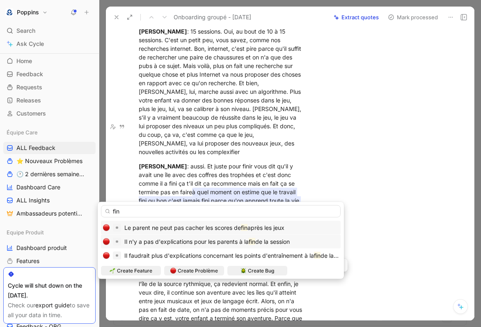
type input "fin"
click at [218, 240] on span "Il n'y a pas d'explications pour les parents à la" at bounding box center [186, 241] width 124 height 7
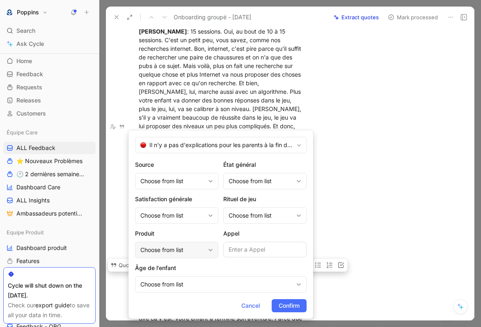
click at [191, 245] on div "Choose from list" at bounding box center [172, 250] width 64 height 10
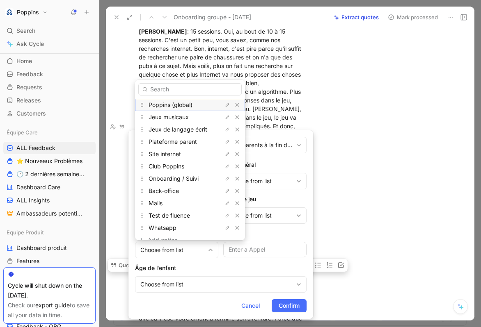
click at [180, 102] on span "Poppins (global)" at bounding box center [171, 104] width 44 height 7
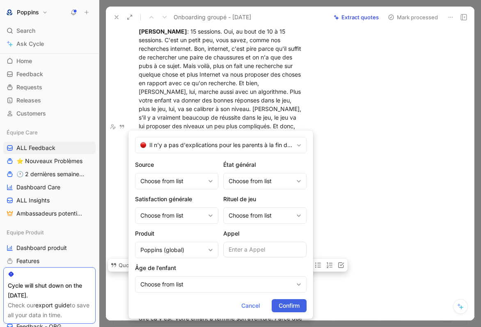
click at [295, 304] on span "Confirm" at bounding box center [289, 306] width 21 height 10
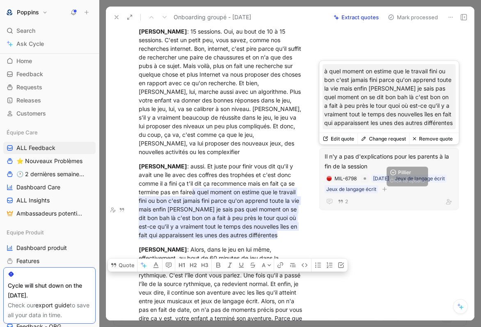
click at [387, 190] on icon "button" at bounding box center [384, 189] width 5 height 0
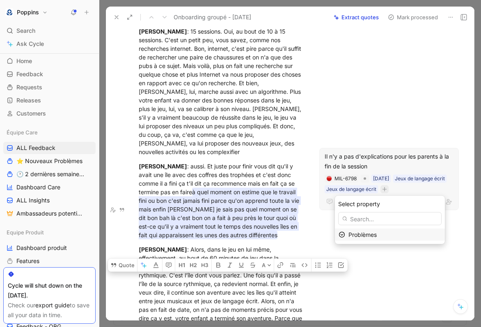
click at [356, 230] on div "Problèmes" at bounding box center [394, 235] width 93 height 10
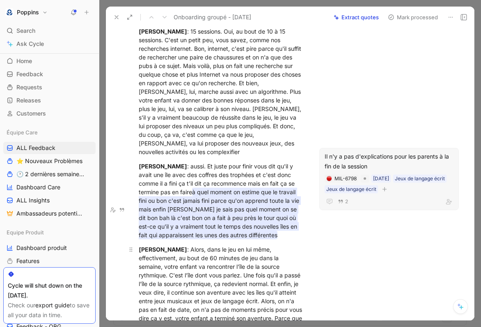
click at [242, 245] on div "Anne Dorison : Alors, dans le jeu en lui même, effectivement, au bout de 60 min…" at bounding box center [221, 318] width 165 height 146
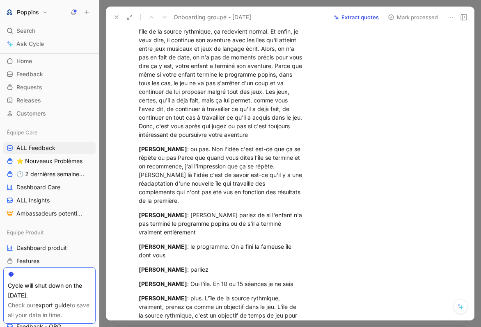
scroll to position [3377, 0]
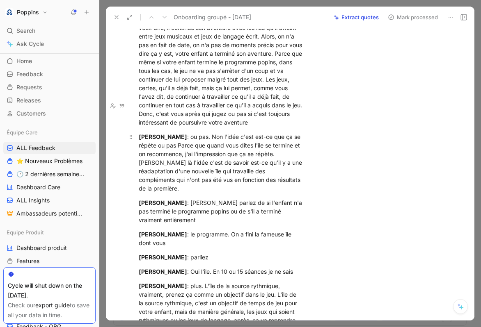
click at [221, 143] on div "Audrey Kaminski : ou pas. Non l'idée c'est est-ce que ça se répète ou pas Parce…" at bounding box center [221, 163] width 165 height 60
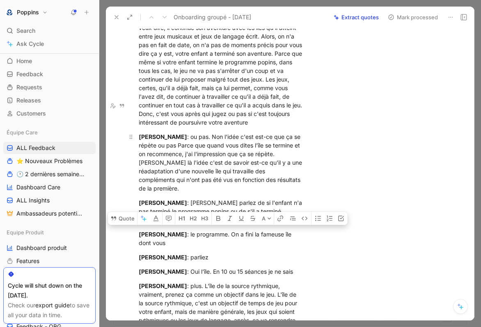
drag, startPoint x: 190, startPoint y: 105, endPoint x: 263, endPoint y: 148, distance: 85.0
click at [263, 148] on div "Audrey Kaminski : ou pas. Non l'idée c'est est-ce que ça se répète ou pas Parce…" at bounding box center [221, 163] width 165 height 60
click at [126, 212] on button "Quote" at bounding box center [122, 218] width 29 height 13
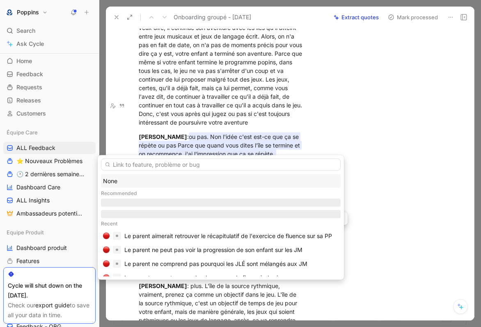
click at [142, 180] on div "None" at bounding box center [221, 181] width 236 height 10
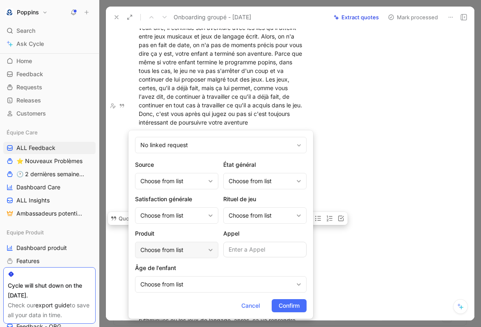
click at [185, 255] on div "Choose from list" at bounding box center [172, 250] width 64 height 10
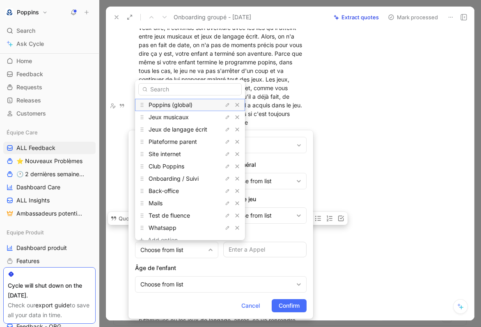
click at [183, 106] on span "Poppins (global)" at bounding box center [171, 104] width 44 height 7
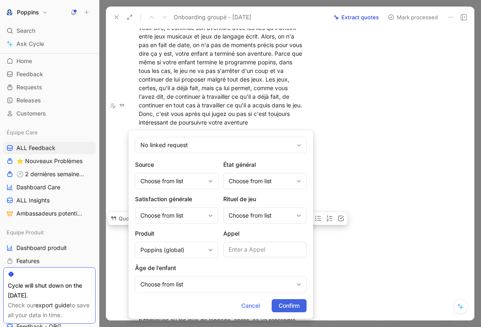
click at [284, 309] on span "Confirm" at bounding box center [289, 306] width 21 height 10
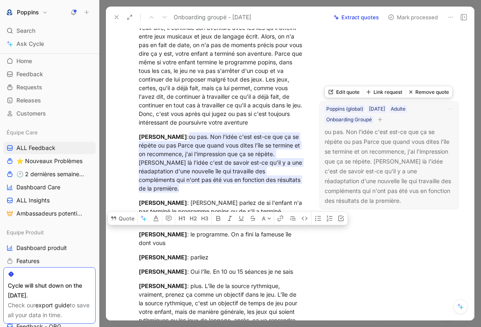
click at [382, 120] on icon "button" at bounding box center [379, 119] width 5 height 5
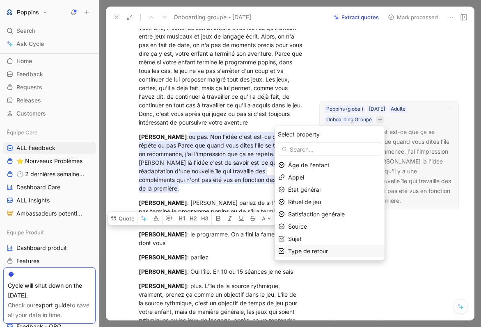
click at [345, 248] on div "Type de retour" at bounding box center [334, 252] width 93 height 10
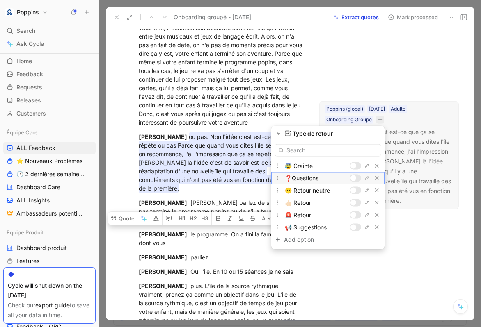
click at [355, 180] on div at bounding box center [353, 179] width 6 height 6
click at [280, 132] on icon "button" at bounding box center [278, 133] width 5 height 5
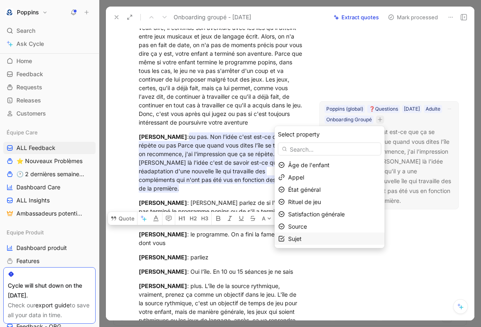
click at [341, 236] on div "Sujet" at bounding box center [334, 239] width 93 height 10
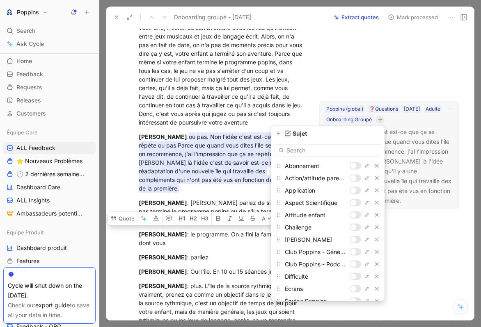
click at [321, 151] on input "text" at bounding box center [327, 150] width 107 height 12
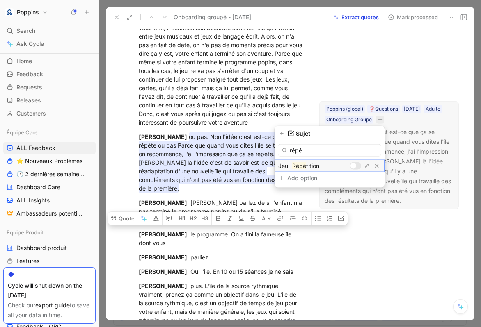
click at [351, 163] on div at bounding box center [355, 165] width 11 height 7
click at [341, 149] on input "répé" at bounding box center [329, 150] width 103 height 12
type input "r"
click at [355, 166] on div at bounding box center [353, 166] width 6 height 6
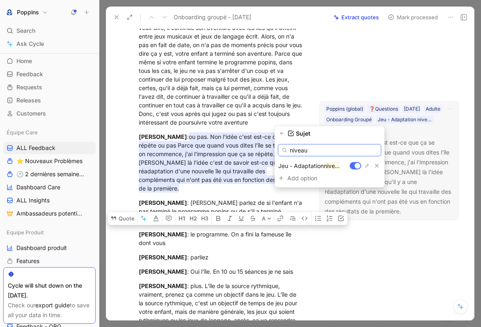
click at [350, 151] on input "niveau" at bounding box center [329, 150] width 103 height 12
type input "n"
type input "dif"
click at [356, 167] on div at bounding box center [353, 166] width 6 height 6
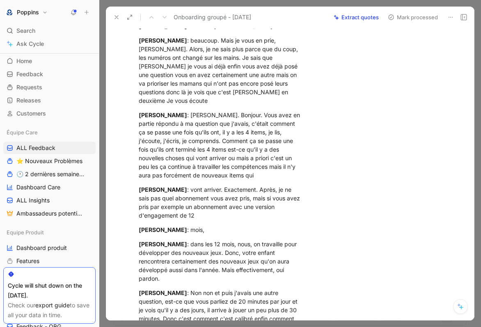
scroll to position [3845, 0]
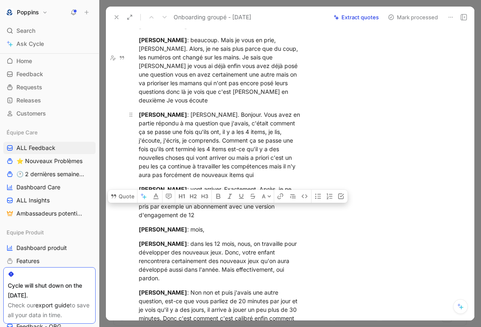
drag, startPoint x: 176, startPoint y: 85, endPoint x: 240, endPoint y: 121, distance: 74.2
click at [240, 122] on div "Cecile Hauch : Cécile. Bonjour. Vous avez en partie répondu à ma question que j…" at bounding box center [221, 144] width 165 height 69
click at [120, 190] on button "Quote" at bounding box center [122, 196] width 29 height 13
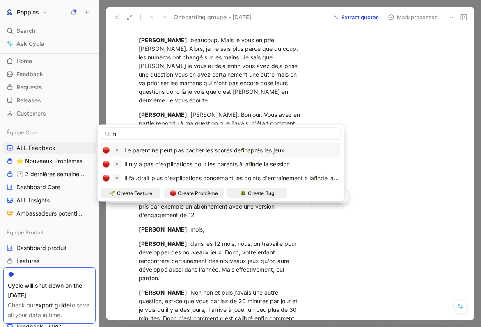
type input "f"
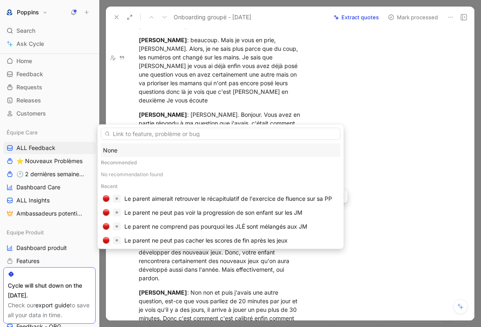
click at [155, 146] on div "None" at bounding box center [221, 151] width 236 height 10
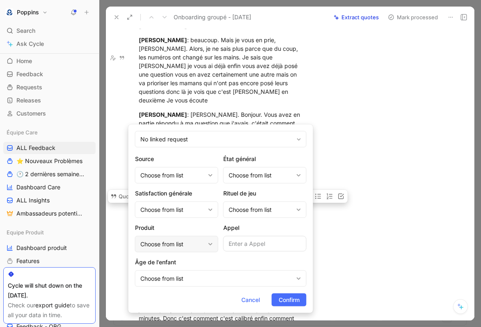
click at [171, 244] on div "Choose from list" at bounding box center [172, 245] width 64 height 10
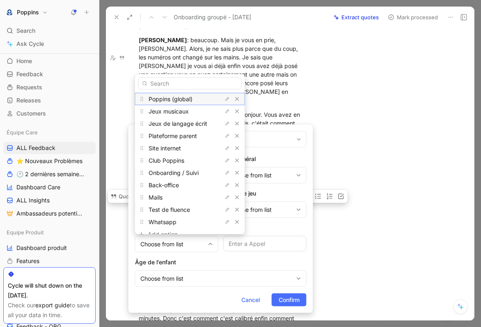
click at [190, 97] on span "Poppins (global)" at bounding box center [171, 98] width 44 height 7
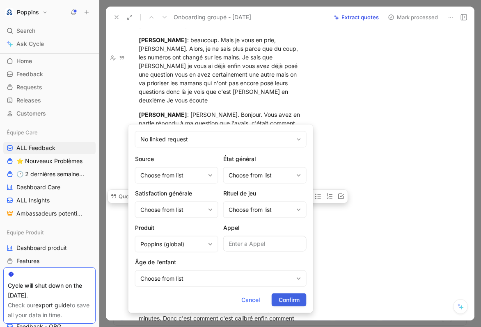
click at [299, 302] on button "Confirm" at bounding box center [289, 300] width 35 height 13
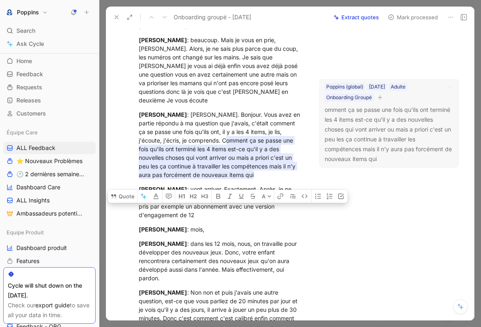
click at [380, 98] on icon "button" at bounding box center [379, 97] width 5 height 5
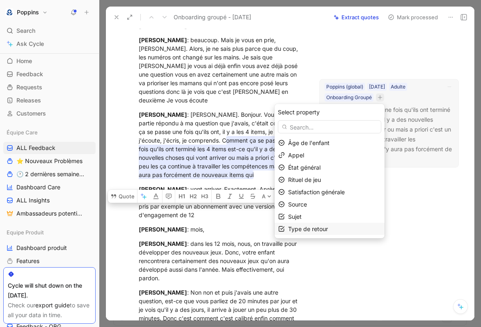
click at [308, 226] on span "Type de retour" at bounding box center [308, 229] width 40 height 7
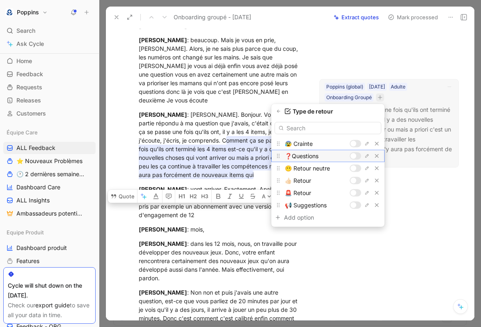
click at [356, 152] on div at bounding box center [365, 156] width 31 height 8
click at [276, 110] on button "button" at bounding box center [278, 111] width 8 height 8
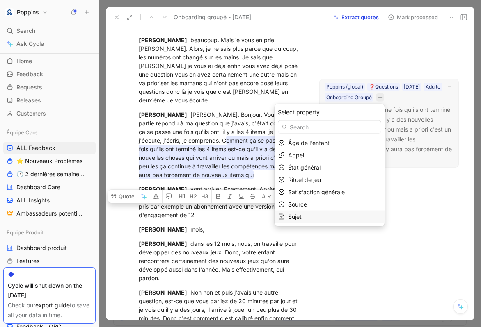
click at [321, 215] on div "Sujet" at bounding box center [334, 217] width 93 height 10
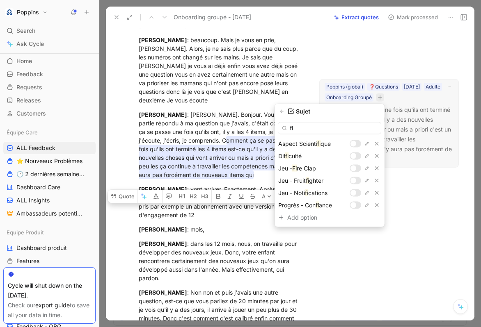
type input "f"
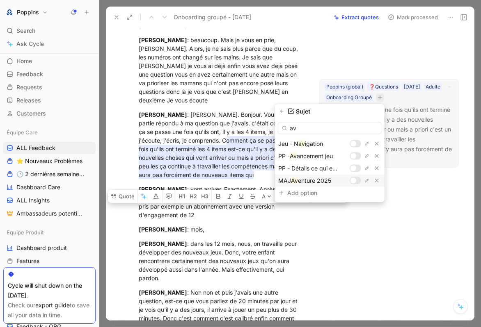
type input "a"
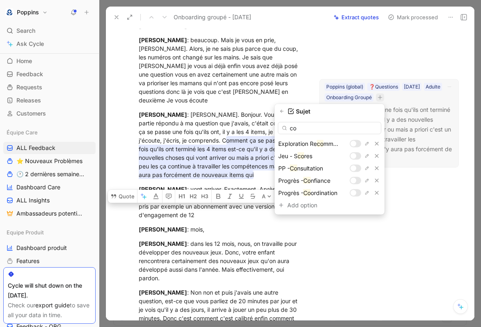
type input "c"
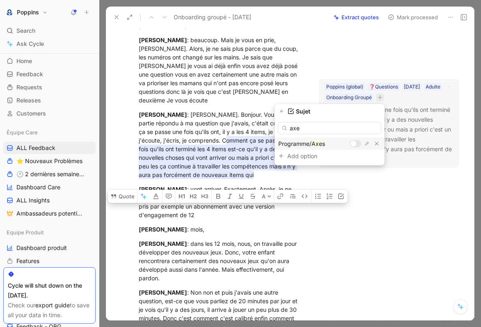
type input "axe"
click at [356, 147] on div at bounding box center [355, 143] width 11 height 7
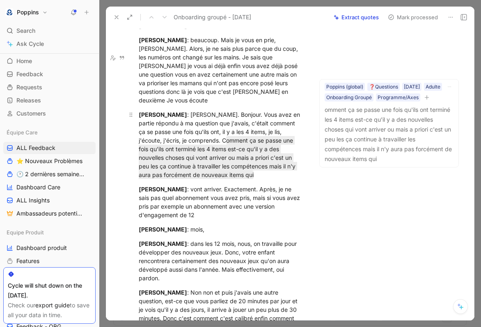
click at [176, 110] on div "Cecile Hauch : Cécile. Bonjour. Vous avez en partie répondu à ma question que j…" at bounding box center [221, 144] width 165 height 69
click at [218, 185] on div "Anne Dorison : vont arriver. Exactement. Après, je ne sais pas quel abonnement …" at bounding box center [221, 202] width 165 height 34
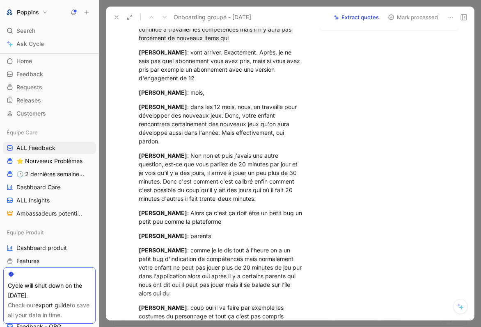
scroll to position [3982, 0]
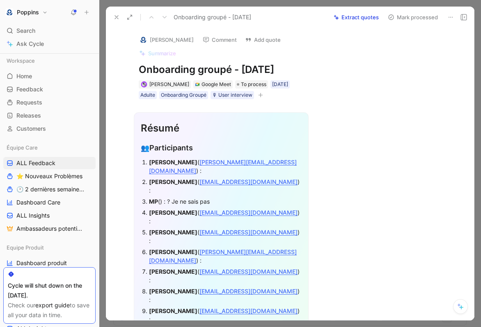
scroll to position [3982, 0]
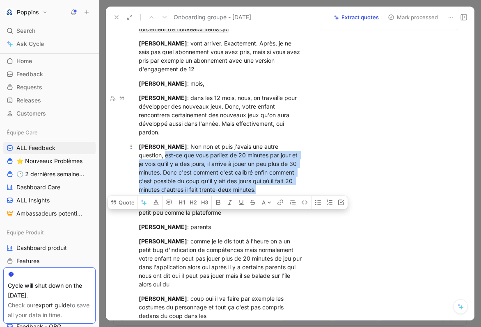
drag, startPoint x: 138, startPoint y: 109, endPoint x: 284, endPoint y: 138, distance: 148.1
click at [284, 142] on div "Cecile Hauch : Non non et puis j'avais une autre question, est-ce que vous parl…" at bounding box center [221, 168] width 165 height 52
click at [130, 196] on button "Quote" at bounding box center [122, 202] width 29 height 13
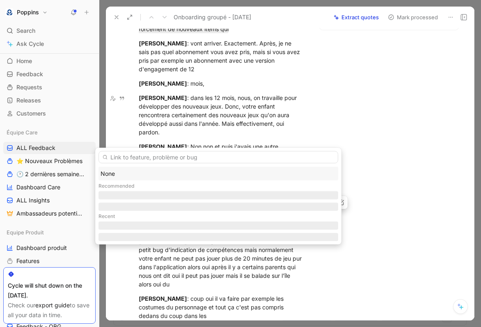
click at [158, 176] on div "None" at bounding box center [219, 174] width 236 height 10
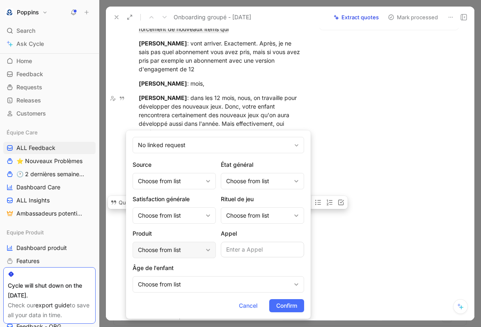
click at [188, 252] on div "Choose from list" at bounding box center [170, 250] width 64 height 10
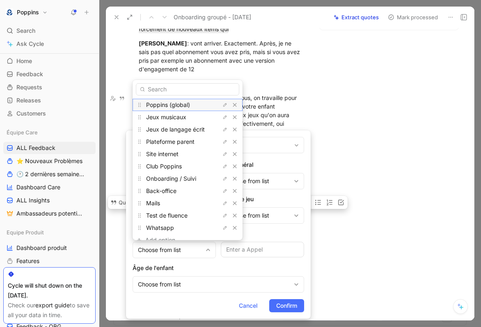
click at [186, 107] on span "Poppins (global)" at bounding box center [168, 104] width 44 height 7
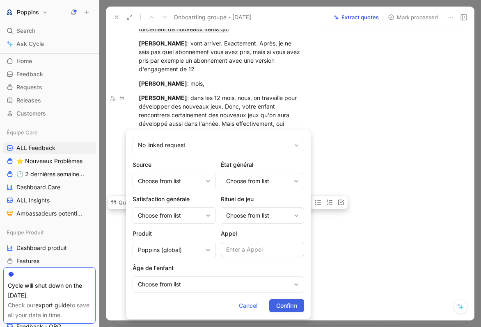
click at [279, 302] on span "Confirm" at bounding box center [286, 306] width 21 height 10
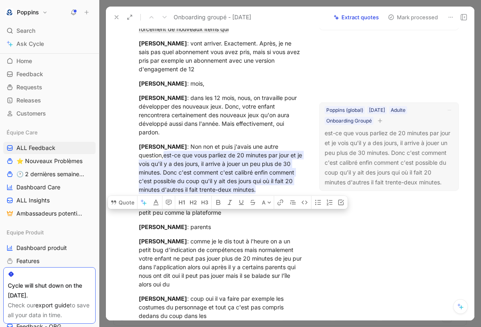
click at [382, 123] on icon "button" at bounding box center [379, 121] width 5 height 5
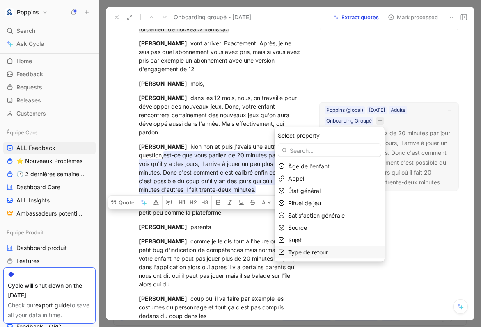
click at [358, 255] on div "Type de retour" at bounding box center [334, 253] width 93 height 10
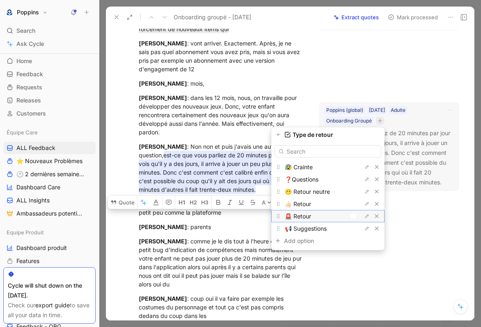
click at [356, 215] on div at bounding box center [353, 217] width 6 height 6
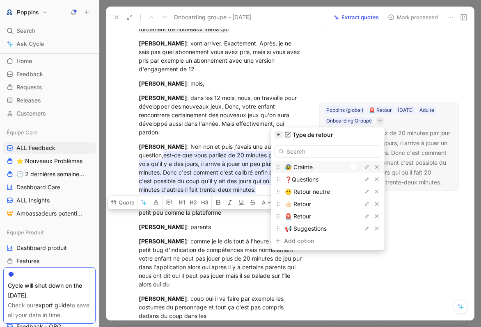
click at [279, 131] on button "button" at bounding box center [278, 135] width 8 height 8
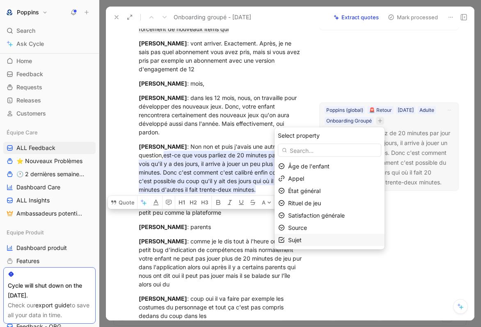
click at [323, 242] on div "Sujet" at bounding box center [334, 241] width 93 height 10
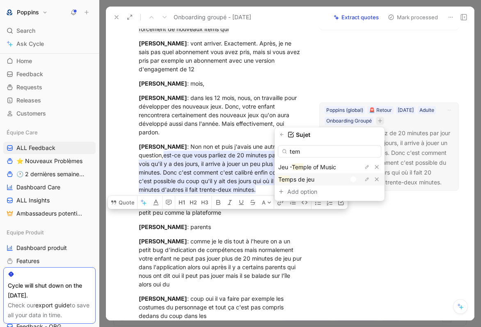
type input "tem"
click at [357, 179] on div at bounding box center [355, 179] width 11 height 7
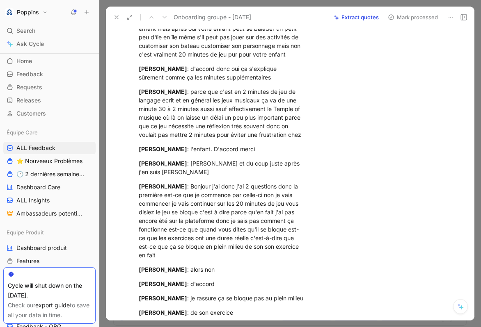
scroll to position [4326, 0]
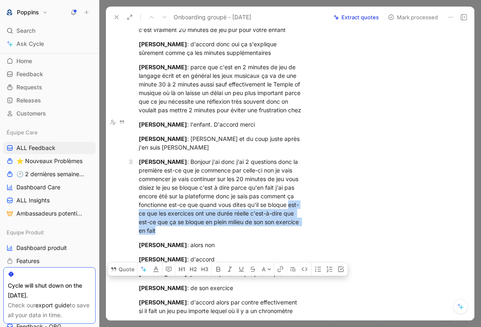
drag, startPoint x: 167, startPoint y: 175, endPoint x: 211, endPoint y: 190, distance: 47.0
click at [211, 190] on div "Catherine Randhawa : Bonjour j'ai donc j'ai 2 questions donc la première est-ce…" at bounding box center [221, 197] width 165 height 78
click at [122, 263] on button "Quote" at bounding box center [122, 269] width 29 height 13
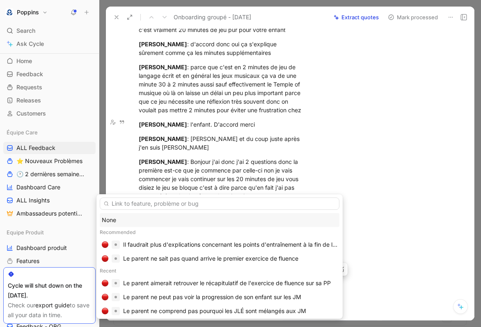
click at [137, 222] on div "None" at bounding box center [220, 220] width 236 height 10
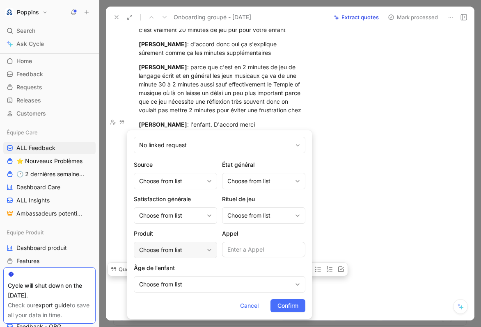
click at [196, 247] on div "Choose from list" at bounding box center [171, 250] width 64 height 10
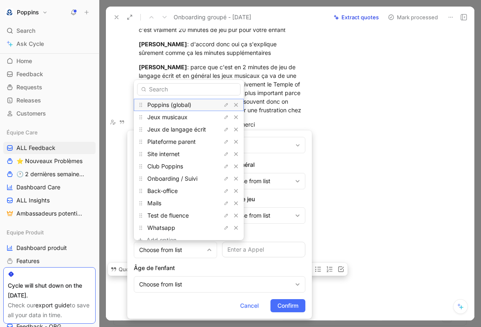
click at [188, 104] on span "Poppins (global)" at bounding box center [169, 104] width 44 height 7
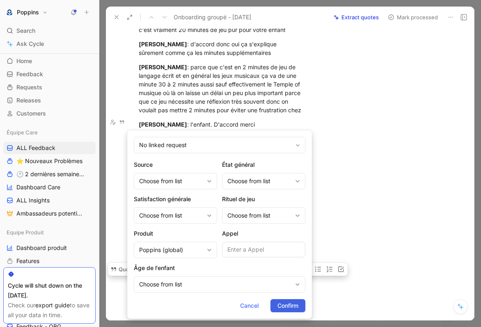
click at [283, 307] on span "Confirm" at bounding box center [287, 306] width 21 height 10
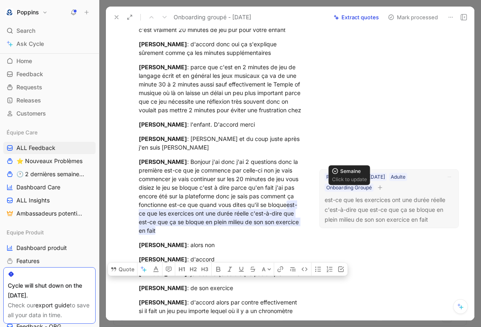
click at [378, 186] on icon "button" at bounding box center [379, 187] width 5 height 5
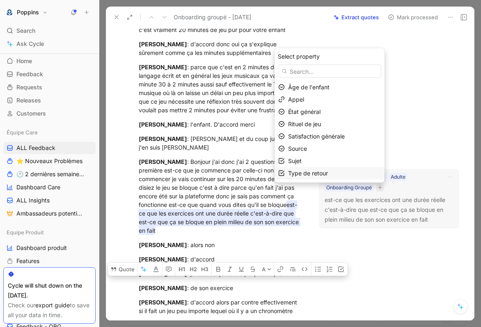
click at [301, 171] on span "Type de retour" at bounding box center [308, 173] width 40 height 7
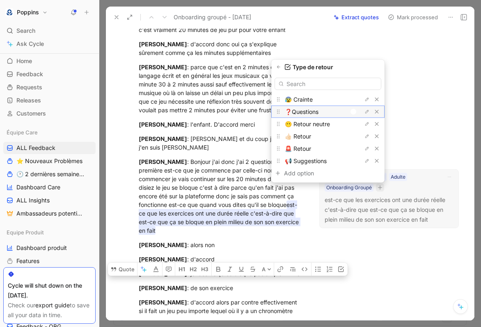
click at [355, 110] on div at bounding box center [355, 111] width 11 height 7
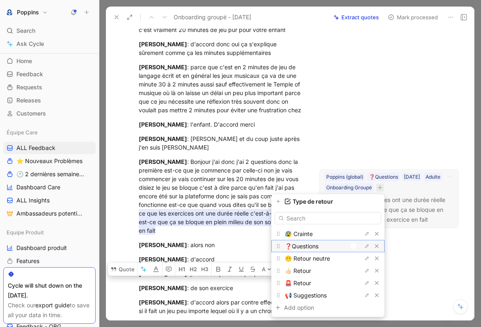
click at [354, 244] on div at bounding box center [353, 247] width 6 height 6
click at [279, 201] on icon "button" at bounding box center [278, 201] width 5 height 5
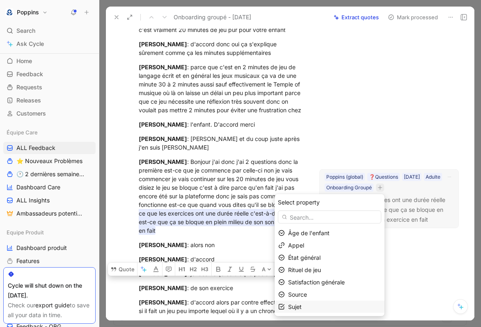
click at [331, 305] on div "Sujet" at bounding box center [334, 307] width 93 height 10
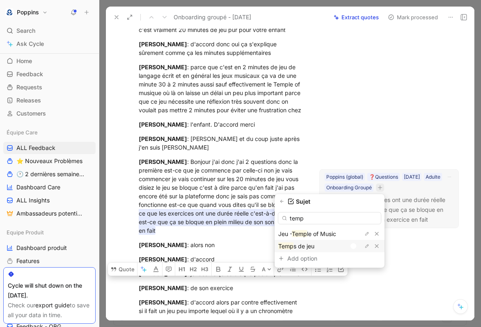
type input "temp"
click at [355, 248] on div at bounding box center [353, 247] width 6 height 6
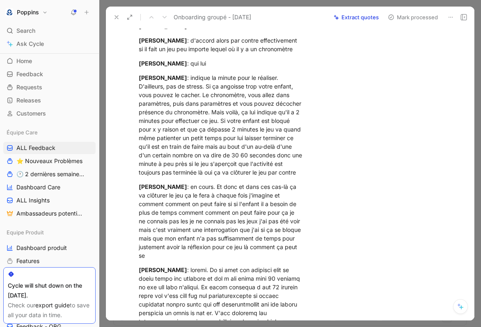
scroll to position [4589, 0]
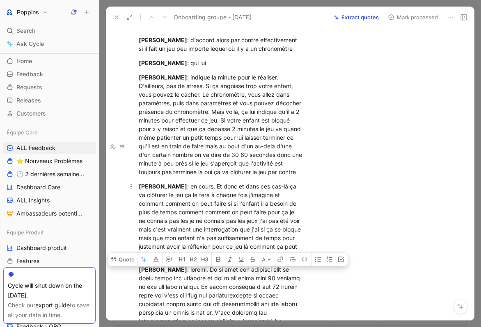
drag, startPoint x: 169, startPoint y: 165, endPoint x: 239, endPoint y: 197, distance: 77.1
click at [239, 197] on div "Catherine Randhawa : en cours. Et donc et dans ces cas-là ça va clôturer le jeu…" at bounding box center [221, 221] width 165 height 78
click at [180, 182] on div "Catherine Randhawa : en cours. Et donc et dans ces cas-là ça va clôturer le jeu…" at bounding box center [221, 221] width 165 height 78
drag, startPoint x: 167, startPoint y: 163, endPoint x: 247, endPoint y: 220, distance: 98.3
click at [247, 220] on div "Catherine Randhawa : en cours. Et donc et dans ces cas-là ça va clôturer le jeu…" at bounding box center [221, 221] width 165 height 78
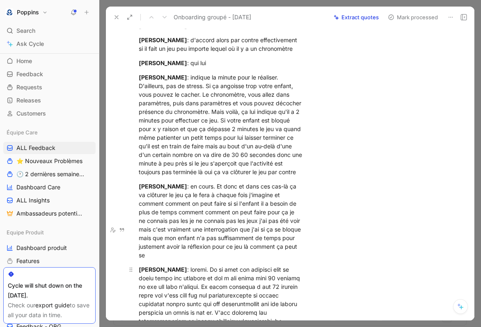
drag, startPoint x: 200, startPoint y: 231, endPoint x: 180, endPoint y: 229, distance: 20.1
click at [201, 212] on div "Catherine Randhawa : en cours. Et donc et dans ces cas-là ça va clôturer le jeu…" at bounding box center [221, 221] width 165 height 78
click at [201, 216] on div "Catherine Randhawa : en cours. Et donc et dans ces cas-là ça va clôturer le jeu…" at bounding box center [221, 221] width 165 height 78
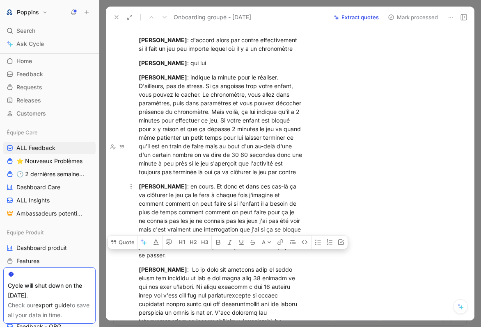
drag, startPoint x: 220, startPoint y: 216, endPoint x: 228, endPoint y: 148, distance: 68.1
click at [228, 182] on div "Catherine Randhawa : en cours. Et donc et dans ces cas-là ça va clôturer le jeu…" at bounding box center [221, 221] width 165 height 78
click at [127, 236] on button "Quote" at bounding box center [122, 242] width 29 height 13
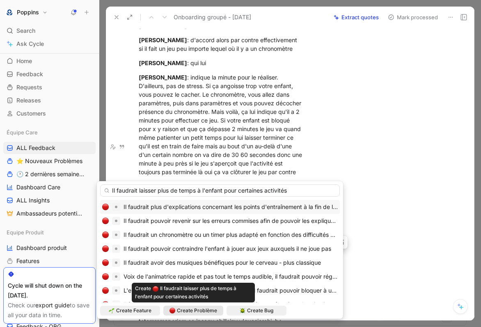
type input "Il faudrait laisser plus de temps à l'enfant pour certaines activités"
click at [205, 307] on span "Create Problème" at bounding box center [197, 311] width 40 height 8
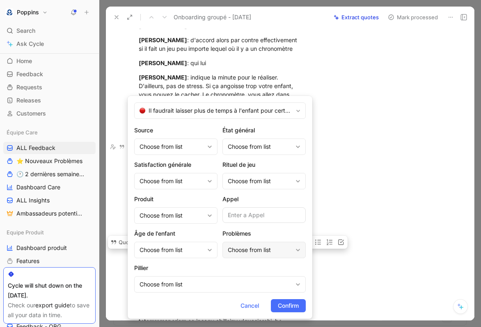
click at [237, 252] on div "Choose from list" at bounding box center [260, 250] width 64 height 10
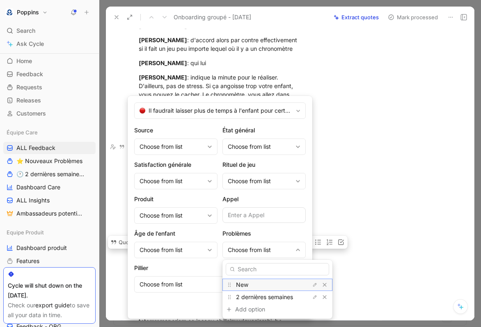
click at [240, 284] on span "New" at bounding box center [242, 284] width 12 height 7
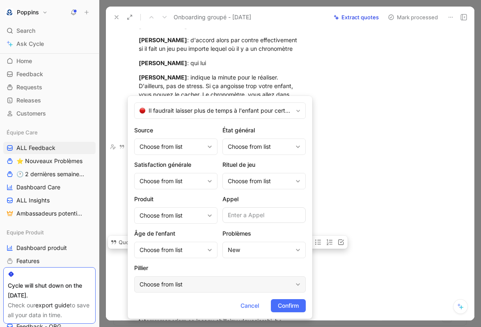
click at [171, 281] on div "Choose from list" at bounding box center [215, 285] width 153 height 10
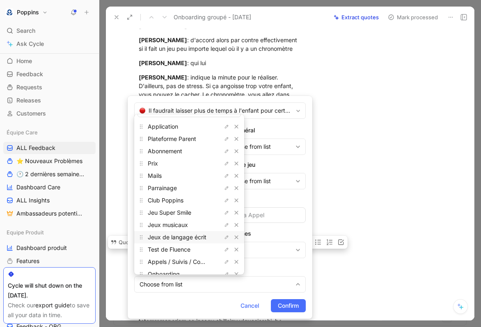
scroll to position [10, 0]
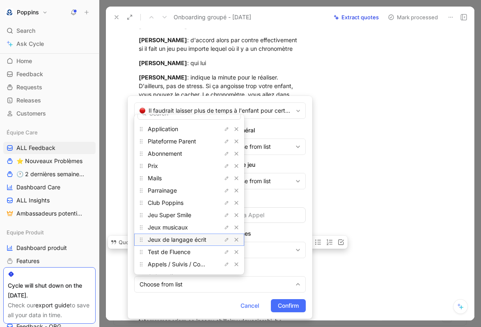
click at [181, 239] on span "Jeux de langage écrit" at bounding box center [177, 239] width 59 height 7
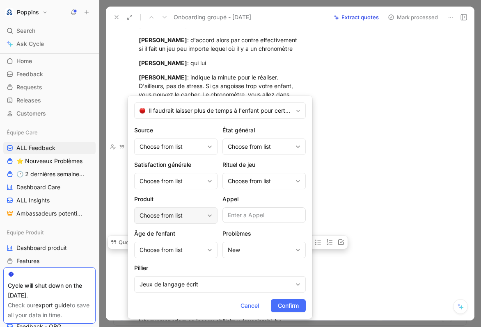
click at [174, 217] on div "Choose from list" at bounding box center [171, 216] width 64 height 10
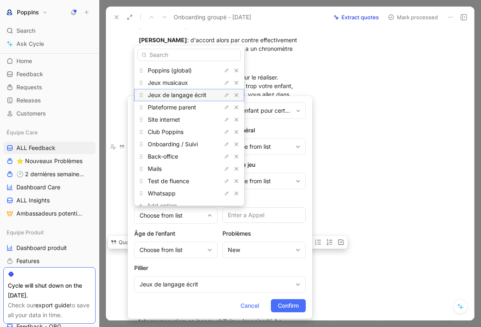
click at [181, 96] on span "Jeux de langage écrit" at bounding box center [177, 94] width 59 height 7
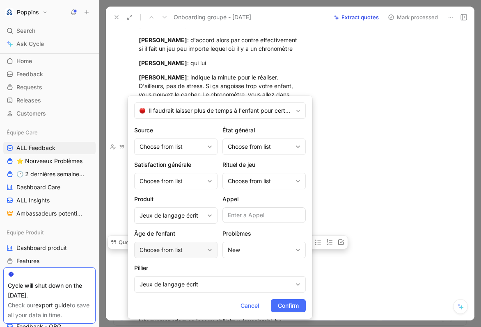
click at [188, 256] on div "Choose from list" at bounding box center [175, 250] width 83 height 16
click at [297, 305] on span "Confirm" at bounding box center [288, 306] width 21 height 10
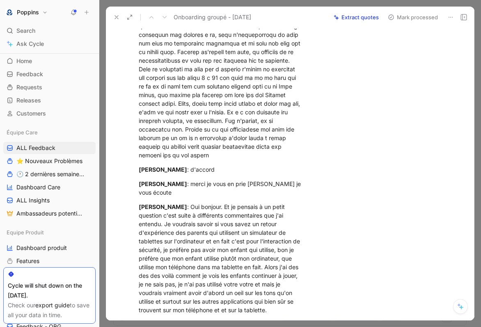
scroll to position [5394, 0]
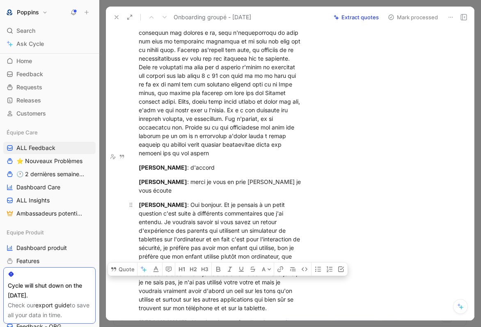
drag, startPoint x: 165, startPoint y: 174, endPoint x: 162, endPoint y: 204, distance: 30.1
click at [162, 204] on div "Liliana Villemain : Oui bonjour. Et je pensais à un petit question c'est suite …" at bounding box center [221, 257] width 165 height 112
click at [123, 263] on button "Quote" at bounding box center [122, 269] width 29 height 13
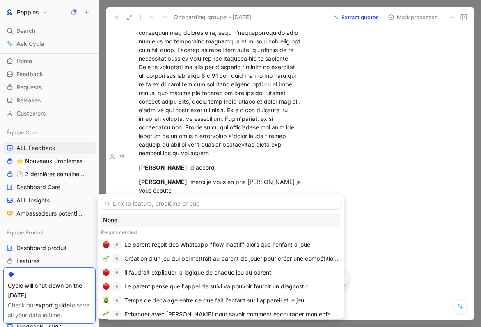
click at [145, 224] on div "None" at bounding box center [221, 220] width 236 height 10
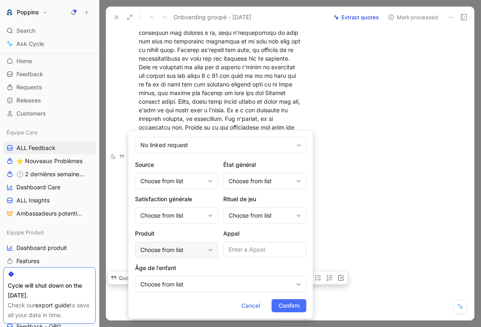
click at [180, 252] on div "Choose from list" at bounding box center [172, 250] width 64 height 10
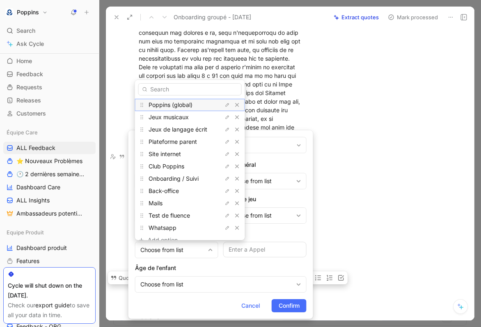
click at [187, 109] on div "Poppins (global)" at bounding box center [180, 105] width 62 height 10
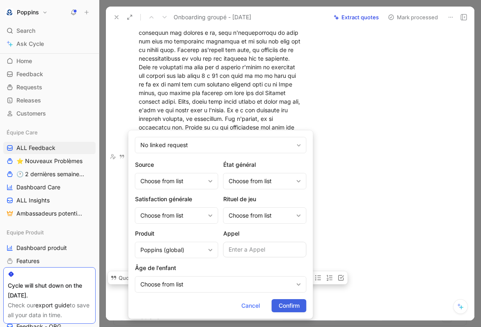
click at [281, 303] on span "Confirm" at bounding box center [289, 306] width 21 height 10
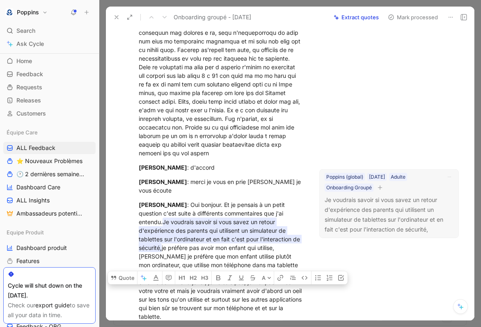
click at [380, 187] on icon "button" at bounding box center [380, 188] width 0 height 5
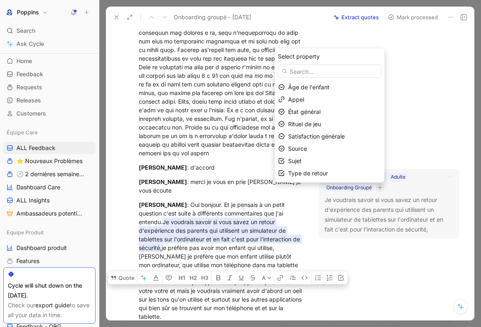
click at [334, 180] on div "Select property Âge de l'enfant Appel État général Rituel de jeu Satisfaction g…" at bounding box center [329, 115] width 110 height 135
click at [334, 176] on div "Type de retour" at bounding box center [334, 174] width 93 height 10
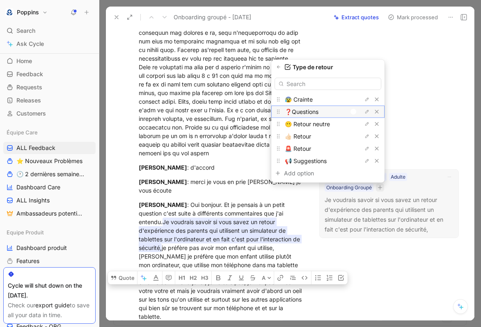
click at [356, 113] on div at bounding box center [355, 111] width 11 height 7
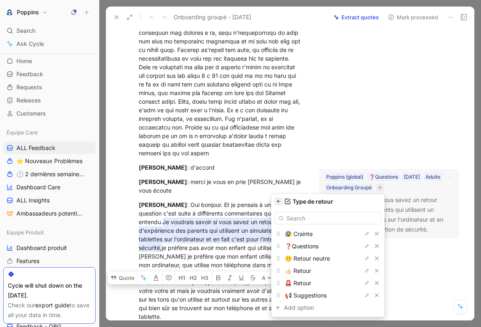
click at [276, 202] on icon "button" at bounding box center [278, 201] width 5 height 5
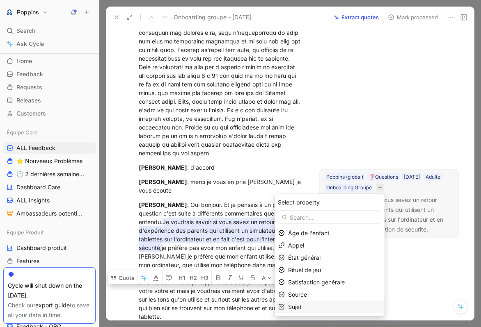
click at [309, 308] on div "Sujet" at bounding box center [334, 307] width 93 height 10
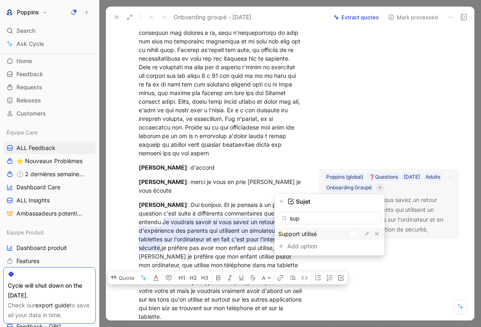
type input "sup"
click at [354, 238] on div at bounding box center [365, 234] width 31 height 8
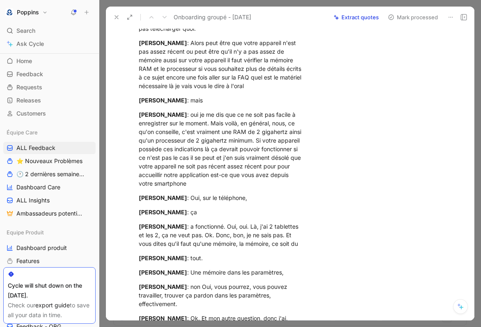
scroll to position [6747, 0]
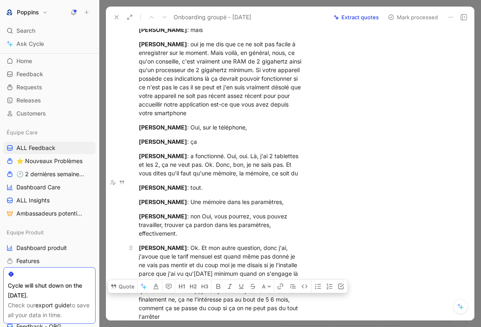
drag, startPoint x: 200, startPoint y: 180, endPoint x: 217, endPoint y: 249, distance: 71.8
click at [217, 249] on div "Eugenie Godeux : Ok. Et mon autre question, donc j'ai, j'avoue que le tarif men…" at bounding box center [221, 283] width 165 height 78
click at [123, 280] on button "Quote" at bounding box center [122, 286] width 29 height 13
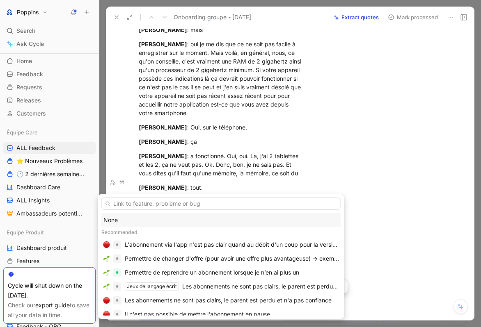
click at [134, 220] on div "None" at bounding box center [221, 220] width 236 height 10
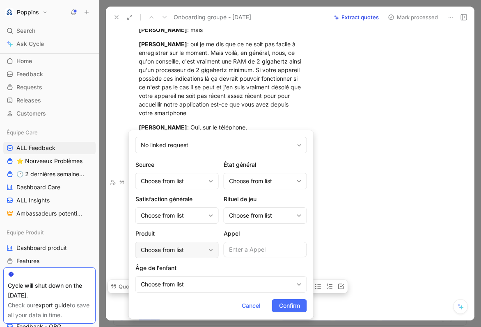
click at [153, 252] on div "Choose from list" at bounding box center [173, 250] width 64 height 10
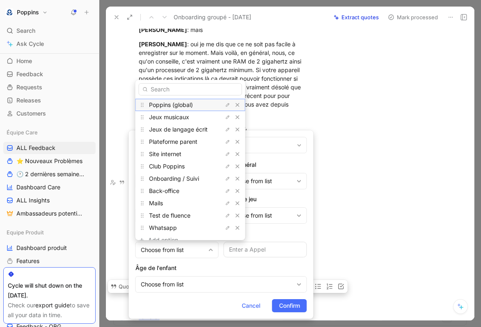
click at [189, 108] on span "Poppins (global)" at bounding box center [171, 104] width 44 height 7
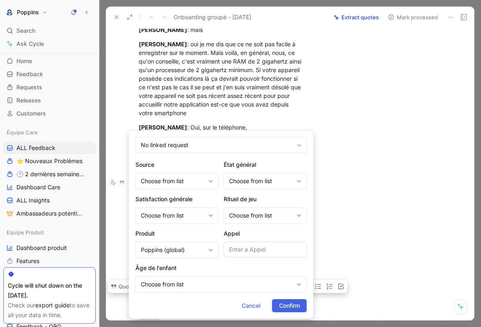
click at [299, 308] on span "Confirm" at bounding box center [289, 306] width 21 height 10
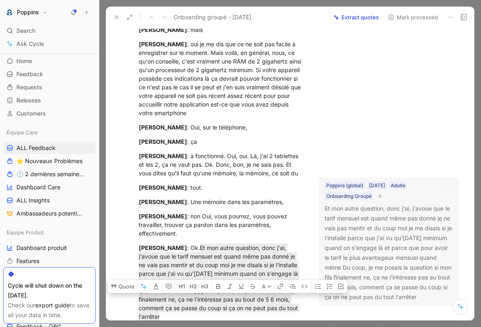
click at [382, 198] on icon "button" at bounding box center [379, 196] width 5 height 5
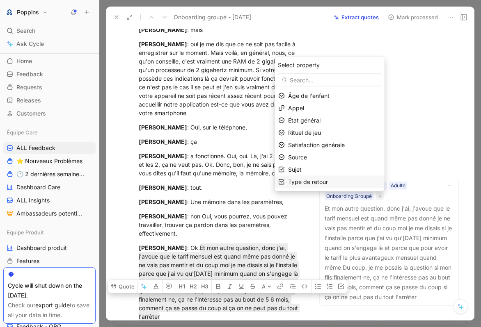
click at [332, 177] on div "Type de retour" at bounding box center [334, 182] width 93 height 10
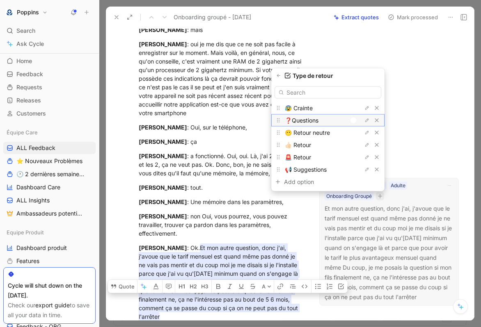
click at [356, 120] on div at bounding box center [355, 120] width 11 height 7
click at [356, 107] on div at bounding box center [353, 108] width 6 height 6
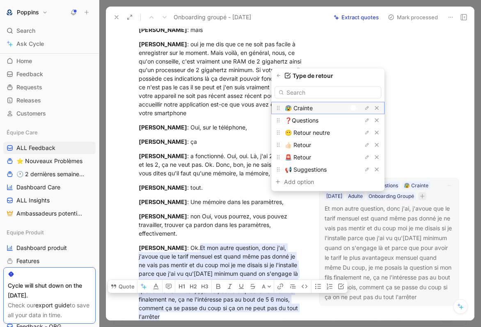
click at [355, 108] on div at bounding box center [353, 108] width 6 height 6
click at [276, 76] on icon "button" at bounding box center [278, 75] width 5 height 5
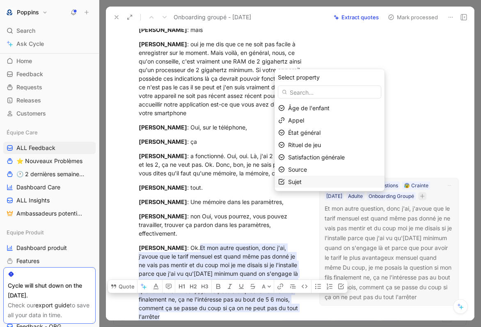
click at [317, 185] on div "Sujet" at bounding box center [334, 182] width 93 height 10
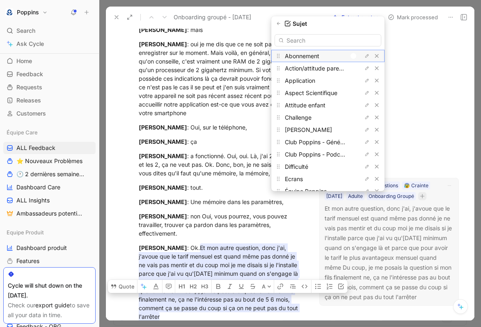
click at [357, 58] on div at bounding box center [355, 55] width 11 height 7
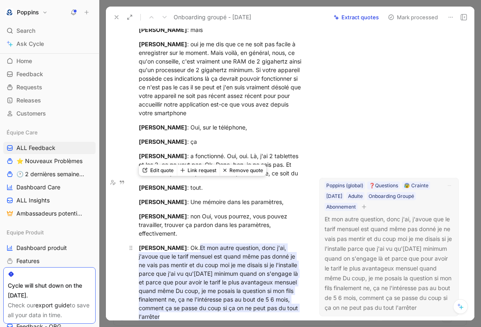
click at [252, 244] on mark "Et mon autre question, donc j'ai, j'avoue que le tarif mensuel est quand même p…" at bounding box center [219, 283] width 161 height 78
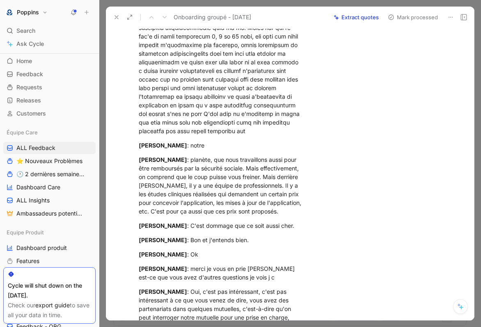
scroll to position [7207, 0]
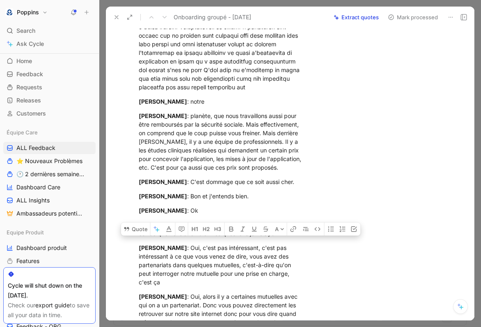
drag, startPoint x: 187, startPoint y: 126, endPoint x: 301, endPoint y: 126, distance: 113.6
click at [301, 178] on div "Eugenie Godeux : C'est dommage que ce soit aussi cher." at bounding box center [221, 182] width 165 height 9
click at [137, 223] on button "Quote" at bounding box center [135, 229] width 29 height 13
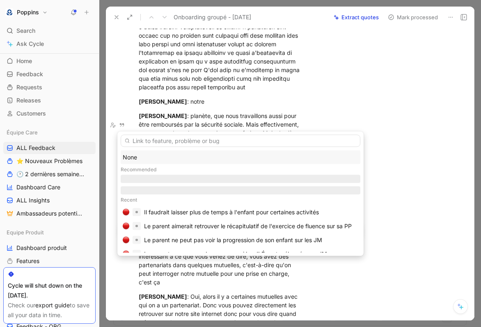
click at [160, 160] on div "None" at bounding box center [241, 158] width 236 height 10
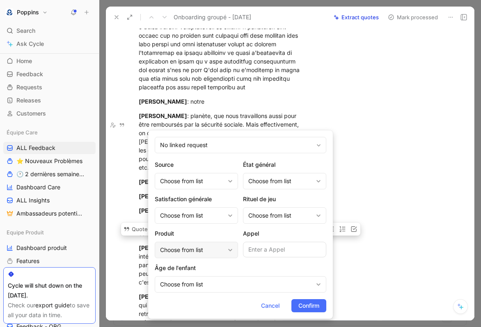
click at [211, 258] on div "Choose from list" at bounding box center [196, 250] width 83 height 16
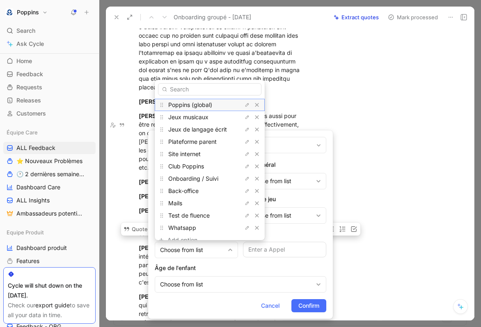
click at [216, 101] on div "Poppins (global)" at bounding box center [199, 105] width 62 height 10
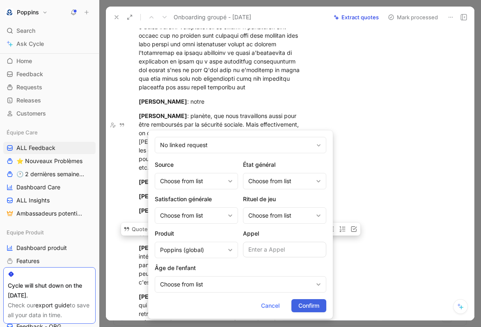
click at [309, 300] on button "Confirm" at bounding box center [308, 306] width 35 height 13
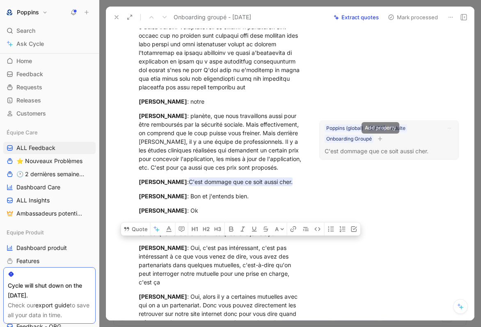
click at [383, 141] on button "button" at bounding box center [380, 139] width 8 height 8
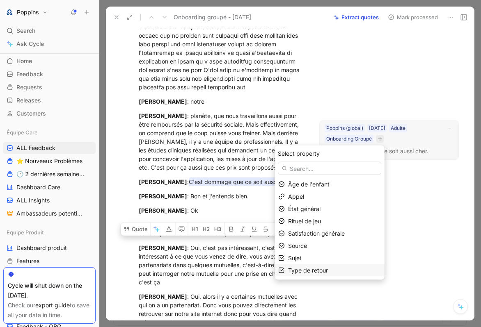
click at [336, 274] on div "Type de retour" at bounding box center [334, 271] width 93 height 10
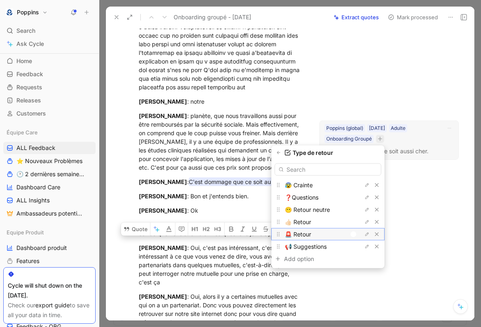
click at [355, 234] on div at bounding box center [353, 235] width 6 height 6
click at [281, 153] on button "button" at bounding box center [278, 153] width 8 height 8
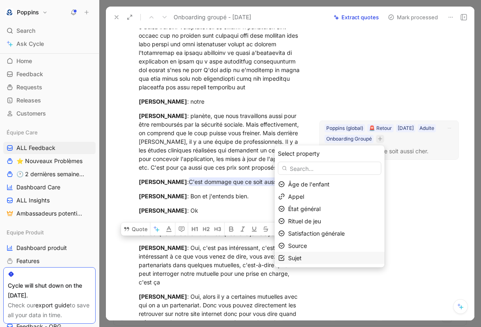
click at [307, 261] on div "Sujet" at bounding box center [334, 259] width 93 height 10
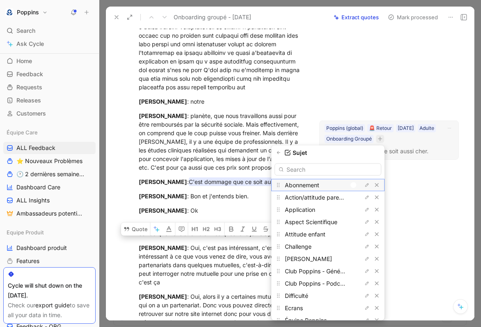
click at [356, 186] on div at bounding box center [355, 185] width 11 height 7
click at [353, 168] on input "text" at bounding box center [327, 170] width 107 height 12
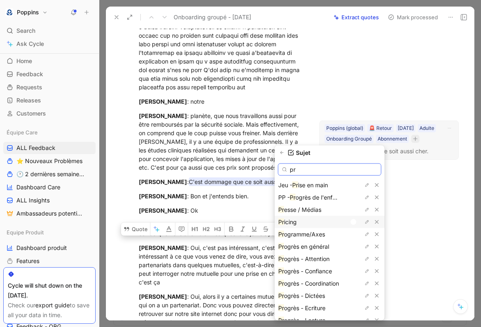
type input "pr"
click at [357, 225] on div at bounding box center [355, 222] width 11 height 7
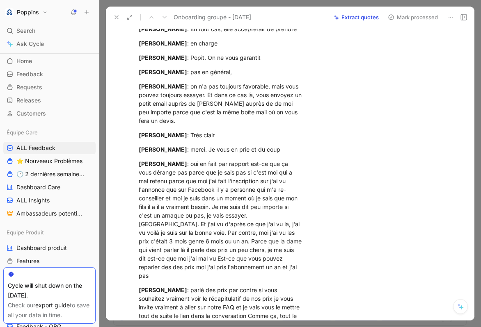
scroll to position [7593, 0]
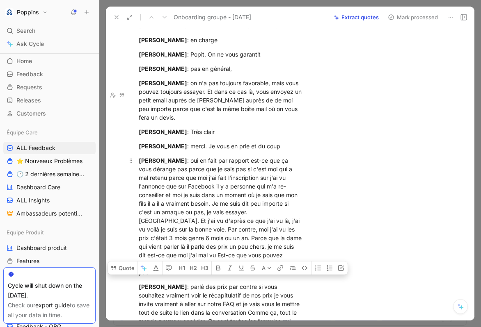
drag, startPoint x: 185, startPoint y: 163, endPoint x: 233, endPoint y: 202, distance: 61.8
click at [233, 202] on div "Karl Joseph : oui en fait par rapport est-ce que ça vous dérange pas parce que …" at bounding box center [221, 216] width 165 height 121
drag, startPoint x: 204, startPoint y: 199, endPoint x: 152, endPoint y: 166, distance: 61.5
click at [152, 166] on div "Karl Joseph : oui en fait par rapport est-ce que ça vous dérange pas parce que …" at bounding box center [221, 216] width 165 height 121
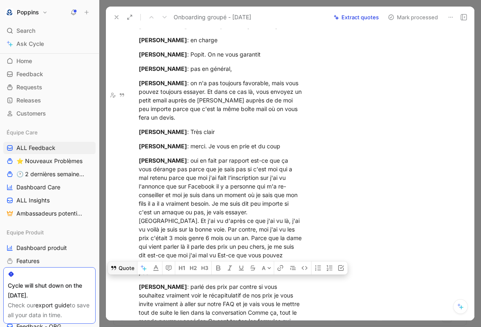
click at [124, 262] on button "Quote" at bounding box center [122, 268] width 29 height 13
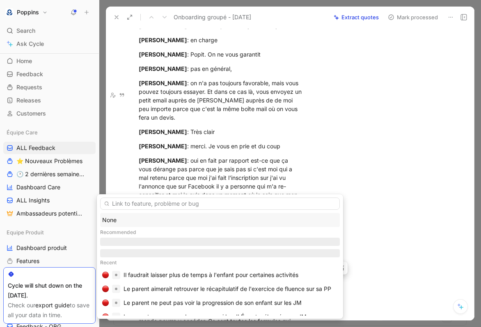
click at [176, 221] on div "None" at bounding box center [220, 220] width 236 height 10
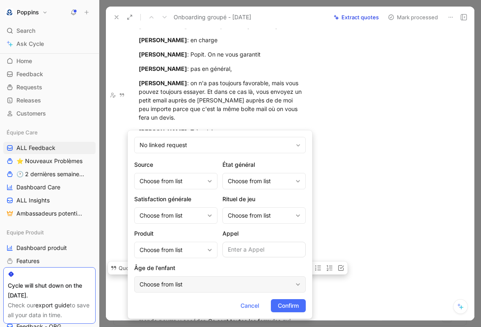
click at [197, 285] on div "Choose from list" at bounding box center [215, 285] width 153 height 10
click at [190, 246] on div "Choose from list" at bounding box center [171, 250] width 64 height 10
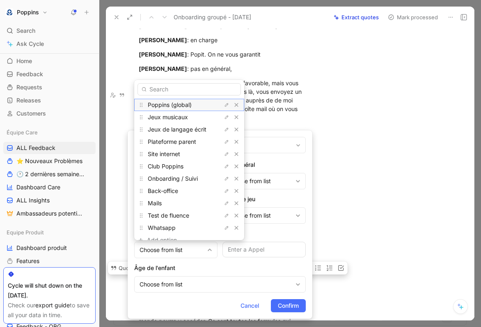
click at [188, 104] on span "Poppins (global)" at bounding box center [170, 104] width 44 height 7
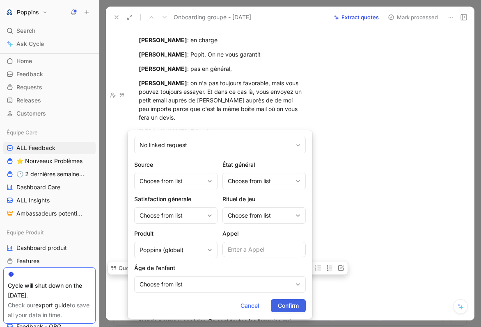
click at [295, 308] on span "Confirm" at bounding box center [288, 306] width 21 height 10
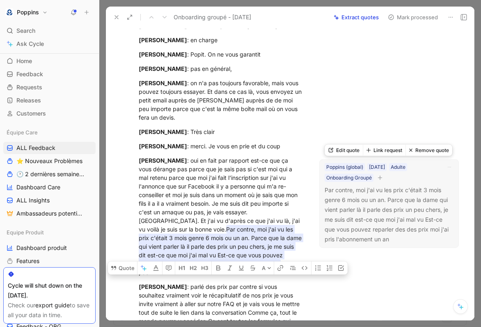
click at [385, 178] on div "Poppins (global) 09/09/2025 Adulte Onboarding Groupé" at bounding box center [383, 172] width 119 height 21
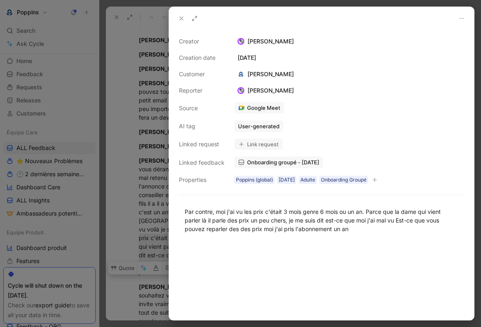
click at [182, 17] on icon at bounding box center [181, 18] width 7 height 7
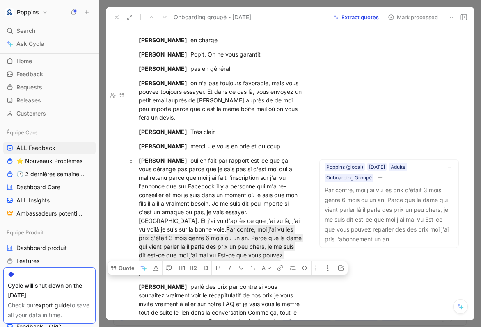
click at [259, 200] on div "Karl Joseph : oui en fait par rapport est-ce que ça vous dérange pas parce que …" at bounding box center [221, 216] width 165 height 121
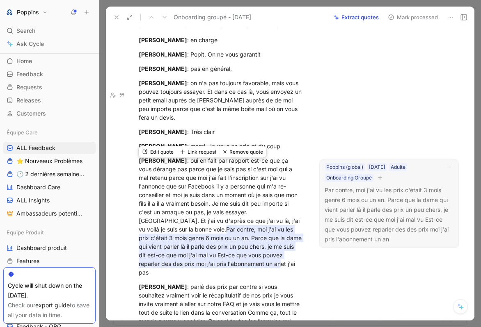
click at [158, 146] on button "Edit quote" at bounding box center [158, 151] width 38 height 11
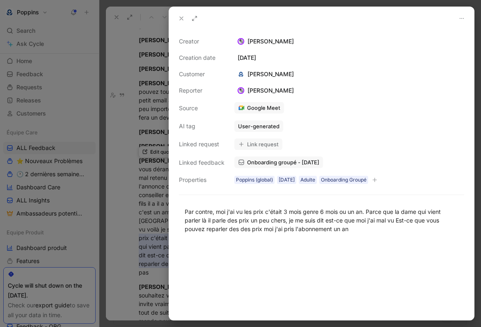
click at [139, 151] on div at bounding box center [240, 163] width 481 height 327
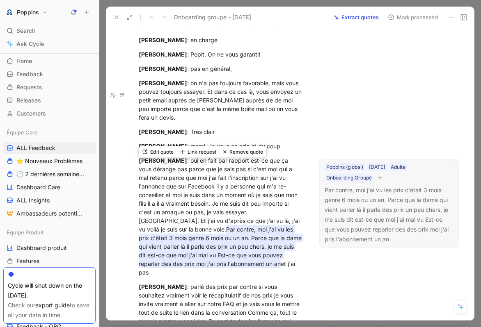
click at [231, 153] on button "Remove quote" at bounding box center [243, 151] width 47 height 11
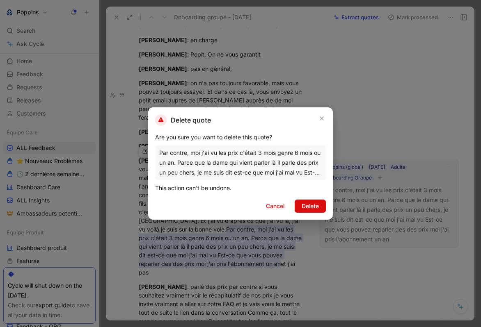
click at [297, 206] on button "Delete" at bounding box center [310, 206] width 31 height 13
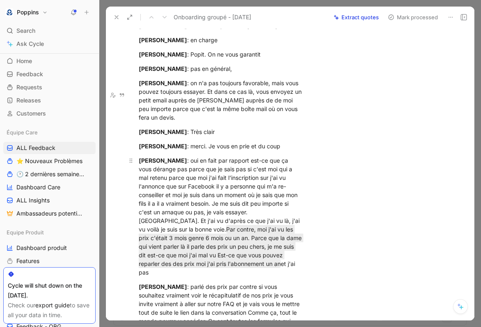
click at [217, 199] on div "Karl Joseph : oui en fait par rapport est-ce que ça vous dérange pas parce que …" at bounding box center [221, 216] width 165 height 121
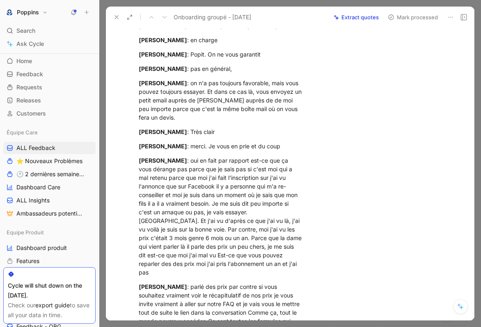
scroll to position [9863, 0]
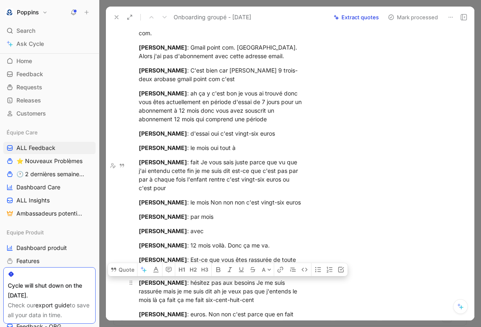
drag, startPoint x: 205, startPoint y: 197, endPoint x: 163, endPoint y: 166, distance: 51.9
click at [188, 310] on div "Anne Dorison : euros. Non non c'est parce que en fait l'abonnement 12 mois pris…" at bounding box center [221, 327] width 165 height 34
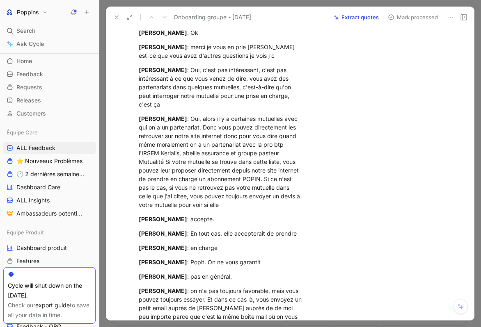
scroll to position [7382, 0]
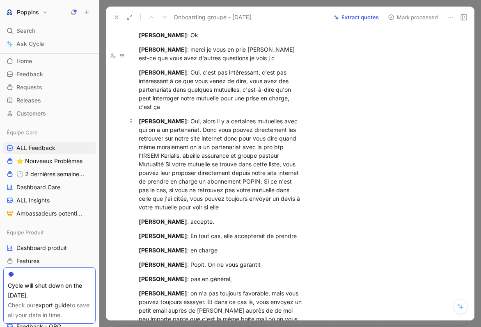
click at [195, 117] on div "Anne Dorison : Oui, alors il y a certaines mutuelles avec qui on a un partenari…" at bounding box center [221, 164] width 165 height 95
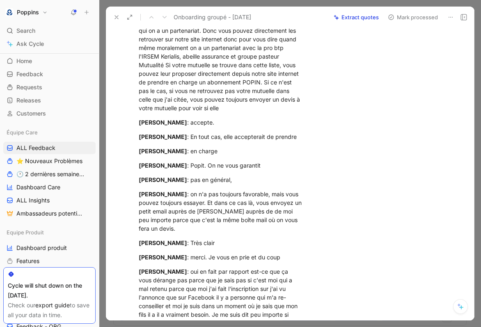
scroll to position [7571, 0]
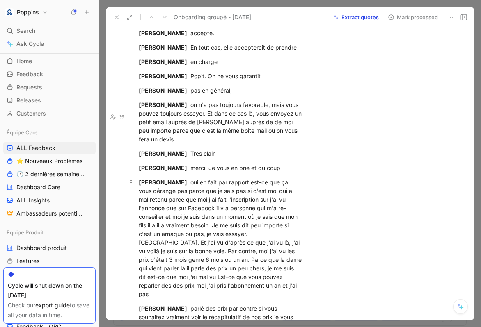
click at [190, 178] on div "Karl Joseph : oui en fait par rapport est-ce que ça vous dérange pas parce que …" at bounding box center [221, 238] width 165 height 121
drag, startPoint x: 155, startPoint y: 184, endPoint x: 204, endPoint y: 200, distance: 51.4
click at [204, 200] on div "Karl Joseph : oui en fait par rapport est-ce que ça vous dérange pas parce que …" at bounding box center [221, 238] width 165 height 121
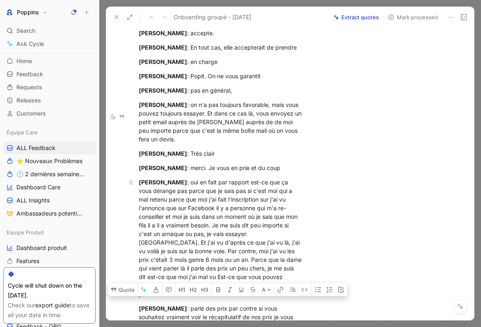
click at [204, 200] on div "Karl Joseph : oui en fait par rapport est-ce que ça vous dérange pas parce que …" at bounding box center [221, 238] width 165 height 121
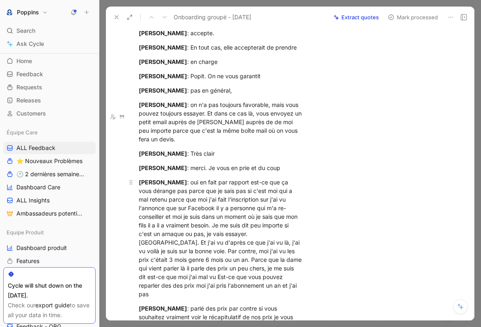
drag, startPoint x: 152, startPoint y: 185, endPoint x: 236, endPoint y: 219, distance: 90.4
click at [236, 219] on div "Karl Joseph : oui en fait par rapport est-ce que ça vous dérange pas parce que …" at bounding box center [221, 238] width 165 height 121
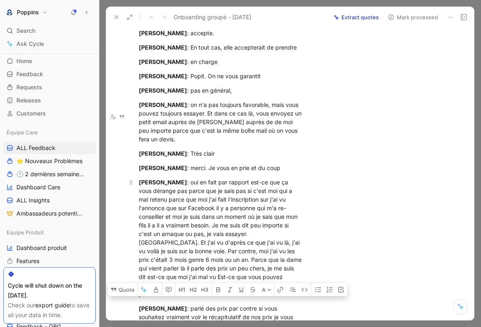
drag, startPoint x: 236, startPoint y: 219, endPoint x: 153, endPoint y: 184, distance: 90.3
click at [153, 184] on div "Karl Joseph : oui en fait par rapport est-ce que ça vous dérange pas parce que …" at bounding box center [221, 238] width 165 height 121
click at [122, 284] on button "Quote" at bounding box center [122, 290] width 29 height 13
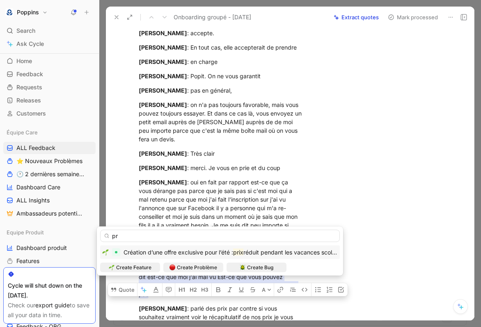
type input "p"
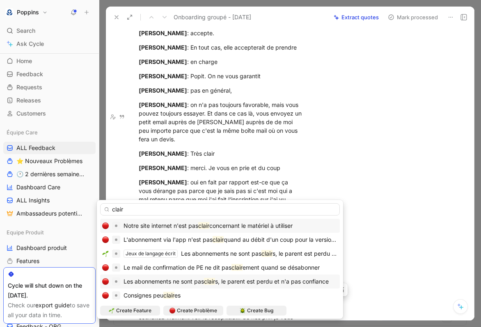
type input "clair"
click at [222, 284] on span "s, le parent est perdu et n'a pas confiance" at bounding box center [272, 281] width 114 height 7
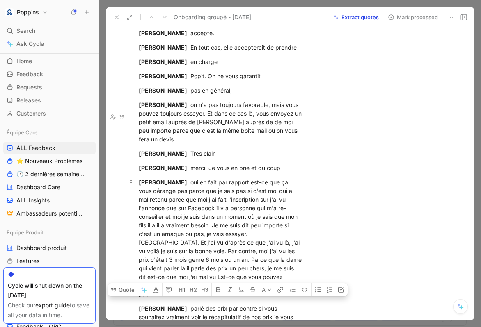
drag, startPoint x: 241, startPoint y: 219, endPoint x: 153, endPoint y: 186, distance: 93.6
click at [153, 186] on div "Karl Joseph : oui en fait par rapport est-ce que ça vous dérange pas parce que …" at bounding box center [221, 238] width 165 height 121
click at [122, 284] on button "Quote" at bounding box center [122, 290] width 29 height 13
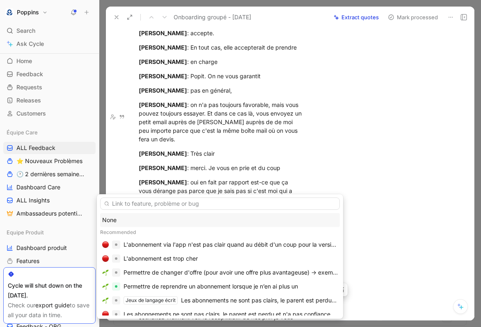
click at [192, 219] on div "None" at bounding box center [220, 220] width 236 height 10
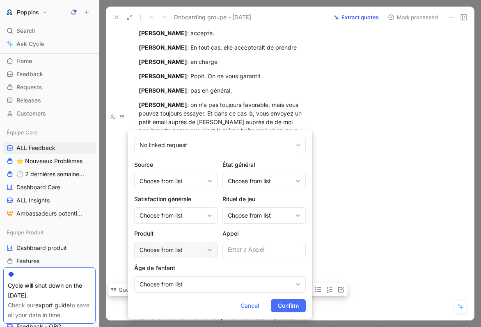
click at [181, 254] on div "Choose from list" at bounding box center [171, 250] width 64 height 10
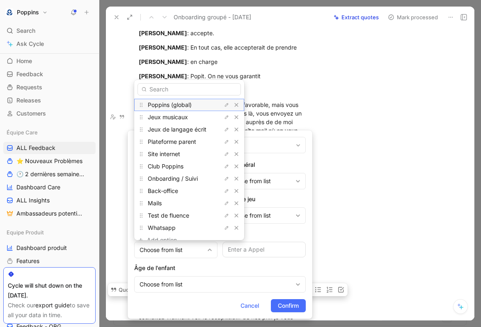
click at [178, 105] on span "Poppins (global)" at bounding box center [170, 104] width 44 height 7
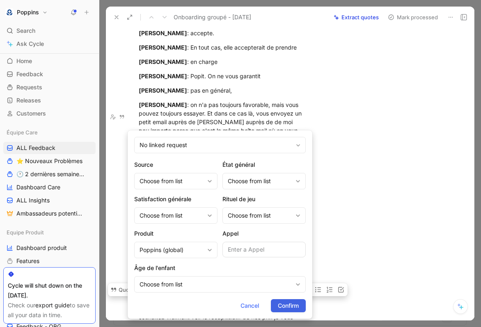
click at [287, 307] on span "Confirm" at bounding box center [288, 306] width 21 height 10
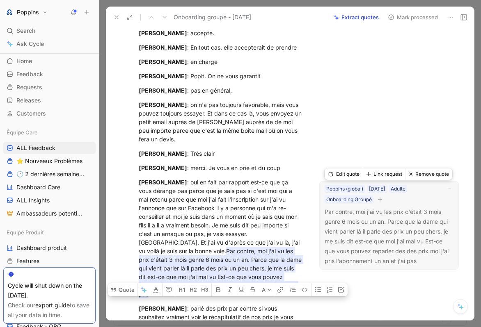
click at [383, 202] on button "button" at bounding box center [380, 200] width 8 height 8
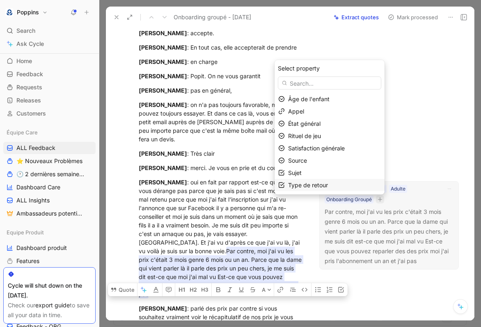
click at [355, 187] on div "Type de retour" at bounding box center [334, 186] width 93 height 10
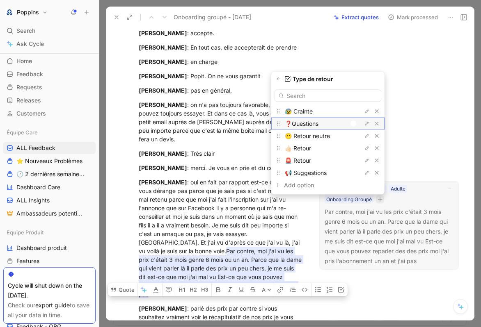
click at [355, 123] on div at bounding box center [353, 124] width 6 height 6
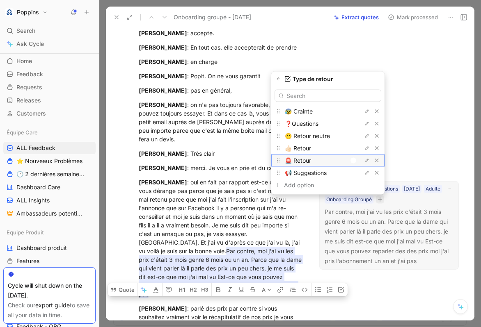
click at [354, 159] on div at bounding box center [353, 161] width 6 height 6
click at [354, 158] on div at bounding box center [355, 160] width 11 height 7
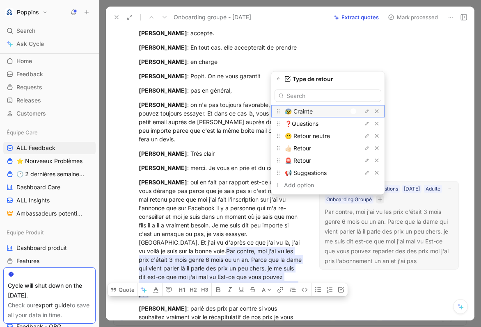
click at [354, 112] on div at bounding box center [353, 112] width 6 height 6
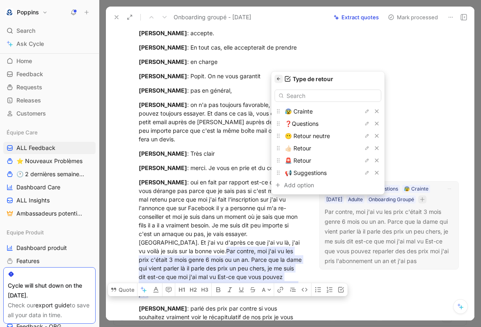
click at [279, 79] on icon "button" at bounding box center [278, 79] width 3 height 3
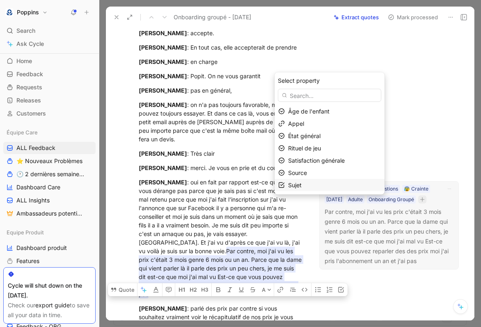
click at [312, 183] on div "Sujet" at bounding box center [334, 186] width 93 height 10
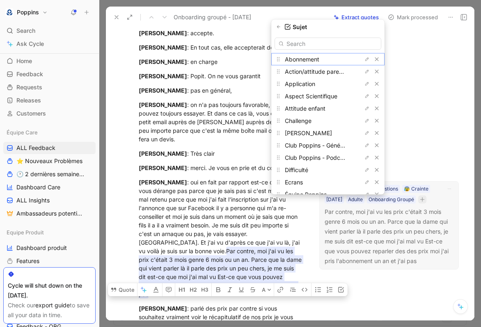
click at [351, 56] on div at bounding box center [355, 58] width 11 height 7
click at [343, 42] on input "text" at bounding box center [327, 43] width 107 height 12
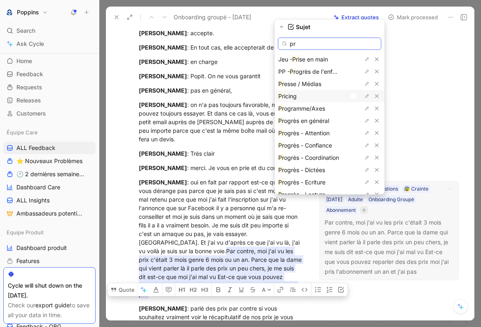
type input "pr"
click at [356, 96] on div at bounding box center [355, 95] width 11 height 7
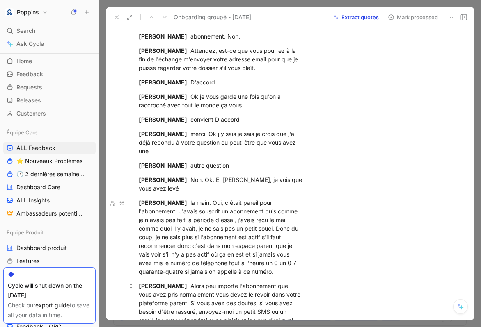
scroll to position [8227, 0]
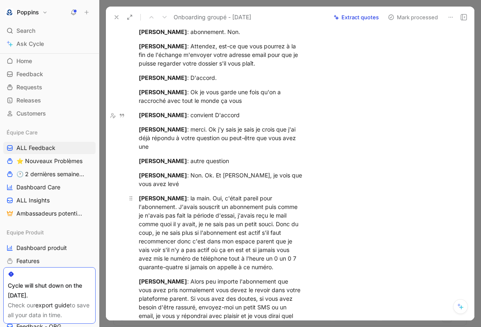
click at [180, 194] on div "Audrey Kaminski : la main. Oui, c'était pareil pour l'abonnement. J'avais sousc…" at bounding box center [221, 233] width 165 height 78
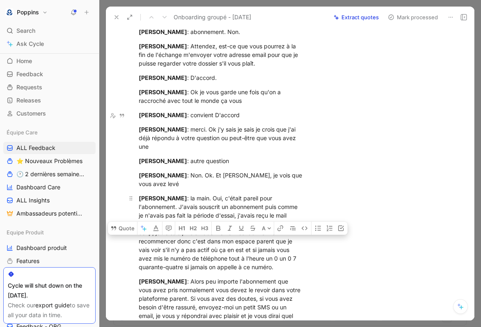
drag, startPoint x: 178, startPoint y: 123, endPoint x: 253, endPoint y: 152, distance: 79.9
click at [253, 194] on div "Audrey Kaminski : la main. Oui, c'était pareil pour l'abonnement. J'avais sousc…" at bounding box center [221, 233] width 165 height 78
drag, startPoint x: 179, startPoint y: 123, endPoint x: 276, endPoint y: 163, distance: 105.2
click at [276, 194] on div "Audrey Kaminski : la main. Oui, c'était pareil pour l'abonnement. J'avais sousc…" at bounding box center [221, 233] width 165 height 78
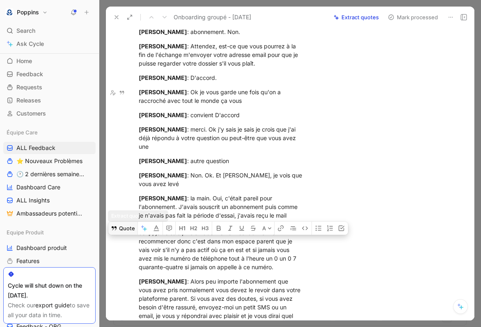
click at [133, 222] on button "Quote" at bounding box center [122, 228] width 29 height 13
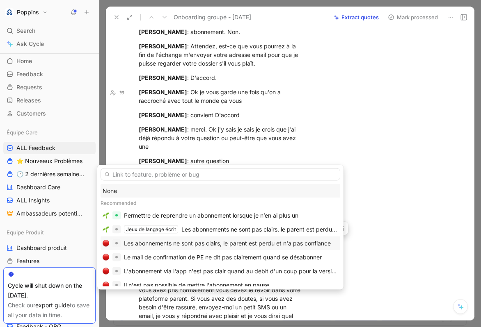
click at [224, 243] on div "Les abonnements ne sont pas clairs, le parent est perdu et n'a pas confiance" at bounding box center [227, 244] width 207 height 10
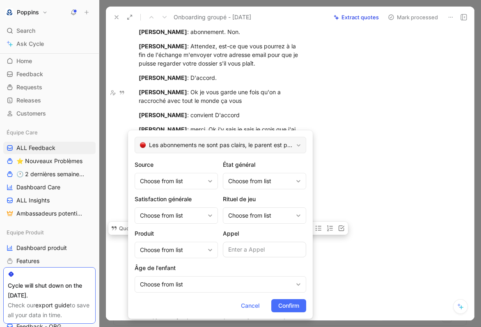
click at [188, 146] on span "Les abonnements ne sont pas clairs, le parent est perdu et n'a pas confiance" at bounding box center [221, 145] width 144 height 10
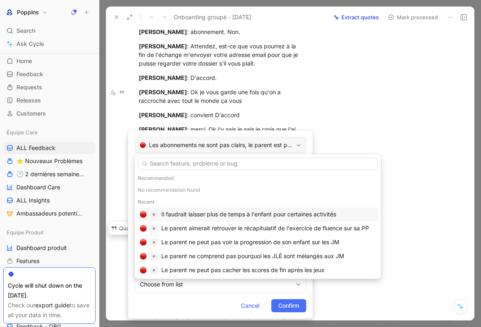
click at [188, 146] on span "Les abonnements ne sont pas clairs, le parent est perdu et n'a pas confiance" at bounding box center [221, 145] width 144 height 10
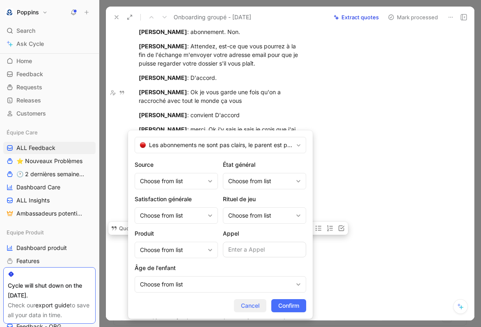
click at [249, 304] on span "Cancel" at bounding box center [250, 306] width 18 height 10
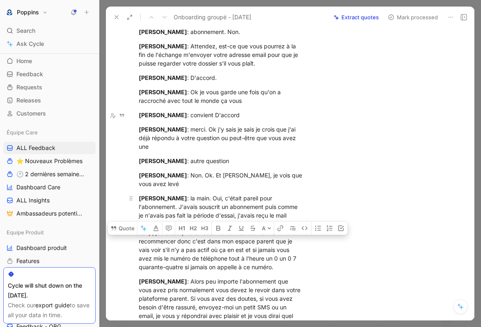
drag, startPoint x: 179, startPoint y: 125, endPoint x: 244, endPoint y: 167, distance: 77.4
click at [245, 194] on div "Audrey Kaminski : la main. Oui, c'était pareil pour l'abonnement. J'avais sousc…" at bounding box center [221, 233] width 165 height 78
click at [129, 222] on button "Quote" at bounding box center [122, 228] width 29 height 13
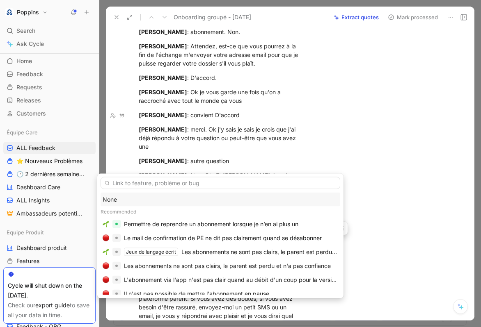
click at [158, 201] on div "None" at bounding box center [221, 200] width 236 height 10
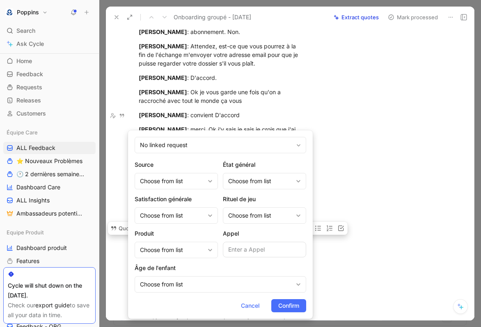
click at [242, 308] on span "Cancel" at bounding box center [250, 306] width 18 height 10
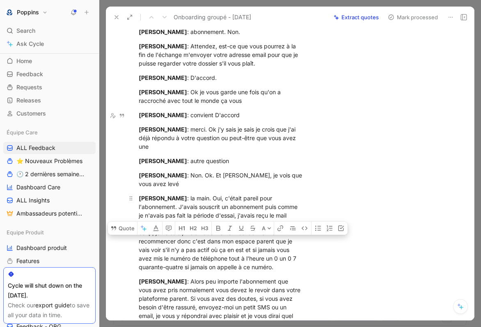
click at [212, 194] on div "Audrey Kaminski : la main. Oui, c'était pareil pour l'abonnement. J'avais sousc…" at bounding box center [221, 233] width 165 height 78
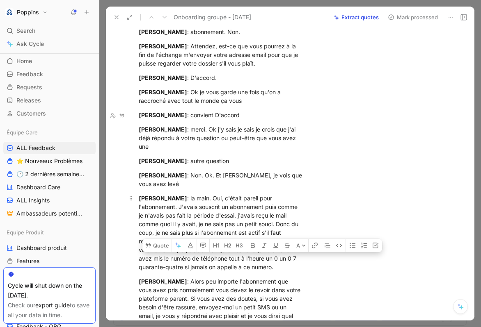
drag, startPoint x: 277, startPoint y: 140, endPoint x: 247, endPoint y: 168, distance: 40.9
click at [247, 194] on div "Audrey Kaminski : la main. Oui, c'était pareil pour l'abonnement. J'avais sousc…" at bounding box center [221, 233] width 165 height 78
click at [165, 239] on button "Quote" at bounding box center [156, 245] width 29 height 13
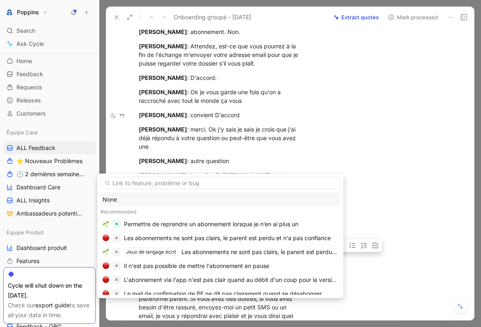
click at [167, 182] on input "text" at bounding box center [221, 183] width 240 height 12
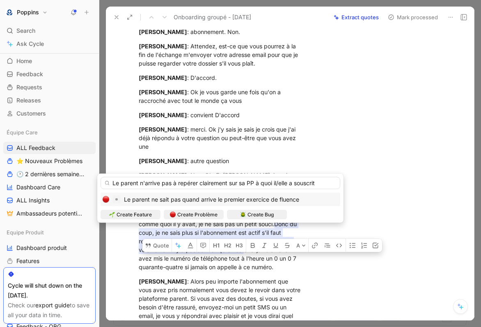
type input "Le parent n'arrive pas à repérer clairement sur sa PP à quoi il/elle a souscrit"
click at [202, 211] on span "Create Problème" at bounding box center [197, 215] width 40 height 8
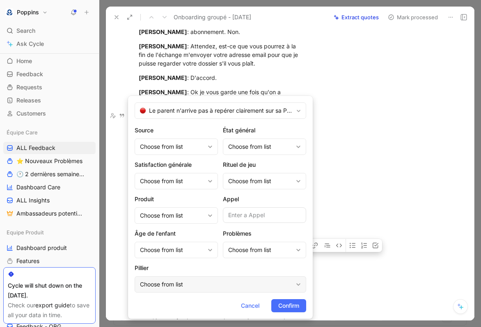
click at [184, 285] on div "Choose from list" at bounding box center [216, 285] width 153 height 10
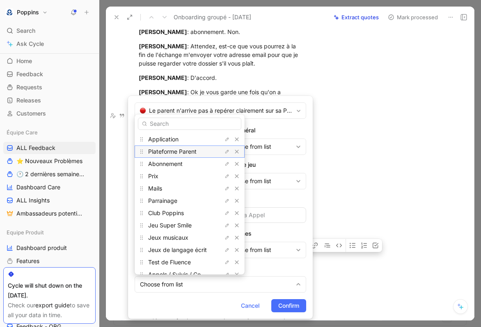
click at [191, 149] on span "Plateforme Parent" at bounding box center [172, 151] width 48 height 7
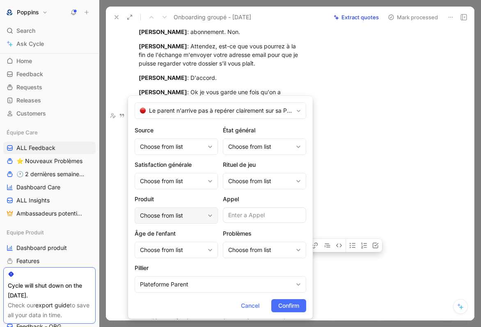
click at [179, 217] on div "Choose from list" at bounding box center [172, 216] width 64 height 10
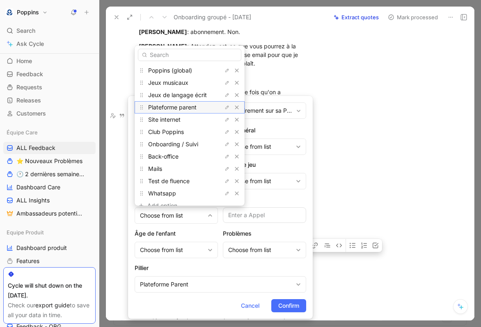
click at [180, 103] on div "Plateforme parent" at bounding box center [179, 108] width 62 height 10
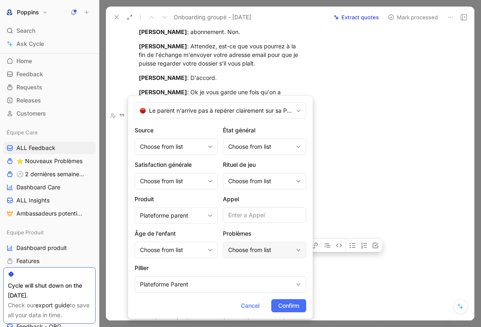
click at [246, 252] on div "Choose from list" at bounding box center [260, 250] width 64 height 10
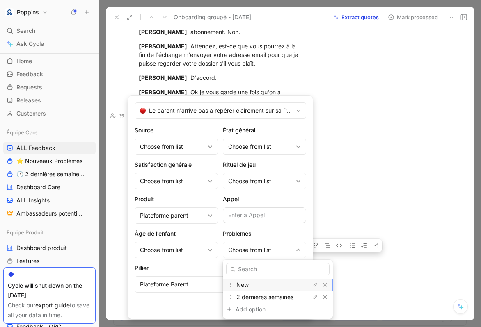
click at [247, 282] on span "New" at bounding box center [242, 284] width 12 height 7
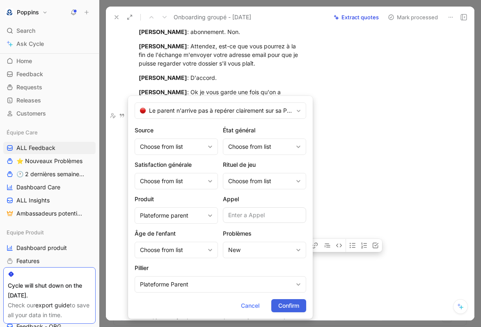
click at [297, 308] on span "Confirm" at bounding box center [288, 306] width 21 height 10
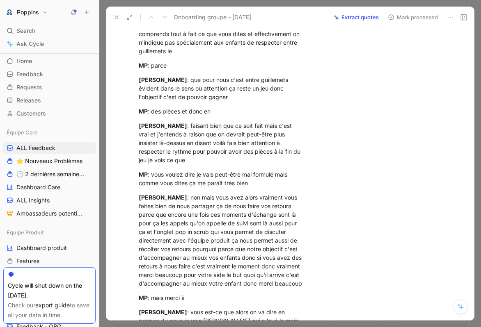
scroll to position [0, 0]
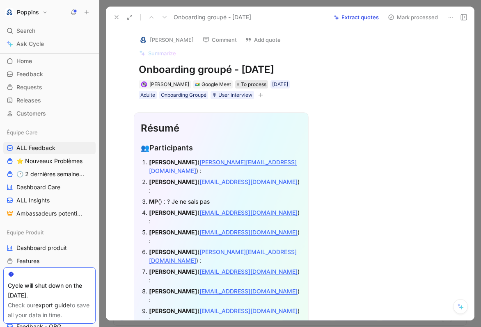
click at [244, 85] on span "To process" at bounding box center [253, 84] width 25 height 8
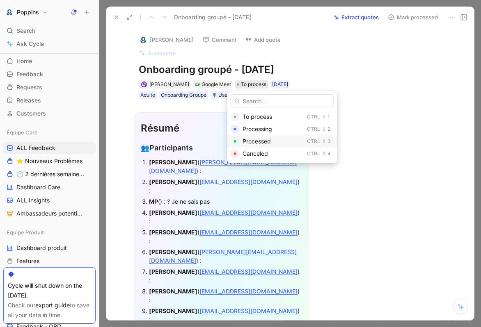
click at [254, 141] on span "Processed" at bounding box center [256, 141] width 28 height 7
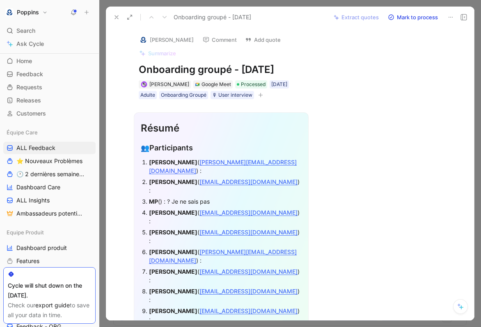
click at [116, 14] on icon at bounding box center [116, 17] width 7 height 7
